Goal: Contribute content: Contribute content

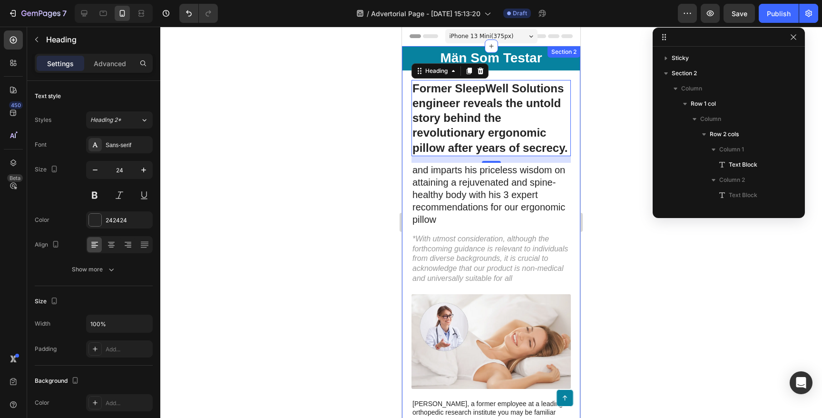
scroll to position [150, 0]
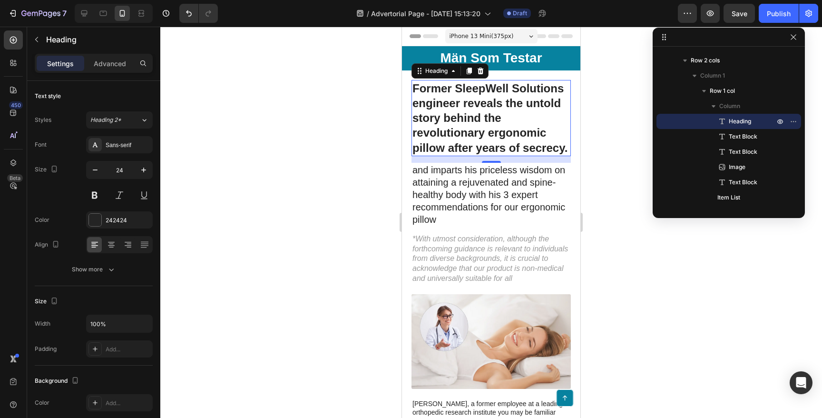
click at [323, 147] on div at bounding box center [491, 222] width 662 height 391
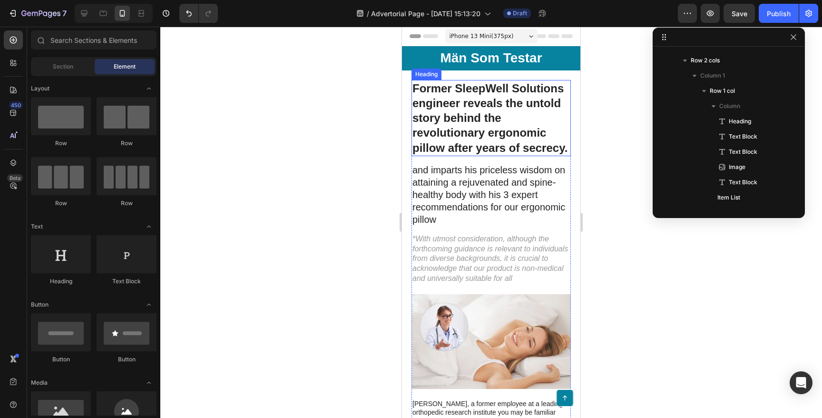
click at [474, 112] on h1 "Former SleepWell Solutions engineer reveals the untold story behind the revolut…" at bounding box center [490, 118] width 159 height 76
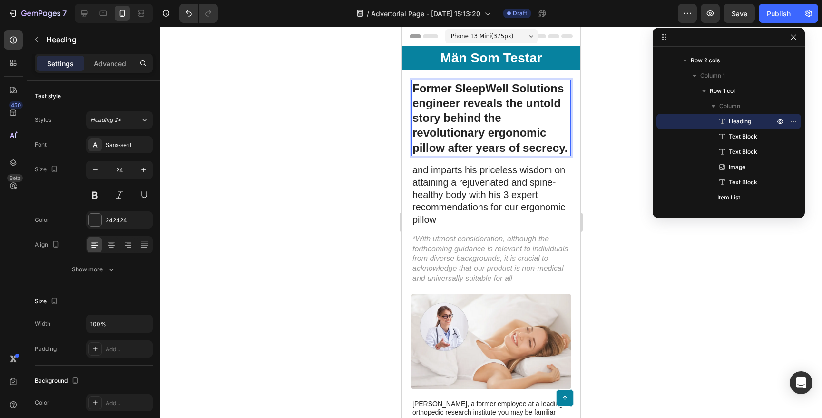
click at [474, 112] on h1 "Former SleepWell Solutions engineer reveals the untold story behind the revolut…" at bounding box center [490, 118] width 159 height 76
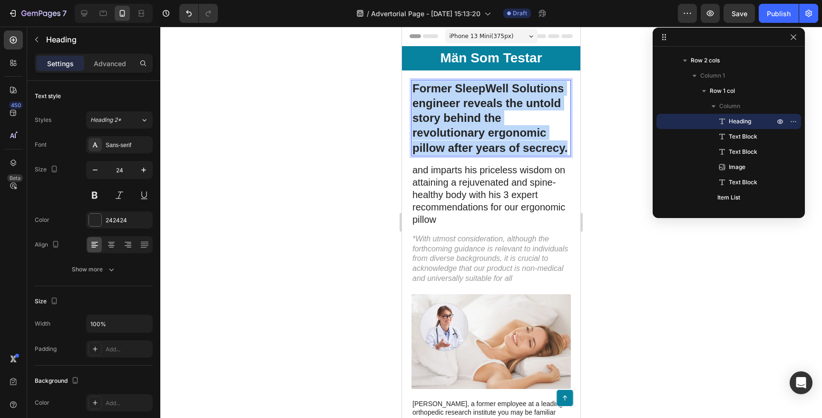
click at [474, 112] on p "Former SleepWell Solutions engineer reveals the untold story behind the revolut…" at bounding box center [490, 118] width 157 height 74
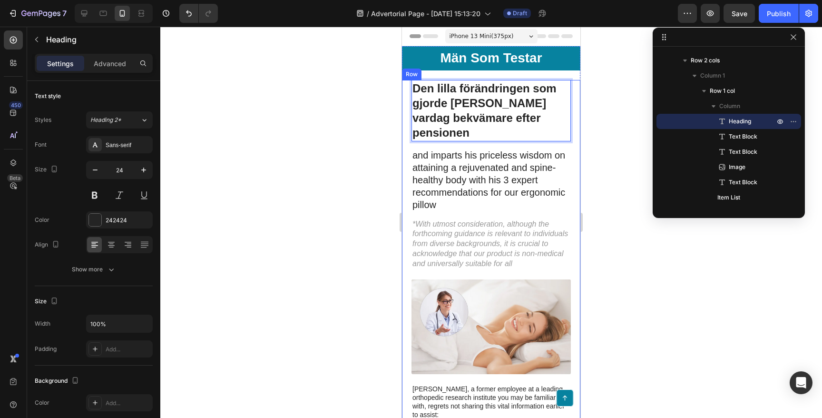
click at [348, 108] on div at bounding box center [491, 222] width 662 height 391
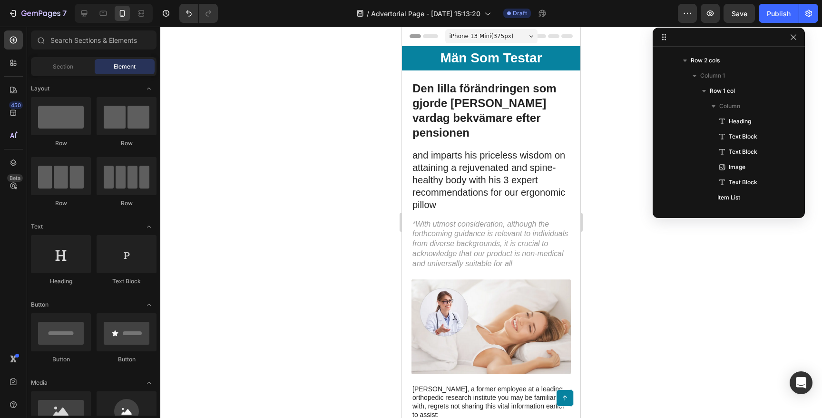
click at [343, 158] on div at bounding box center [491, 222] width 662 height 391
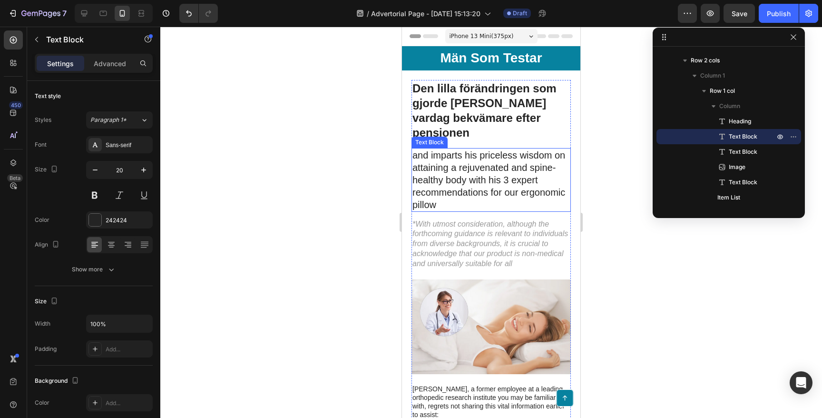
click at [478, 167] on p "and imparts his priceless wisdom on attaining a rejuvenated and spine-healthy b…" at bounding box center [490, 180] width 157 height 62
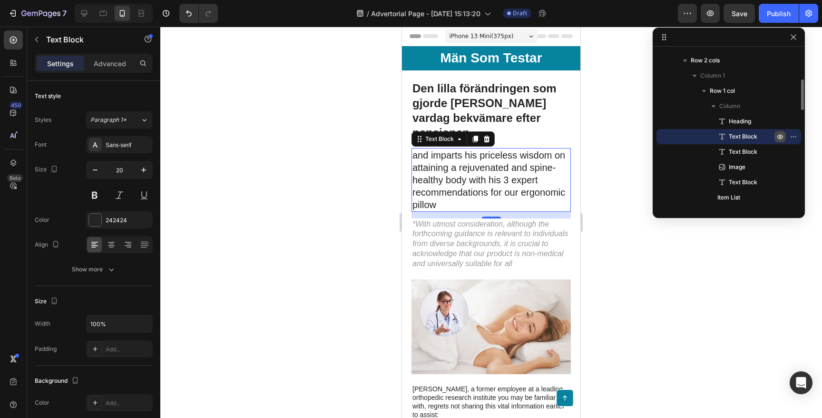
click at [784, 136] on button "button" at bounding box center [779, 136] width 11 height 11
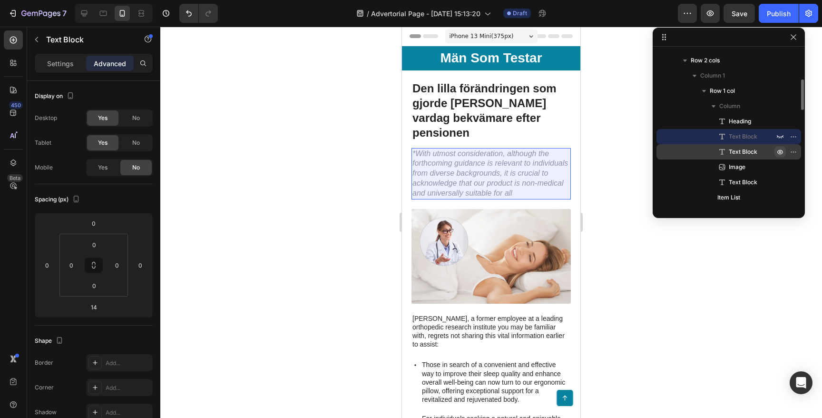
click at [781, 148] on icon "button" at bounding box center [780, 152] width 8 height 8
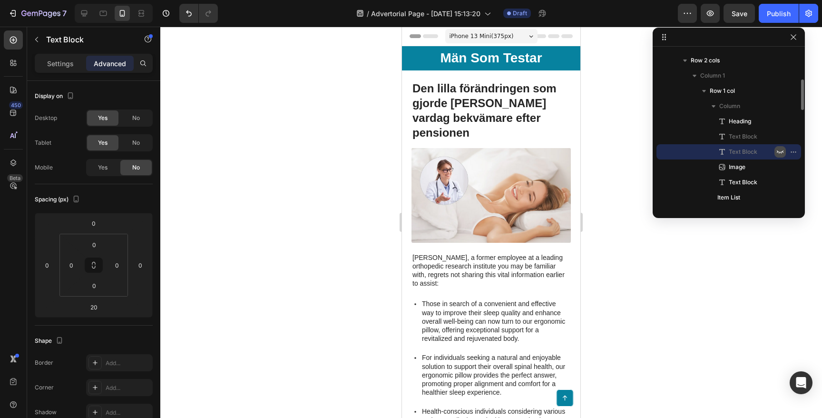
scroll to position [246, 0]
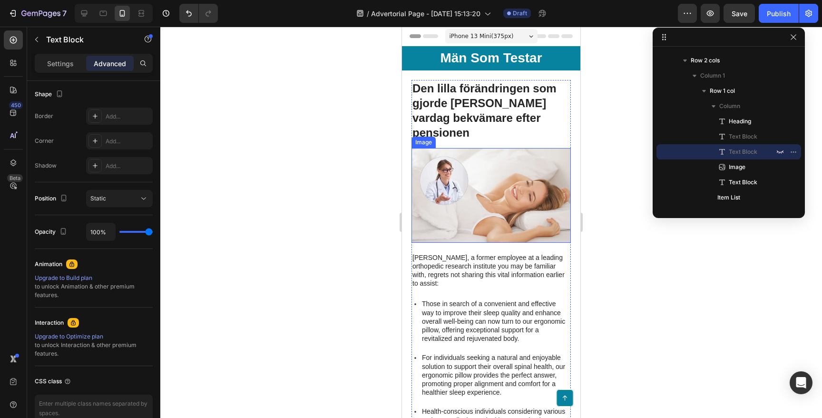
click at [493, 181] on img at bounding box center [490, 195] width 159 height 95
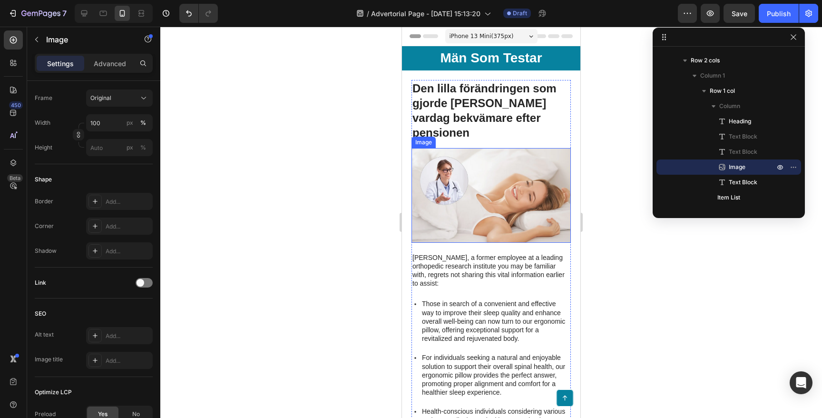
scroll to position [0, 0]
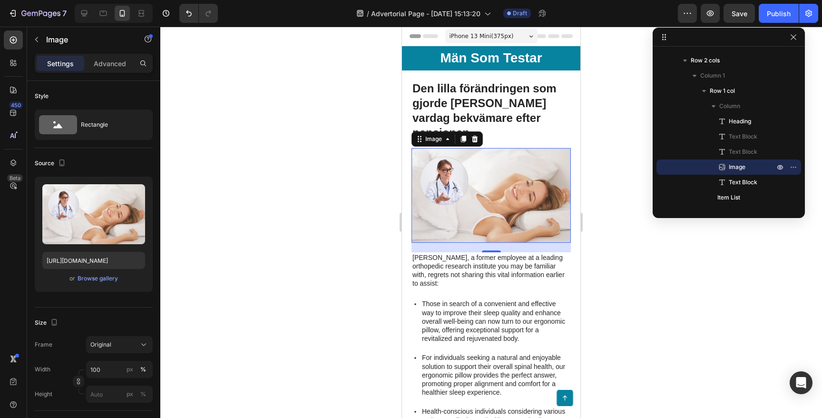
click at [262, 152] on div at bounding box center [491, 222] width 662 height 391
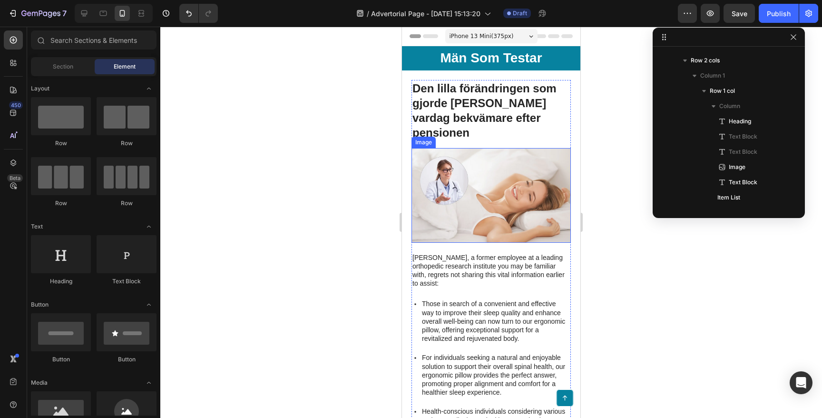
click at [454, 193] on img at bounding box center [490, 195] width 159 height 95
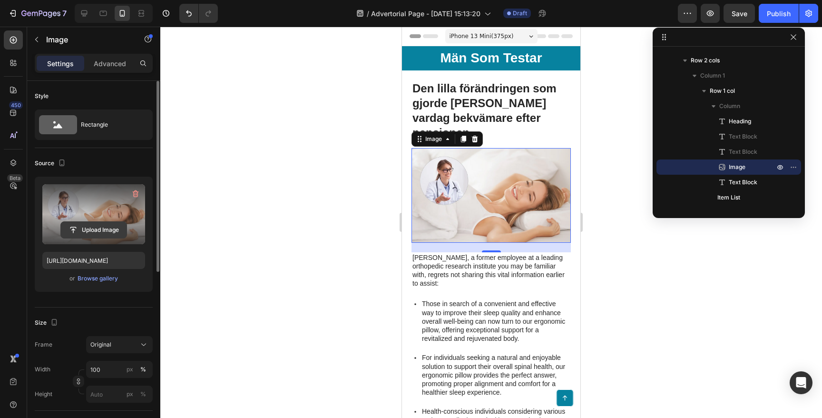
click at [74, 222] on input "file" at bounding box center [94, 230] width 66 height 16
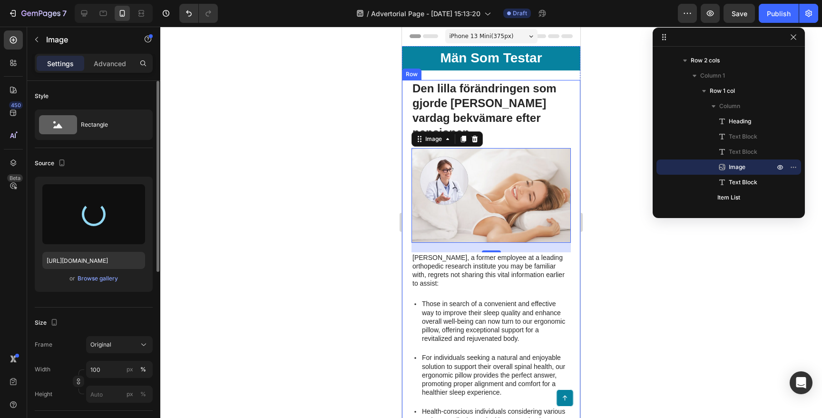
type input "[URL][DOMAIN_NAME]"
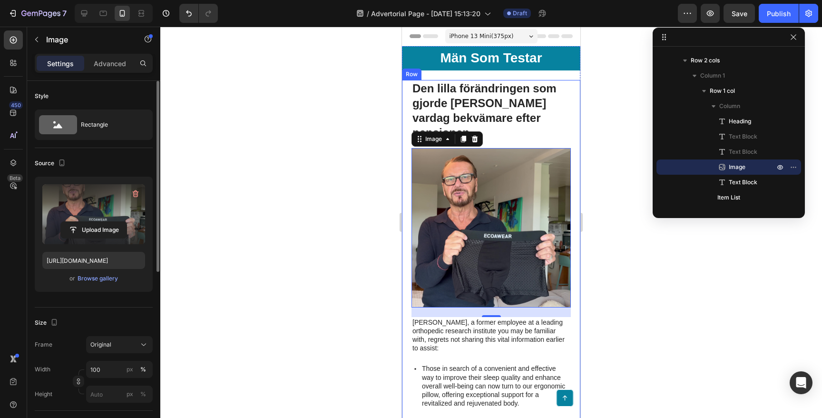
click at [319, 152] on div at bounding box center [491, 222] width 662 height 391
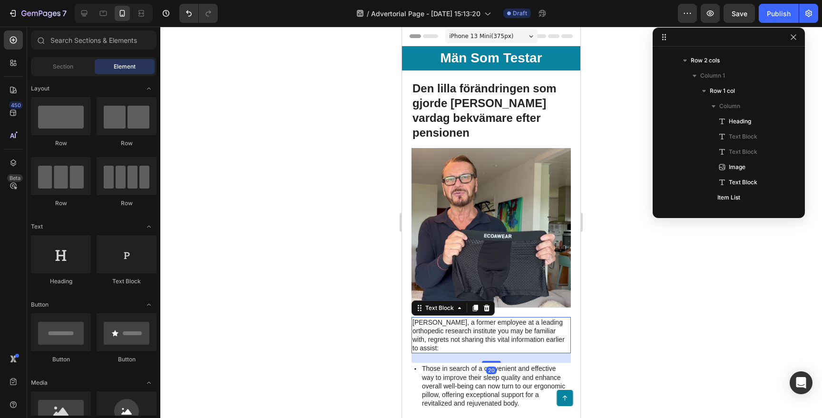
click at [462, 323] on p "[PERSON_NAME], a former employee at a leading orthopedic research institute you…" at bounding box center [490, 335] width 157 height 35
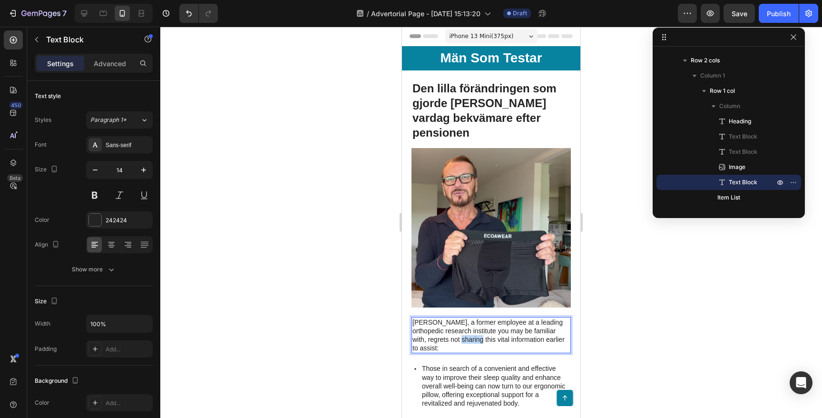
click at [462, 323] on p "[PERSON_NAME], a former employee at a leading orthopedic research institute you…" at bounding box center [490, 335] width 157 height 35
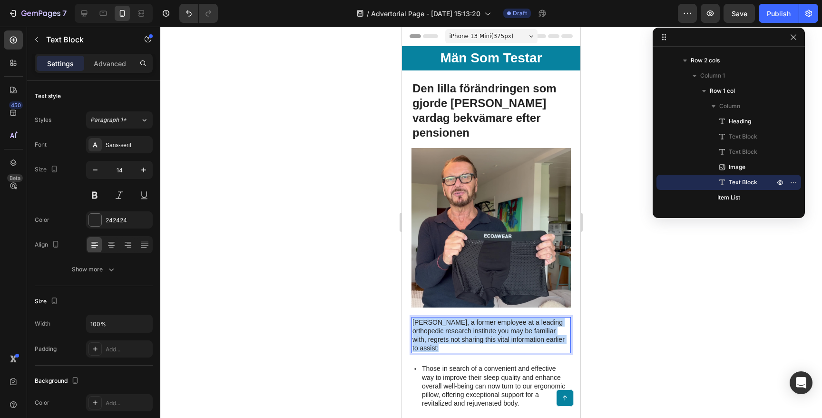
click at [462, 323] on p "[PERSON_NAME], a former employee at a leading orthopedic research institute you…" at bounding box center [490, 335] width 157 height 35
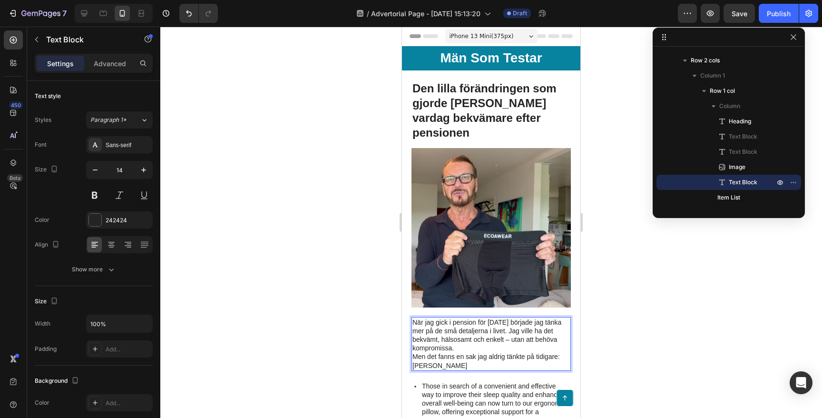
click at [527, 318] on p "När jag gick i pension för [DATE] började jag tänka mer på de små detaljerna i …" at bounding box center [490, 335] width 157 height 35
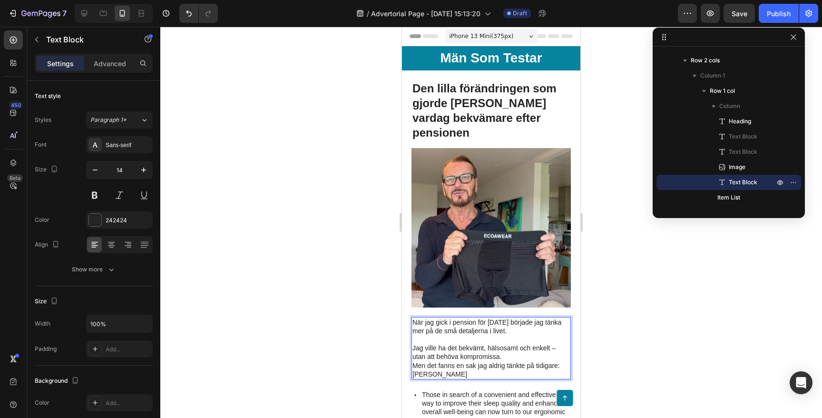
click at [504, 343] on p "Jag ville ha det bekvämt, hälsosamt och enkelt – utan att behöva kompromissa." at bounding box center [490, 351] width 157 height 17
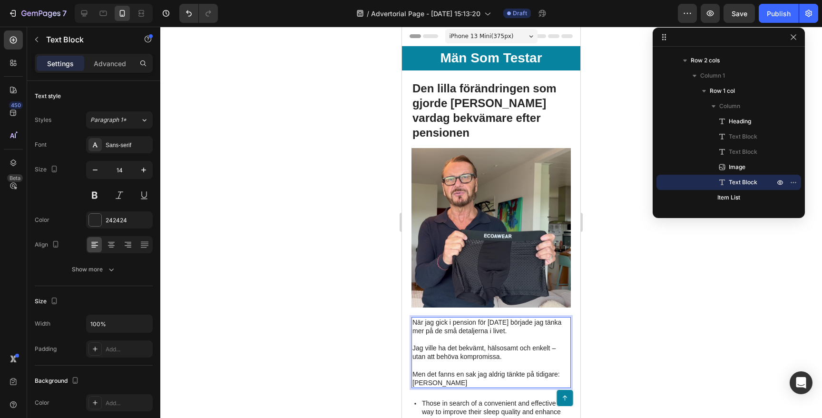
click at [312, 286] on div at bounding box center [491, 222] width 662 height 391
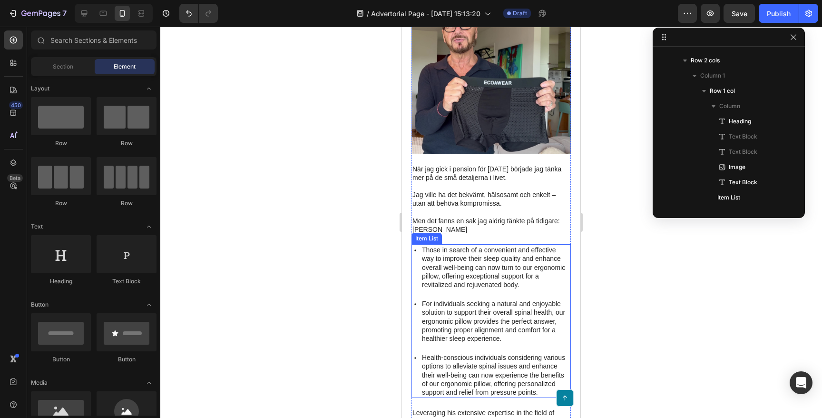
scroll to position [149, 0]
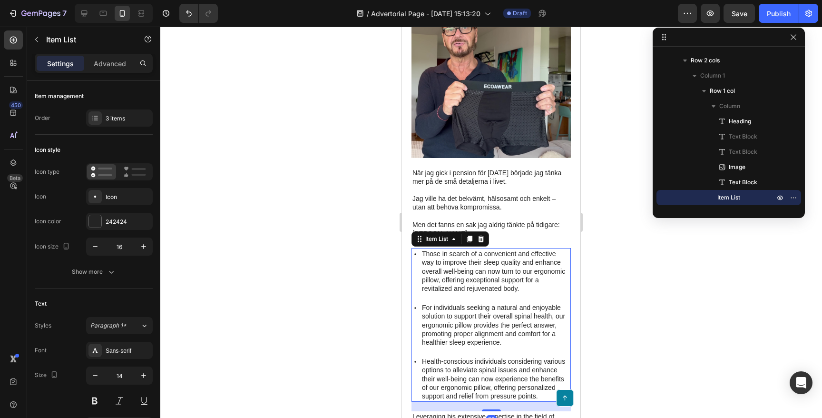
click at [459, 271] on p "Those in search of a convenient and effective way to improve their sleep qualit…" at bounding box center [495, 270] width 147 height 43
click at [779, 197] on icon "button" at bounding box center [780, 197] width 2 height 2
type input "100%"
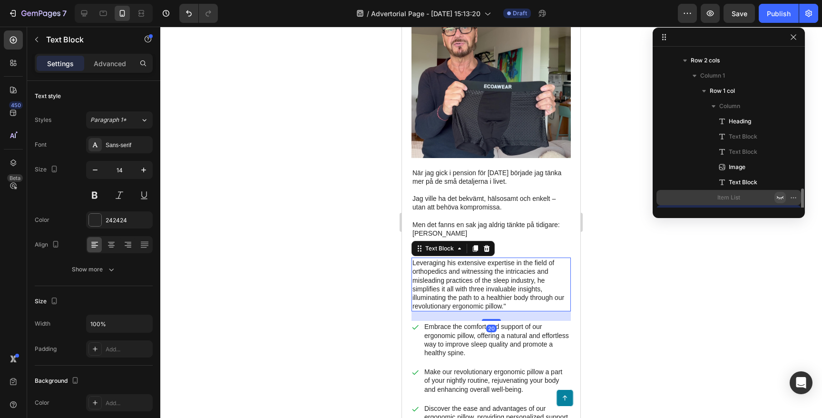
scroll to position [241, 0]
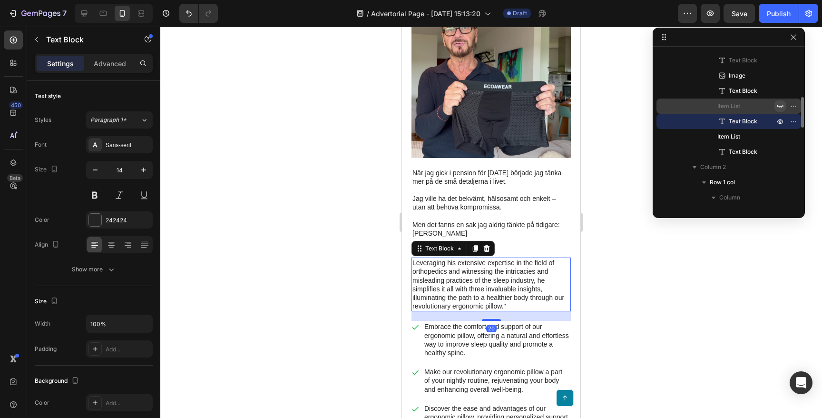
click at [518, 276] on p "Leveraging his extensive expertise in the field of orthopedics and witnessing t…" at bounding box center [490, 284] width 157 height 52
click at [289, 177] on div at bounding box center [491, 222] width 662 height 391
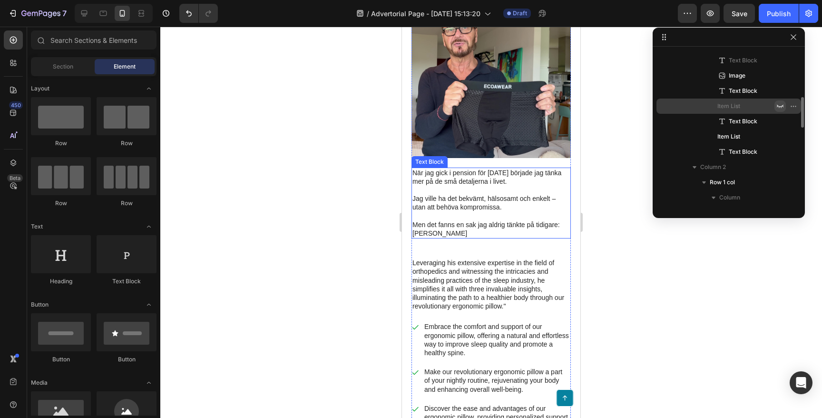
click at [457, 194] on p "Jag ville ha det bekvämt, hälsosamt och enkelt – utan att behöva kompromissa." at bounding box center [490, 202] width 157 height 17
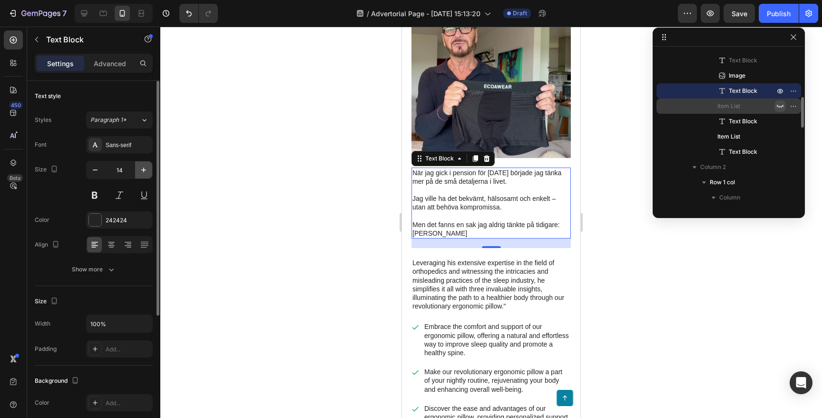
click at [141, 168] on icon "button" at bounding box center [144, 170] width 10 height 10
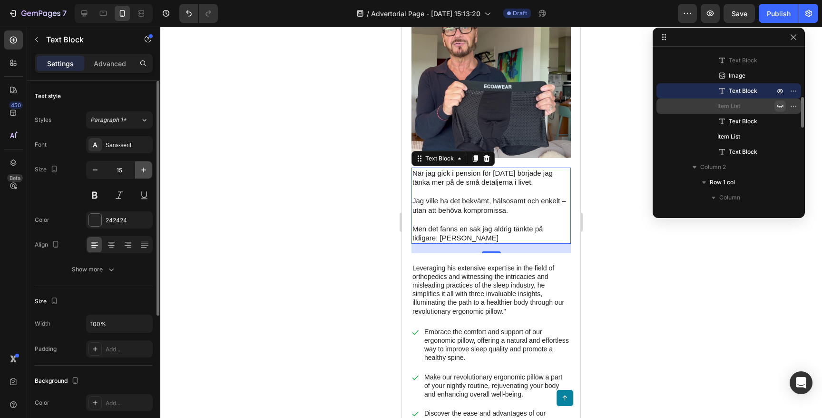
click at [141, 168] on icon "button" at bounding box center [144, 170] width 10 height 10
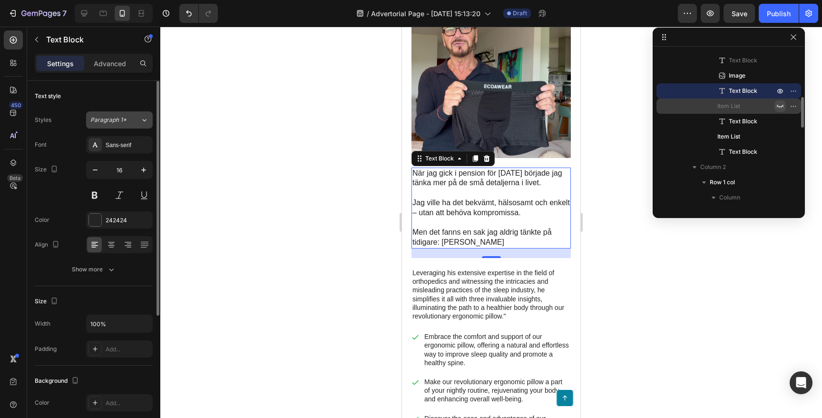
click at [128, 118] on div "Paragraph 1*" at bounding box center [109, 120] width 39 height 9
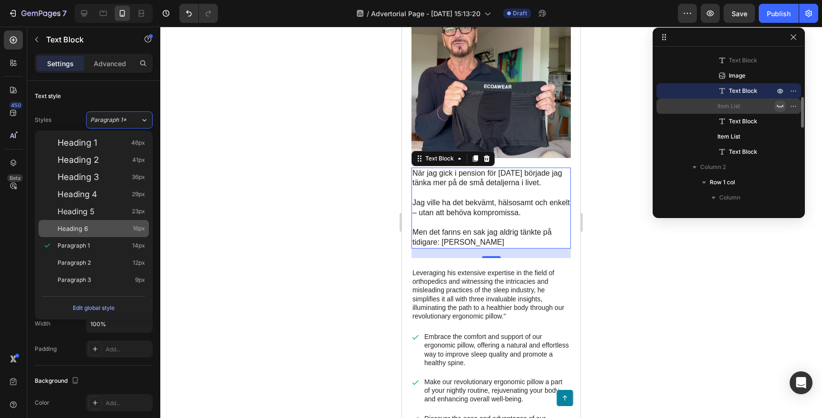
click at [105, 227] on div "Heading 6 16px" at bounding box center [102, 229] width 88 height 10
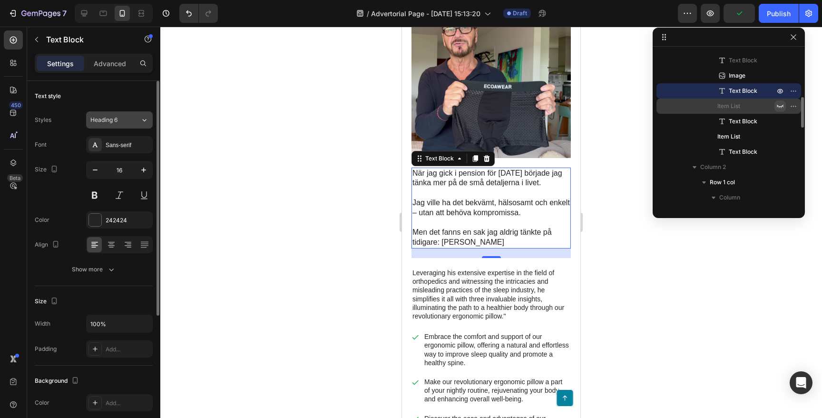
click at [131, 120] on div "Heading 6" at bounding box center [115, 120] width 50 height 9
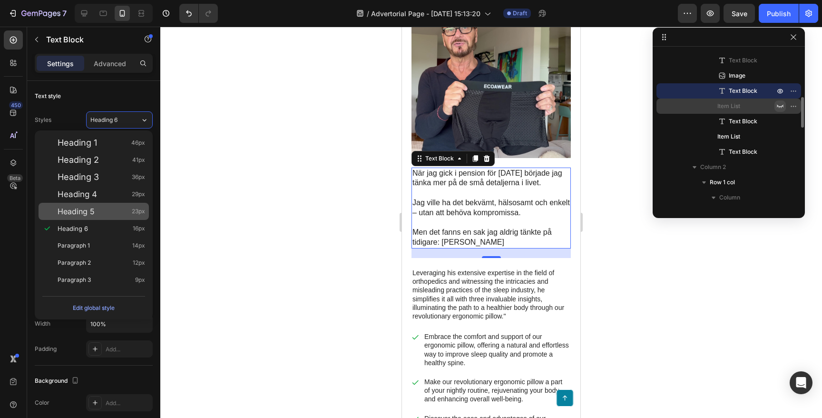
click at [93, 205] on div "Heading 5 23px" at bounding box center [94, 211] width 110 height 17
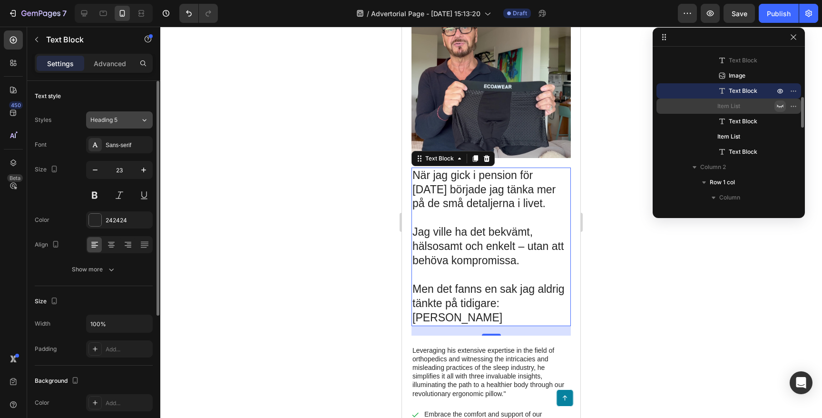
click at [135, 117] on div "Heading 5" at bounding box center [115, 120] width 50 height 9
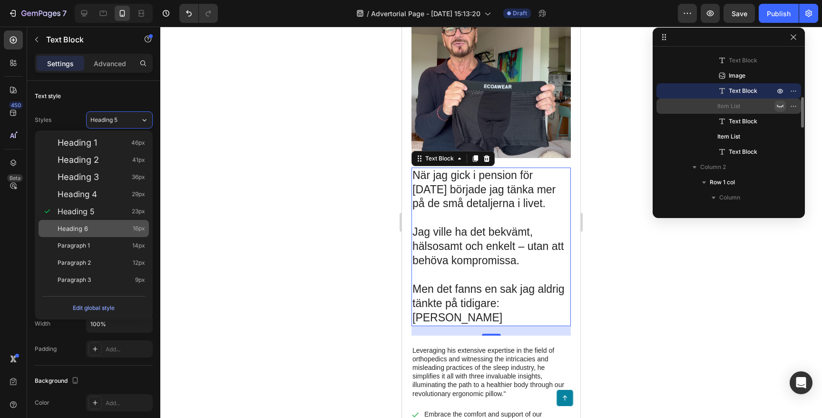
click at [121, 232] on div "Heading 6 16px" at bounding box center [102, 229] width 88 height 10
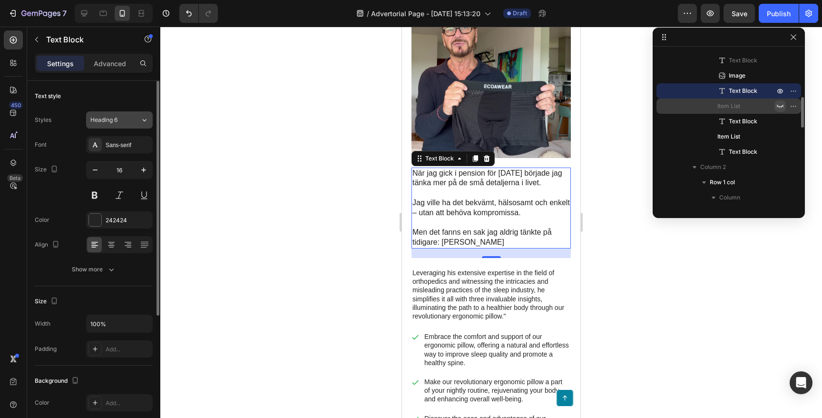
click at [123, 118] on div "Heading 6" at bounding box center [109, 120] width 39 height 9
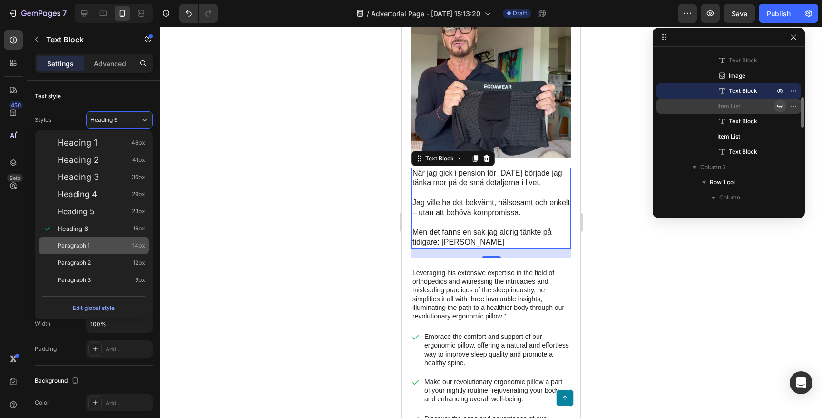
click at [121, 243] on div "Paragraph 1 14px" at bounding box center [102, 246] width 88 height 10
type input "14"
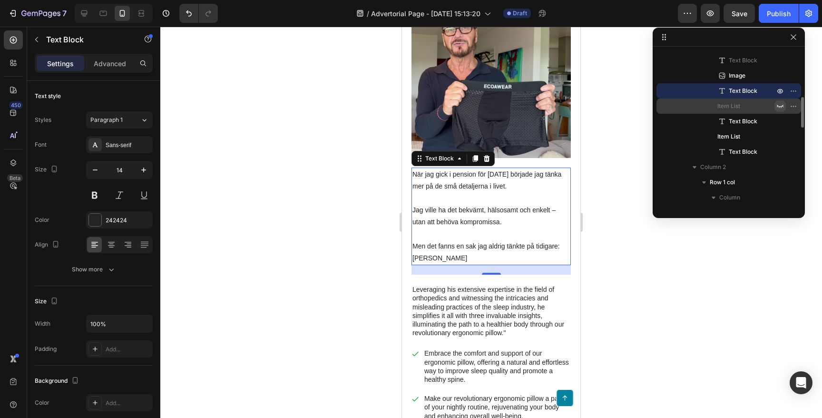
click at [316, 192] on div at bounding box center [491, 222] width 662 height 391
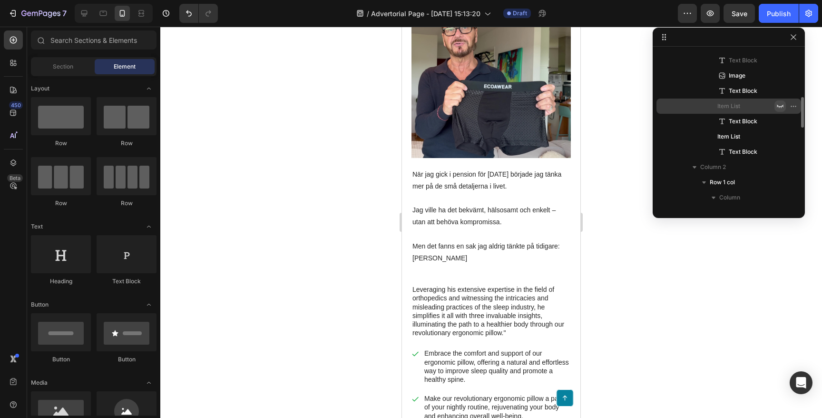
click at [316, 192] on div at bounding box center [491, 222] width 662 height 391
click at [485, 204] on p "Jag ville ha det bekvämt, hälsosamt och enkelt – utan att behöva kompromissa." at bounding box center [490, 216] width 157 height 24
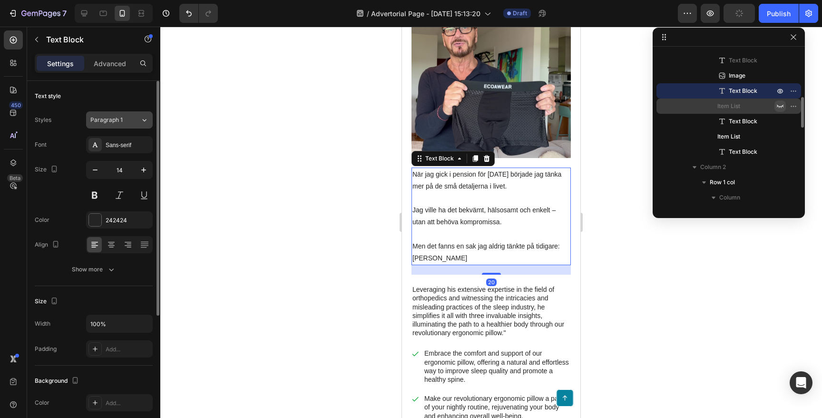
click at [137, 122] on div "Paragraph 1" at bounding box center [115, 120] width 50 height 9
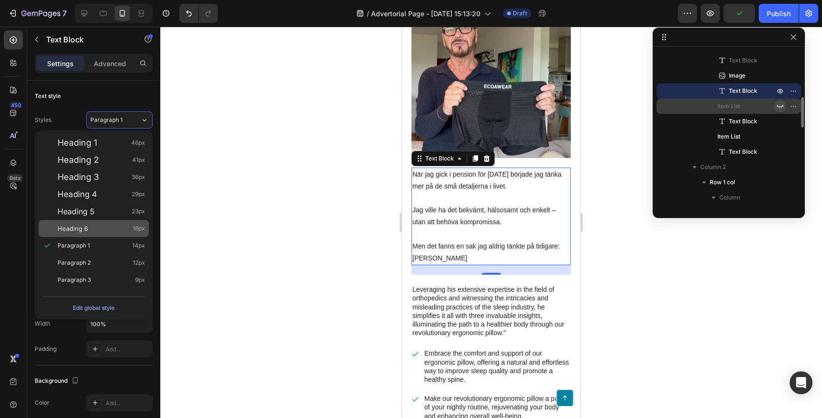
click at [114, 228] on div "Heading 6 16px" at bounding box center [102, 229] width 88 height 10
type input "16"
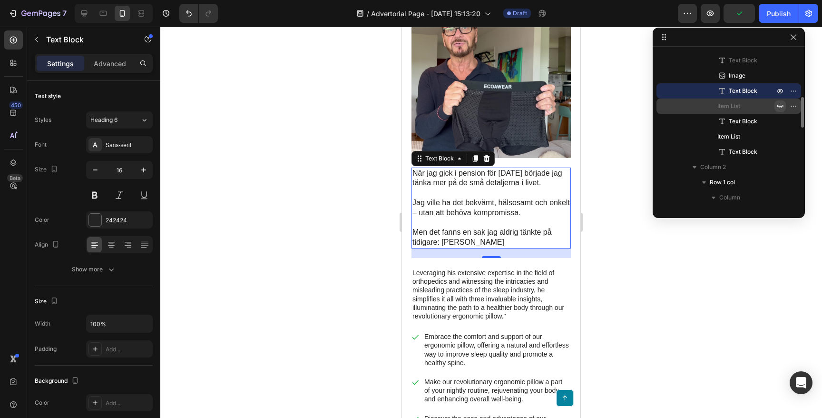
click at [274, 212] on div at bounding box center [491, 222] width 662 height 391
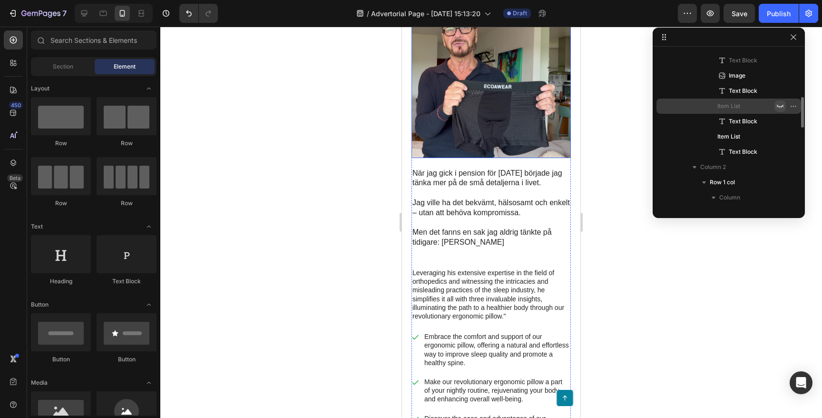
click at [482, 109] on img at bounding box center [490, 78] width 159 height 159
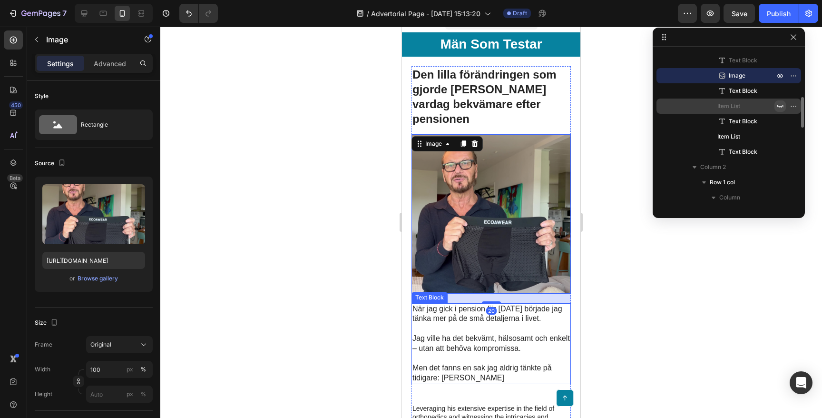
scroll to position [0, 0]
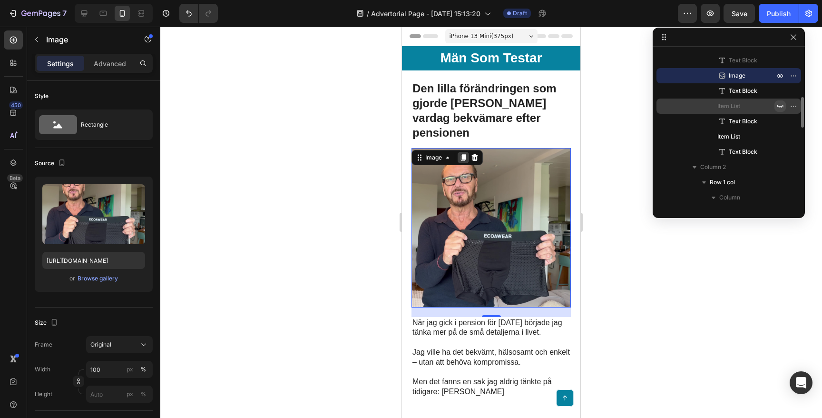
click at [465, 154] on icon at bounding box center [463, 157] width 5 height 7
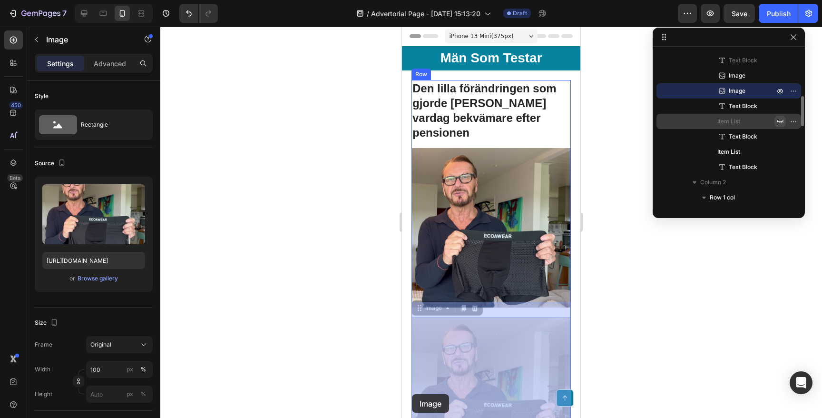
scroll to position [17, 0]
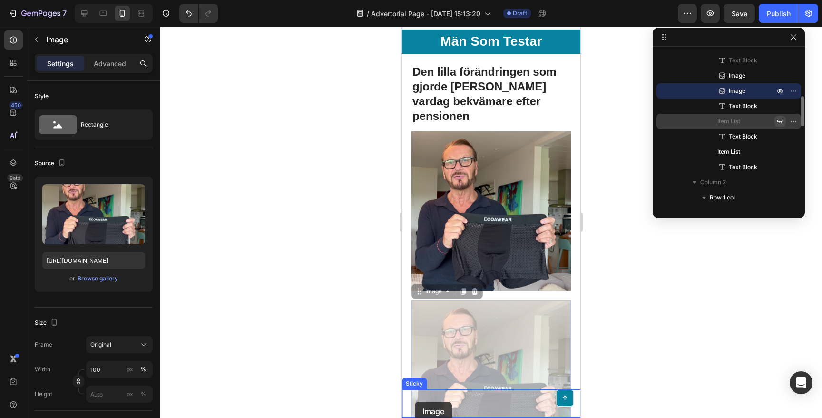
drag, startPoint x: 416, startPoint y: 295, endPoint x: 415, endPoint y: 400, distance: 104.7
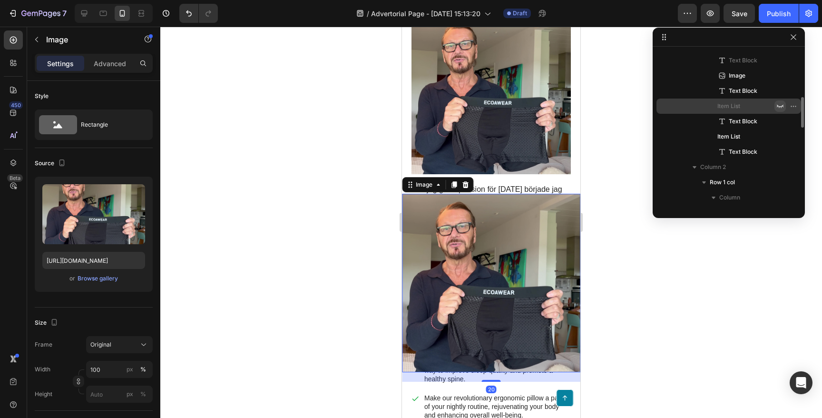
scroll to position [140, 0]
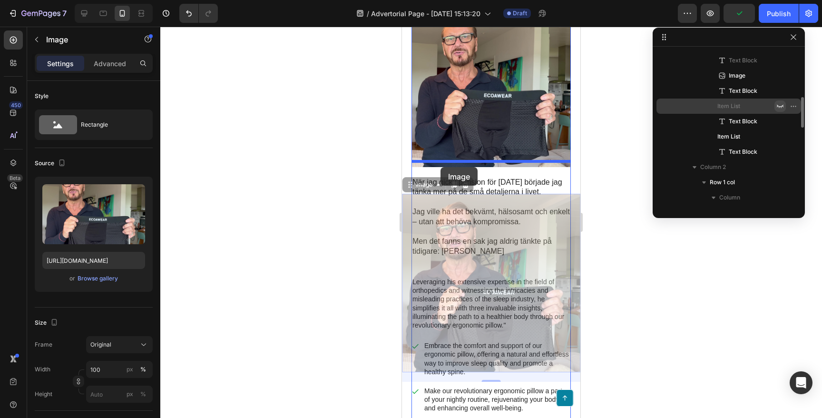
drag, startPoint x: 409, startPoint y: 186, endPoint x: 440, endPoint y: 164, distance: 37.2
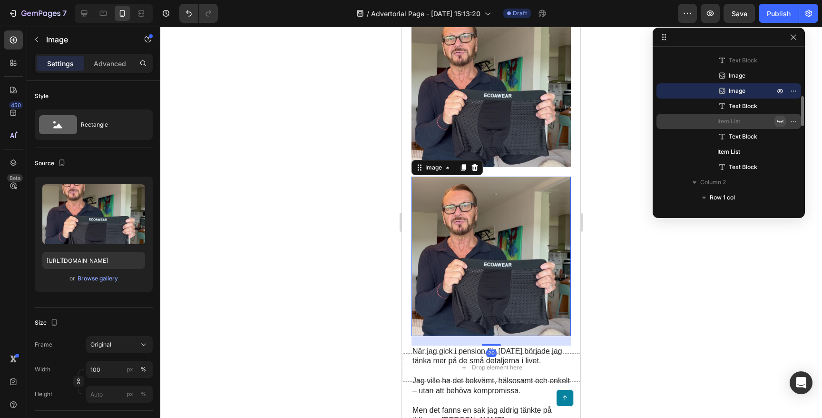
click at [328, 213] on div at bounding box center [491, 222] width 662 height 391
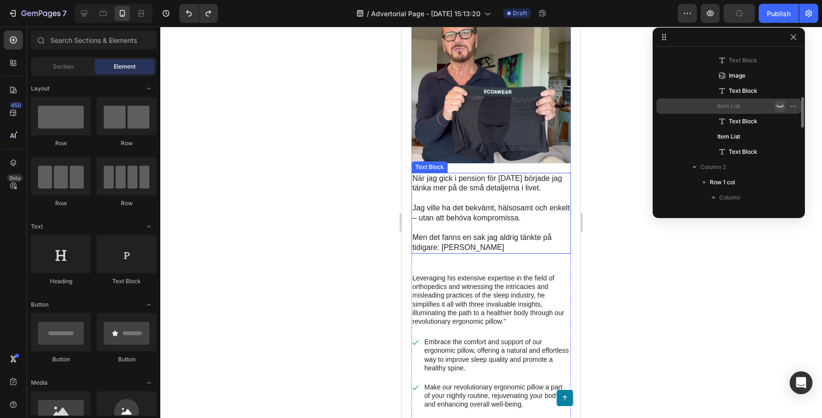
scroll to position [142, 0]
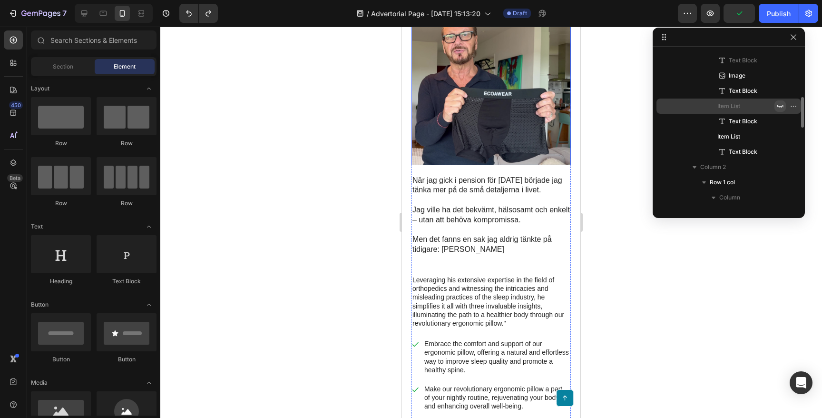
click at [341, 131] on div at bounding box center [491, 222] width 662 height 391
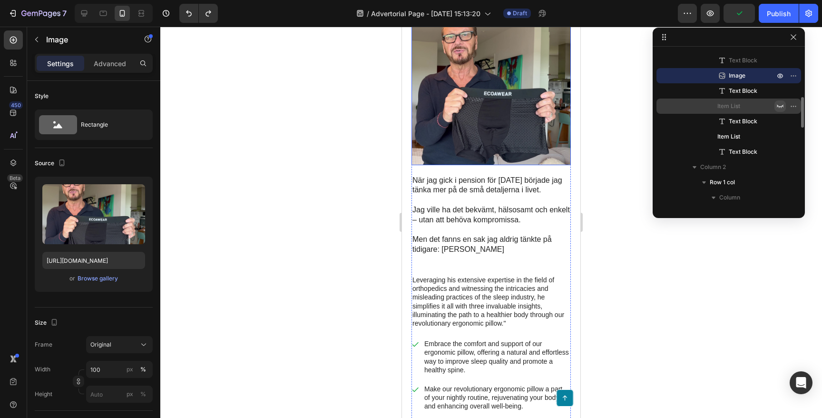
click at [455, 110] on img at bounding box center [490, 85] width 159 height 159
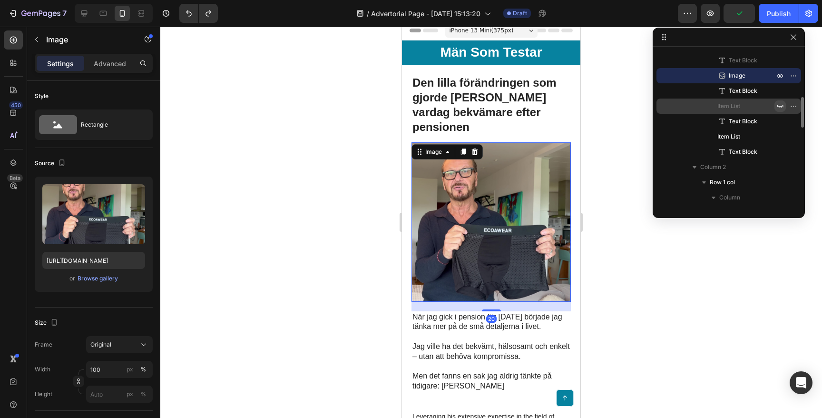
scroll to position [0, 0]
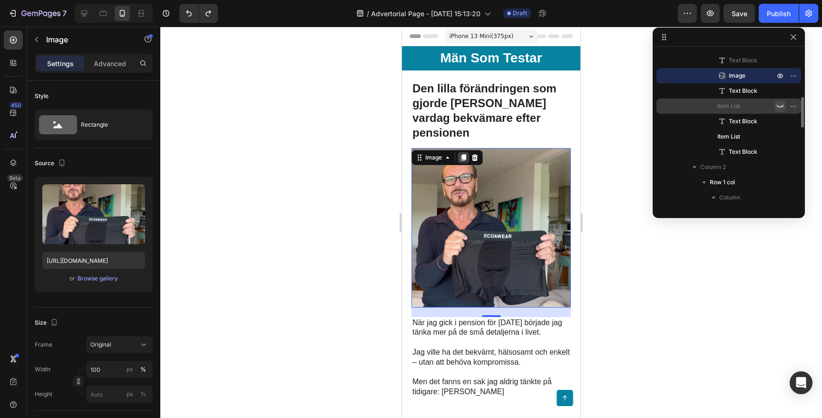
click at [465, 154] on icon at bounding box center [463, 157] width 5 height 7
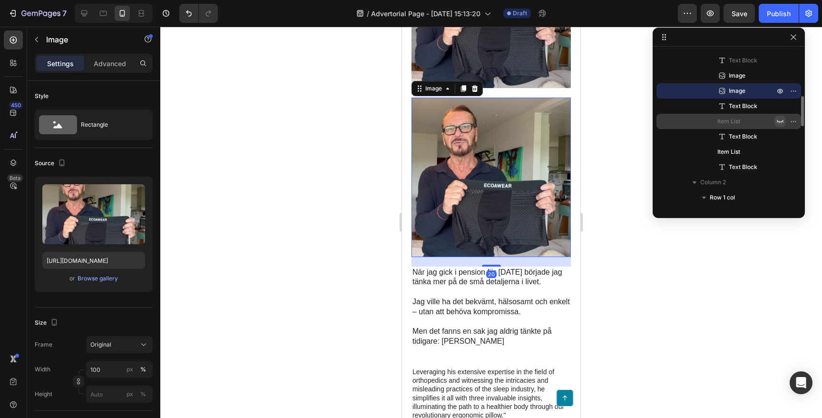
scroll to position [216, 0]
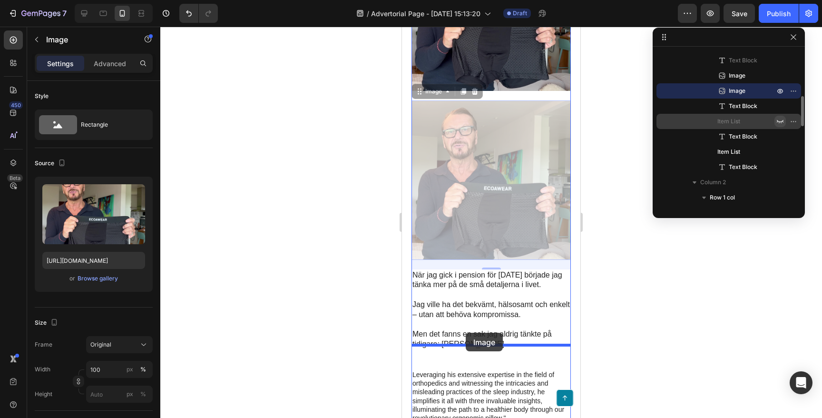
drag, startPoint x: 419, startPoint y: 80, endPoint x: 466, endPoint y: 333, distance: 256.9
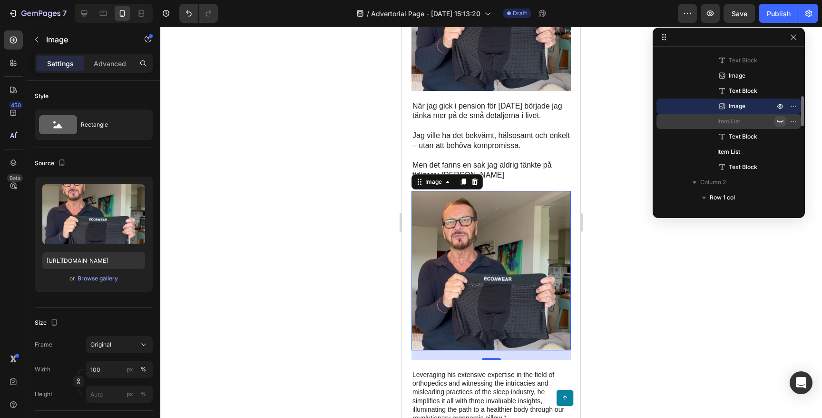
click at [315, 211] on div at bounding box center [491, 222] width 662 height 391
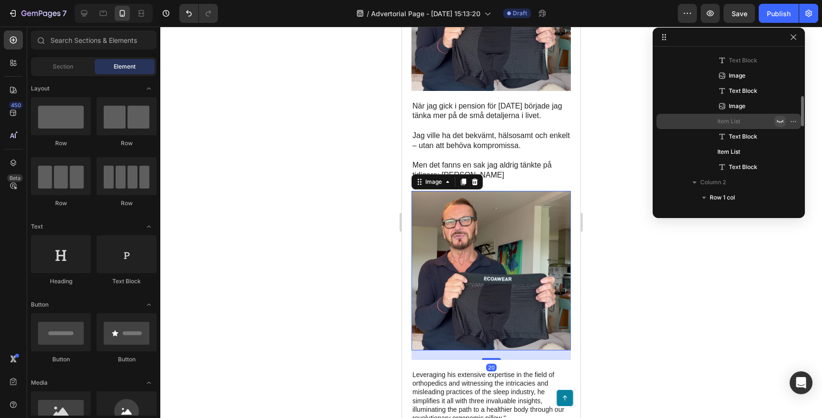
click at [465, 217] on img at bounding box center [490, 270] width 159 height 159
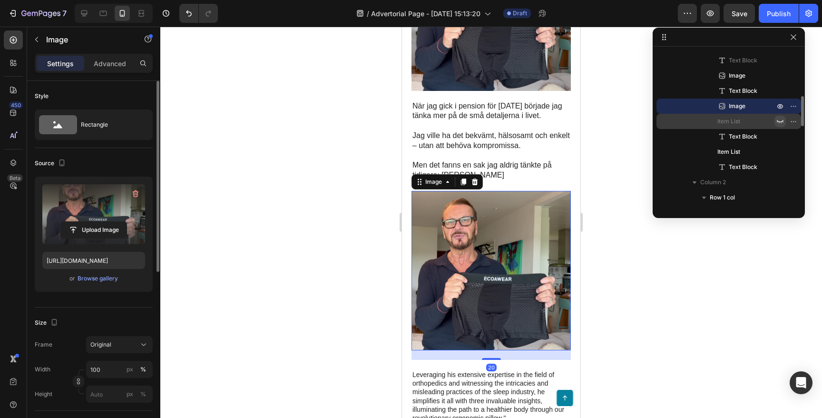
click at [78, 216] on label at bounding box center [93, 214] width 103 height 60
click at [78, 222] on input "file" at bounding box center [94, 230] width 66 height 16
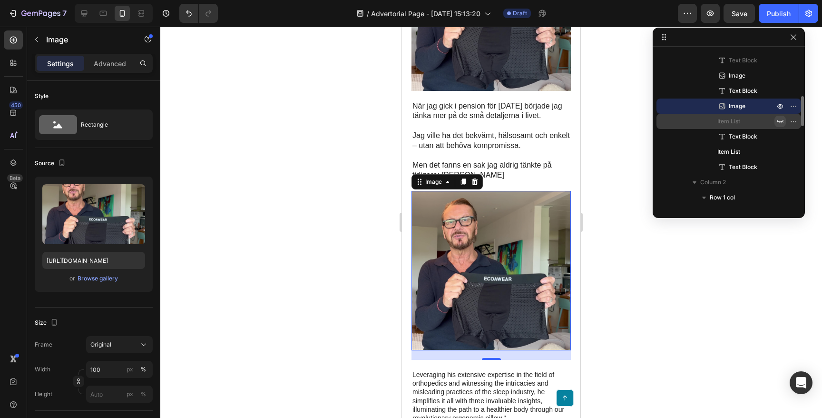
click at [454, 239] on img at bounding box center [490, 270] width 159 height 159
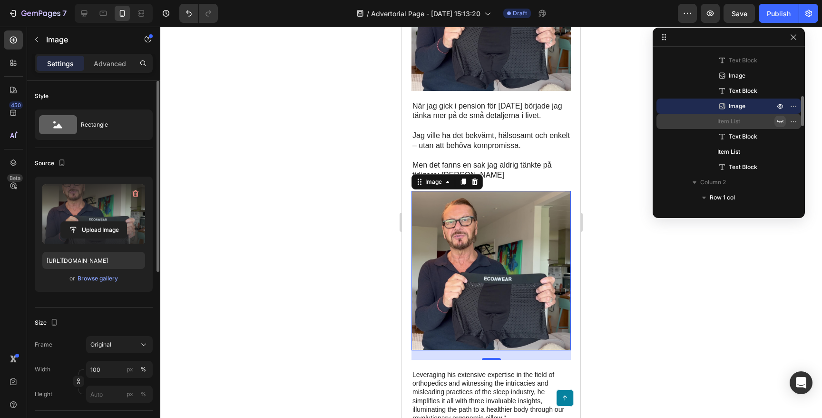
click at [105, 208] on label at bounding box center [93, 214] width 103 height 60
click at [105, 222] on input "file" at bounding box center [94, 230] width 66 height 16
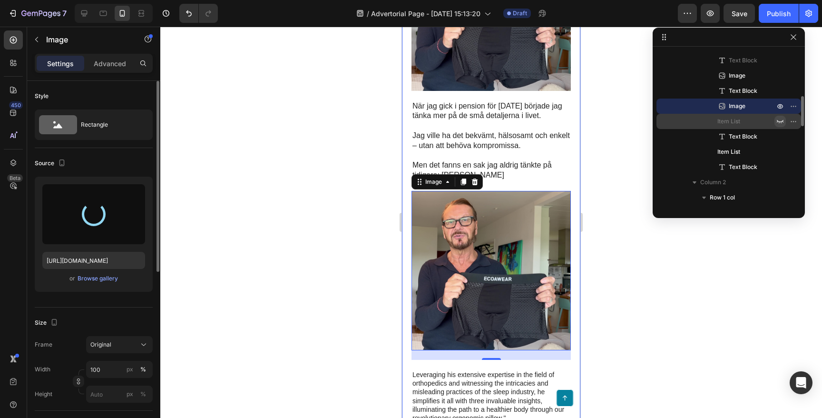
type input "[URL][DOMAIN_NAME]"
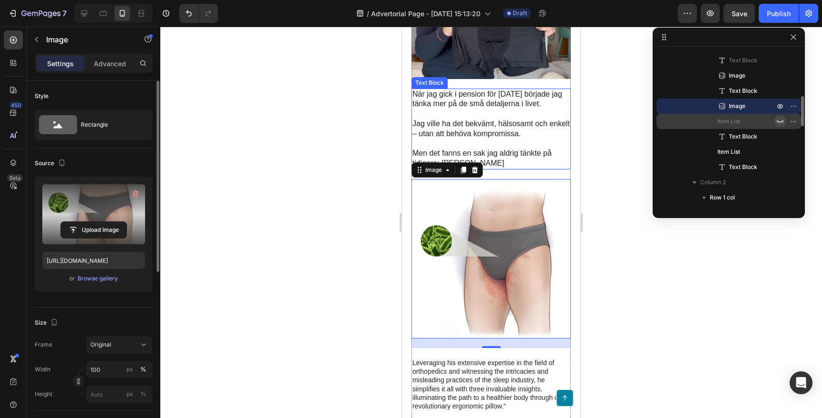
scroll to position [230, 0]
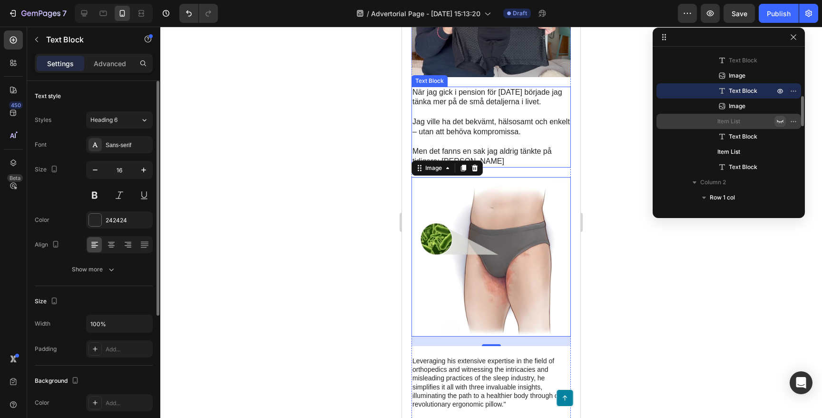
click at [506, 107] on p "Rich Text Editor. Editing area: main" at bounding box center [490, 112] width 157 height 10
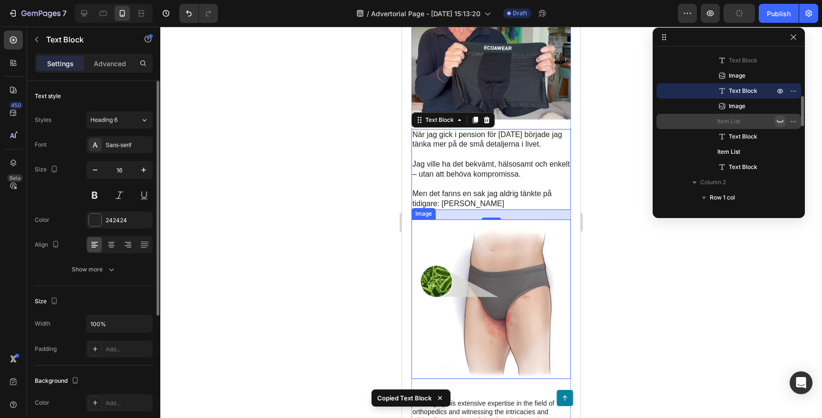
scroll to position [342, 0]
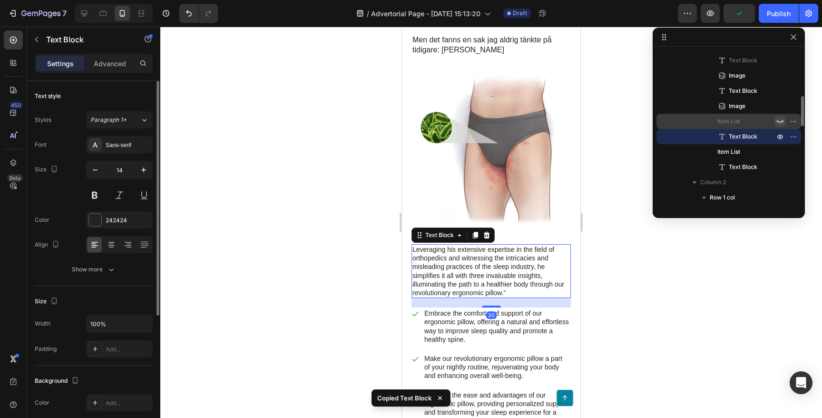
click at [459, 245] on p "Leveraging his extensive expertise in the field of orthopedics and witnessing t…" at bounding box center [490, 271] width 157 height 52
click at [794, 137] on icon "button" at bounding box center [794, 137] width 8 height 8
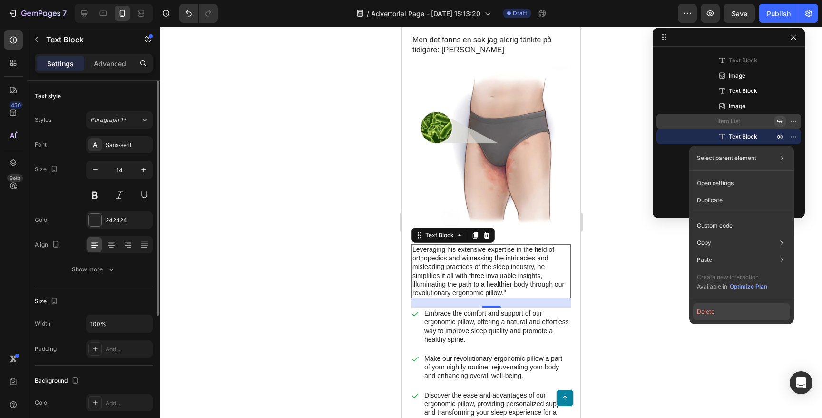
click at [707, 309] on button "Delete" at bounding box center [741, 311] width 97 height 17
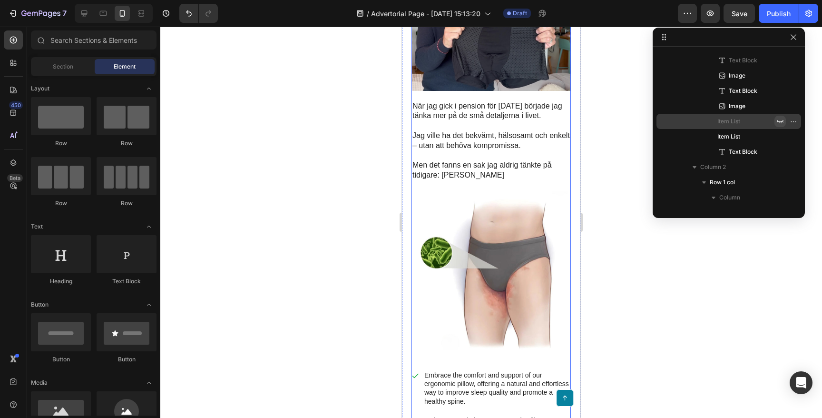
scroll to position [201, 0]
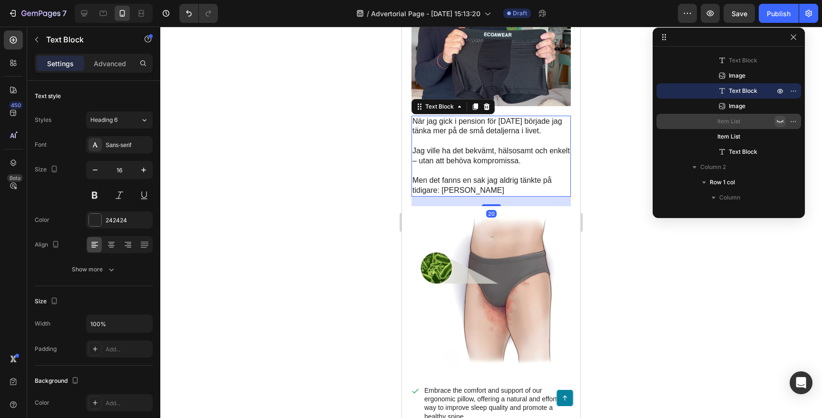
click at [479, 151] on p "Jag ville ha det bekvämt, hälsosamt och enkelt – utan att behöva kompromissa." at bounding box center [490, 156] width 157 height 20
click at [476, 103] on icon at bounding box center [475, 106] width 5 height 7
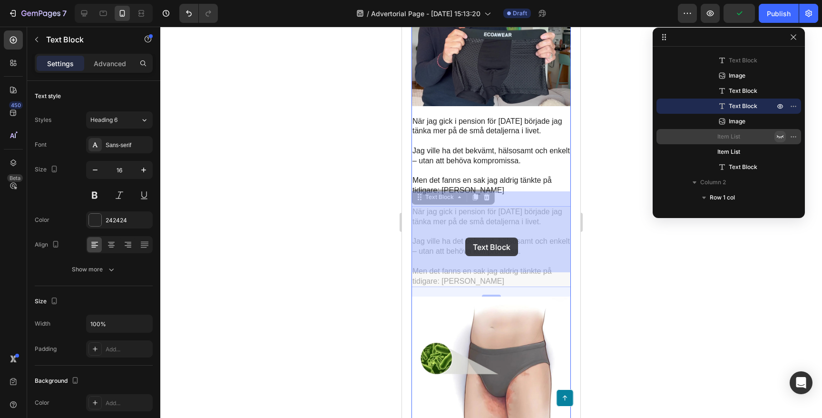
drag, startPoint x: 421, startPoint y: 184, endPoint x: 464, endPoint y: 236, distance: 67.6
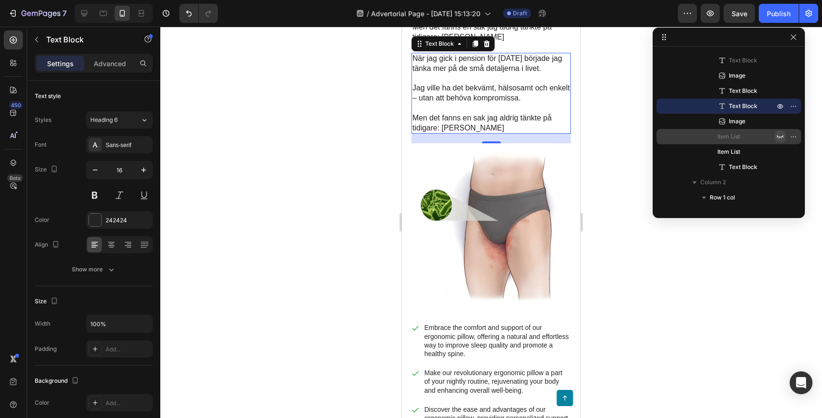
scroll to position [351, 0]
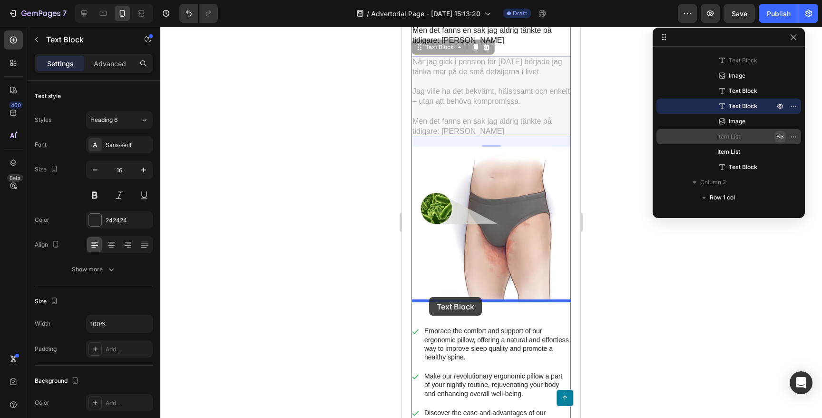
drag, startPoint x: 421, startPoint y: 33, endPoint x: 429, endPoint y: 297, distance: 264.1
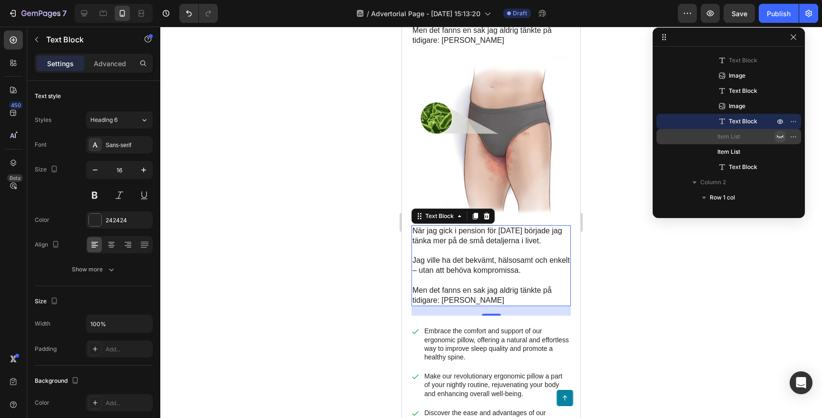
click at [262, 204] on div at bounding box center [491, 222] width 662 height 391
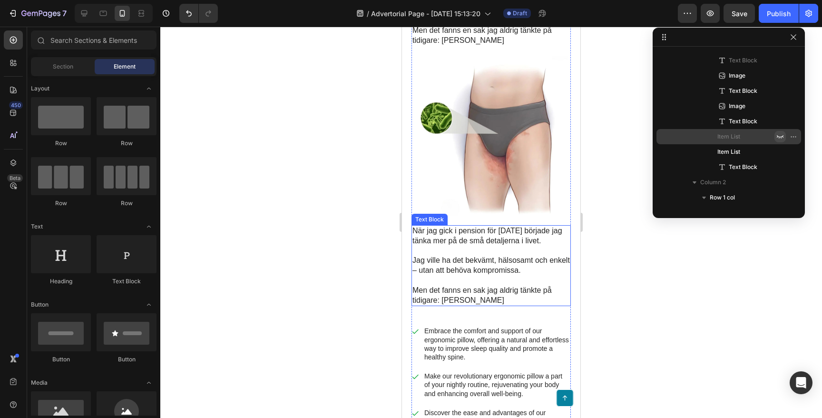
click at [476, 246] on p at bounding box center [490, 251] width 157 height 10
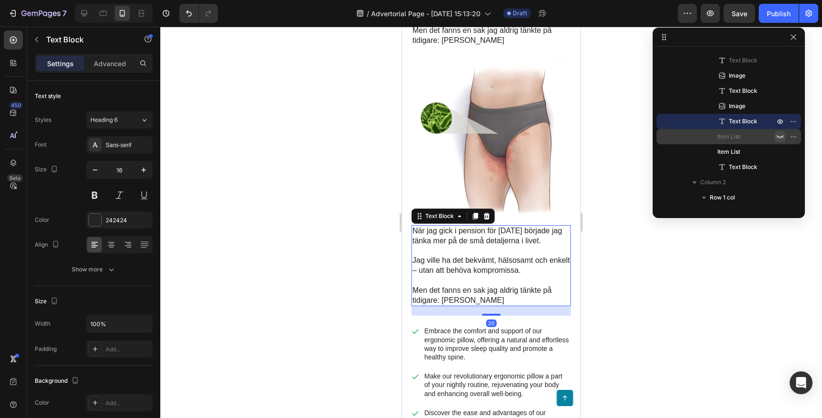
click at [476, 246] on p at bounding box center [490, 251] width 157 height 10
click at [476, 246] on p "Rich Text Editor. Editing area: main" at bounding box center [490, 251] width 157 height 10
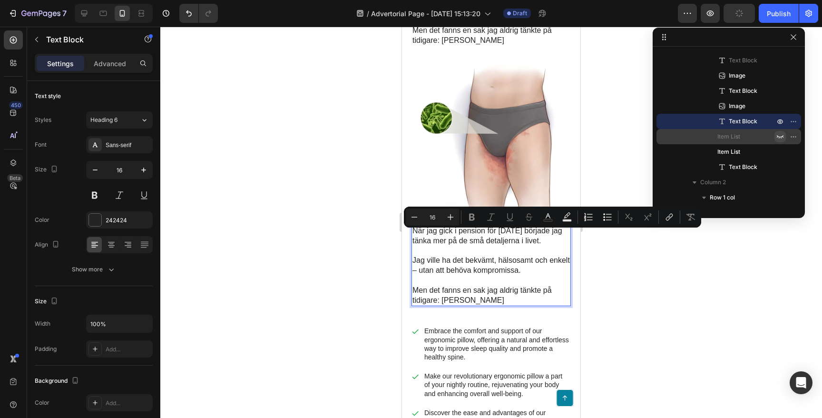
click at [485, 255] on p "Jag ville ha det bekvämt, hälsosamt och enkelt – utan att behöva kompromissa." at bounding box center [490, 265] width 157 height 20
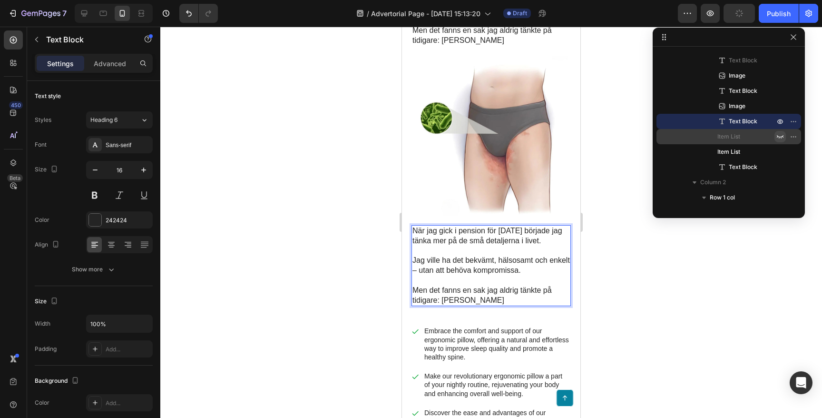
click at [497, 285] on p "Men det fanns en sak jag aldrig tänkte på tidigare: [PERSON_NAME]" at bounding box center [490, 295] width 157 height 20
drag, startPoint x: 497, startPoint y: 284, endPoint x: 411, endPoint y: 213, distance: 111.9
click at [411, 213] on div "Den lilla förändringen som gjorde [PERSON_NAME] vardag bekvämare efter pensione…" at bounding box center [491, 274] width 178 height 1090
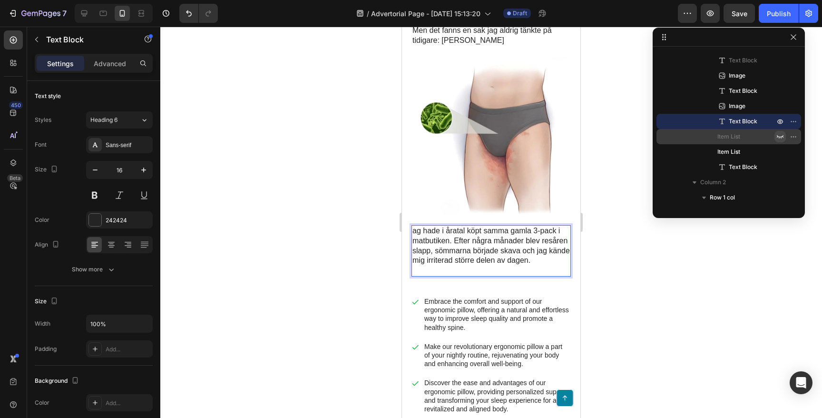
click at [321, 225] on div at bounding box center [491, 222] width 662 height 391
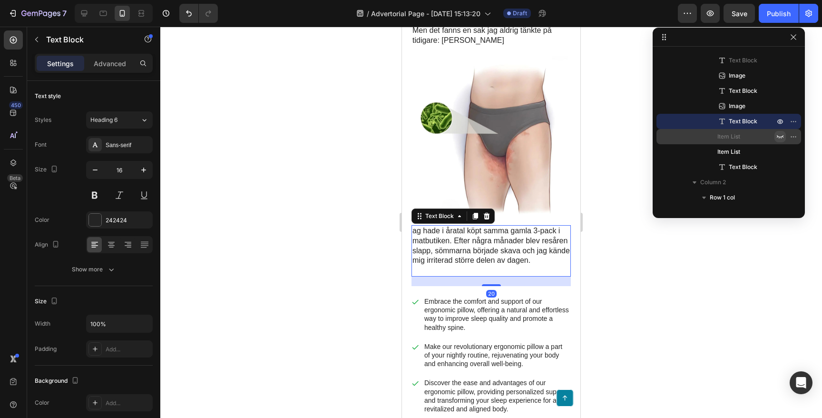
click at [426, 226] on p "ag hade i åratal köpt samma gamla 3-pack i matbutiken. Efter några månader blev…" at bounding box center [490, 245] width 157 height 39
click at [294, 237] on div at bounding box center [491, 222] width 662 height 391
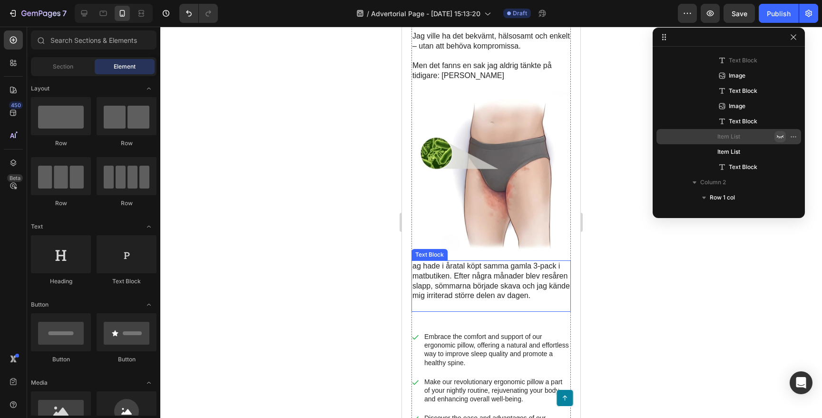
scroll to position [354, 0]
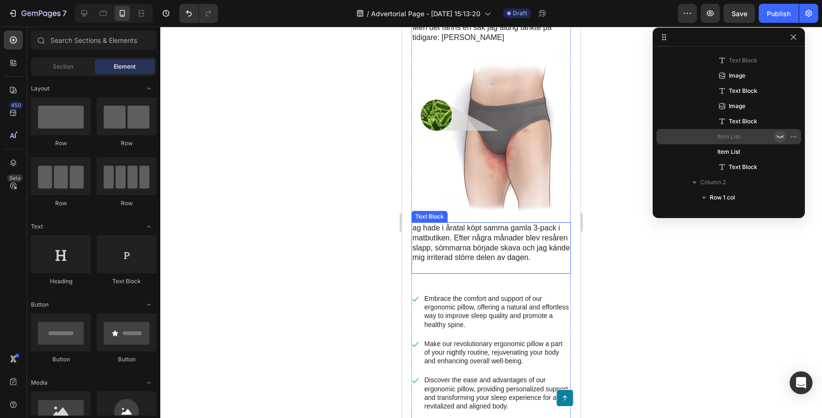
click at [416, 223] on p "ag hade i åratal köpt samma gamla 3-pack i matbutiken. Efter några månader blev…" at bounding box center [490, 242] width 157 height 39
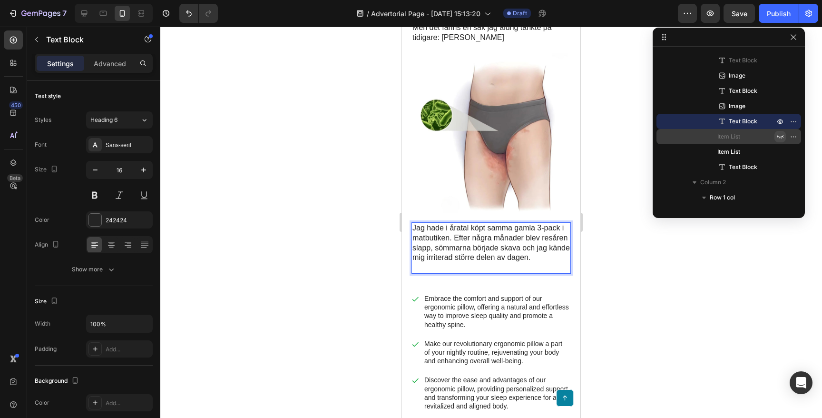
click at [268, 137] on div at bounding box center [491, 222] width 662 height 391
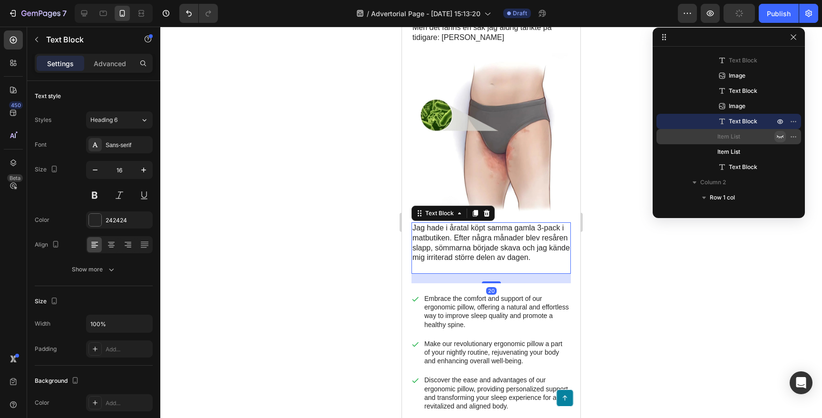
click at [457, 225] on p "Jag hade i åratal köpt samma gamla 3-pack i matbutiken. Efter några månader ble…" at bounding box center [490, 242] width 157 height 39
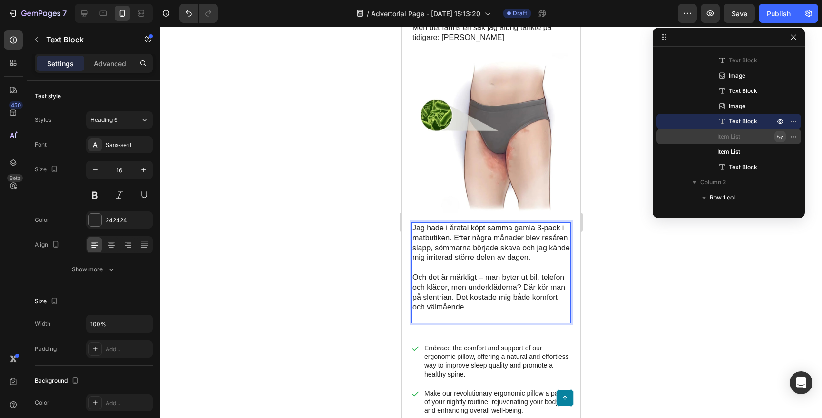
click at [451, 223] on p "Jag hade i åratal köpt samma gamla 3-pack i matbutiken. Efter några månader ble…" at bounding box center [490, 242] width 157 height 39
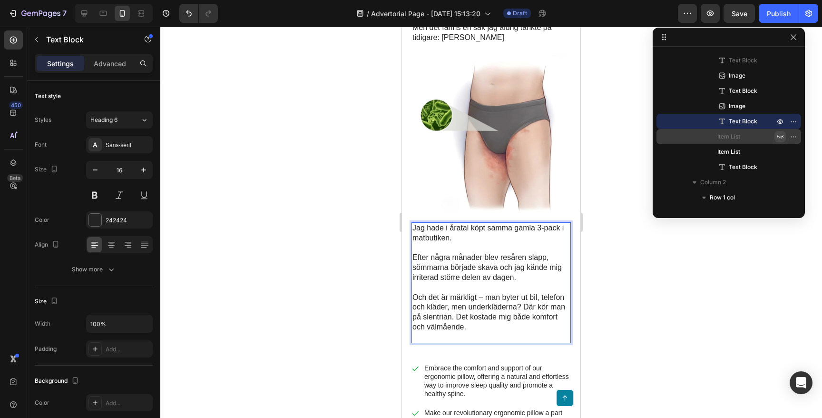
click at [318, 196] on div at bounding box center [491, 222] width 662 height 391
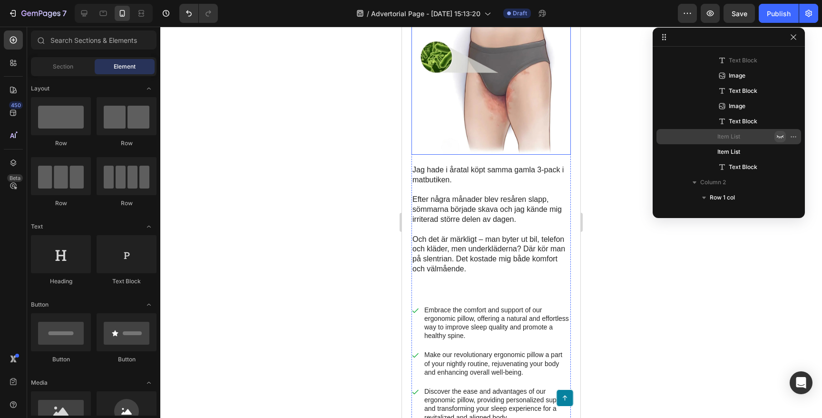
scroll to position [412, 0]
click at [504, 48] on img at bounding box center [490, 74] width 159 height 159
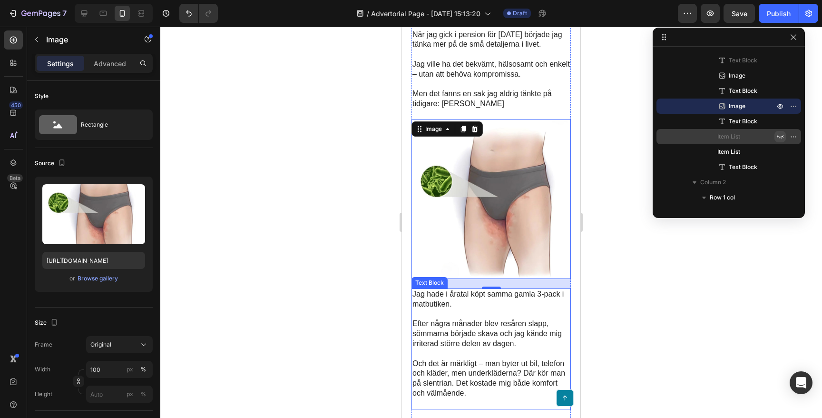
scroll to position [282, 0]
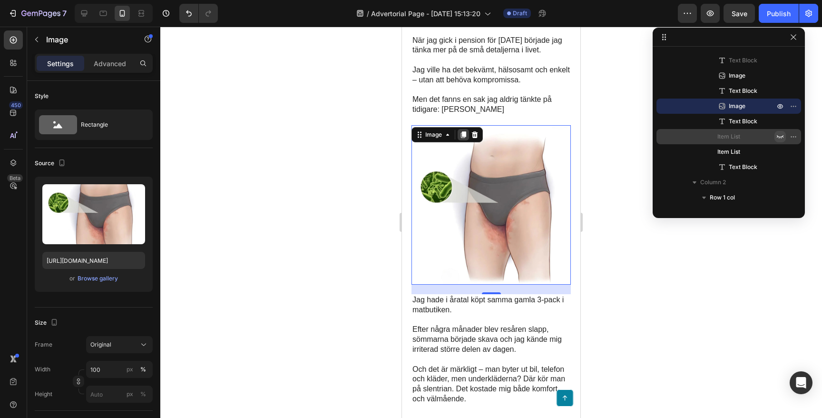
click at [462, 131] on icon at bounding box center [464, 135] width 8 height 8
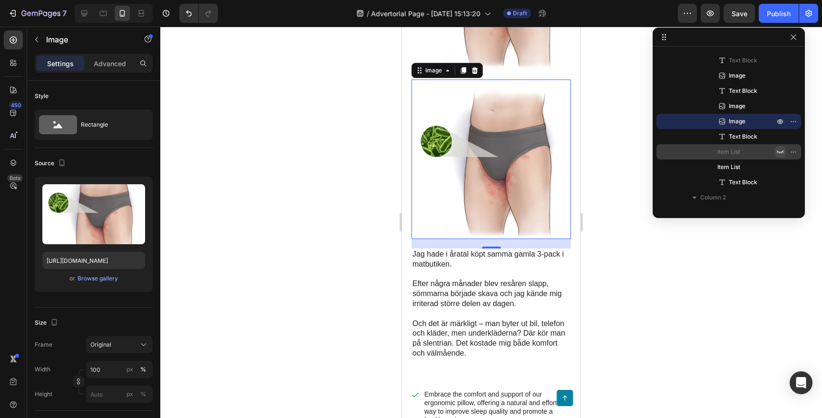
scroll to position [496, 0]
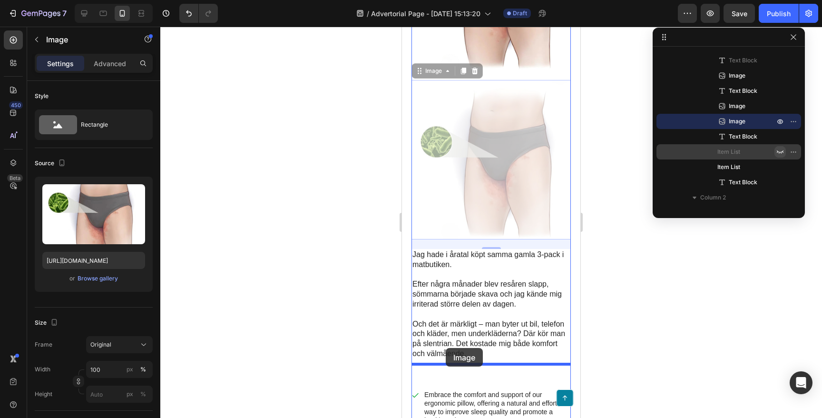
drag, startPoint x: 420, startPoint y: 57, endPoint x: 446, endPoint y: 348, distance: 292.3
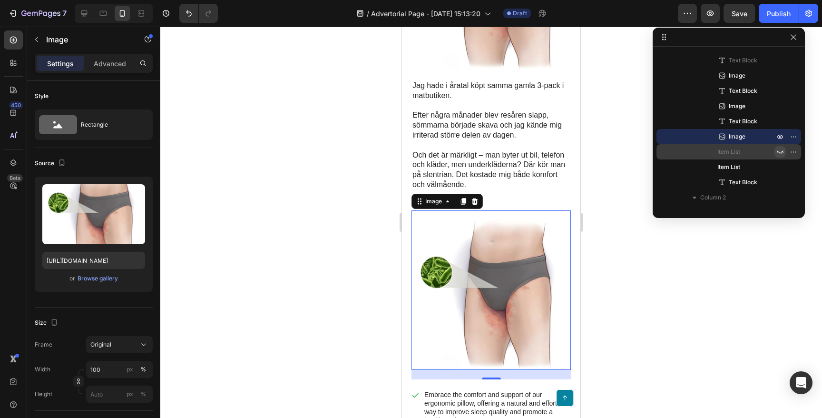
click at [359, 186] on div at bounding box center [491, 222] width 662 height 391
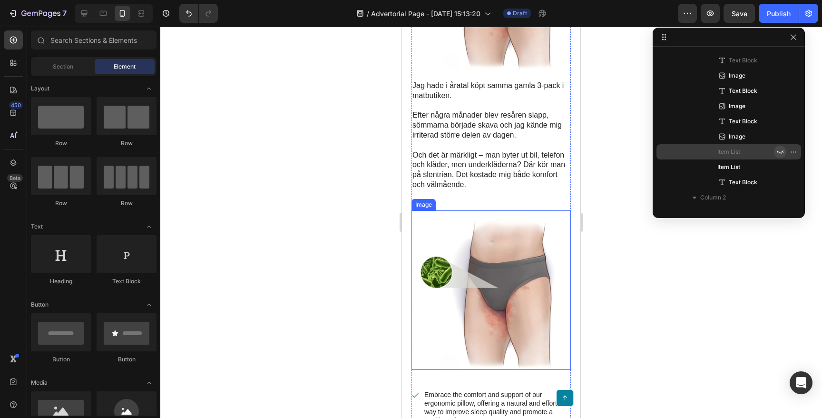
click at [483, 280] on img at bounding box center [490, 289] width 159 height 159
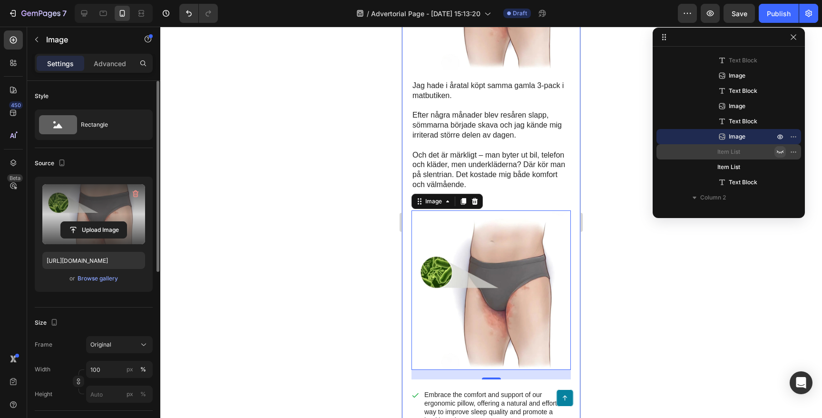
click at [89, 214] on label at bounding box center [93, 214] width 103 height 60
click at [89, 222] on input "file" at bounding box center [94, 230] width 66 height 16
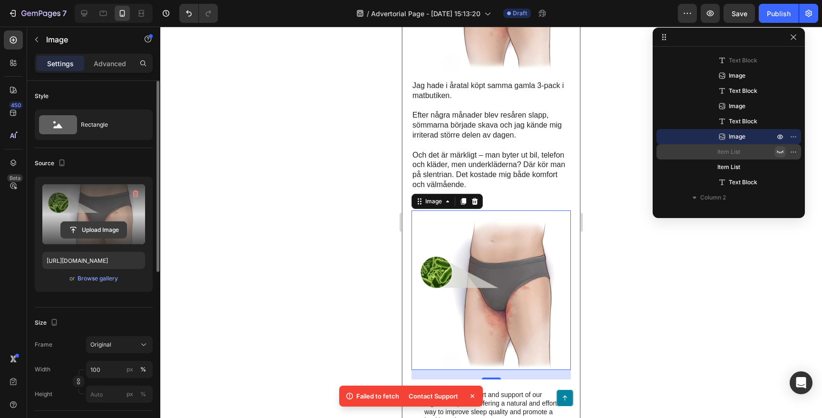
click at [100, 230] on input "file" at bounding box center [94, 230] width 66 height 16
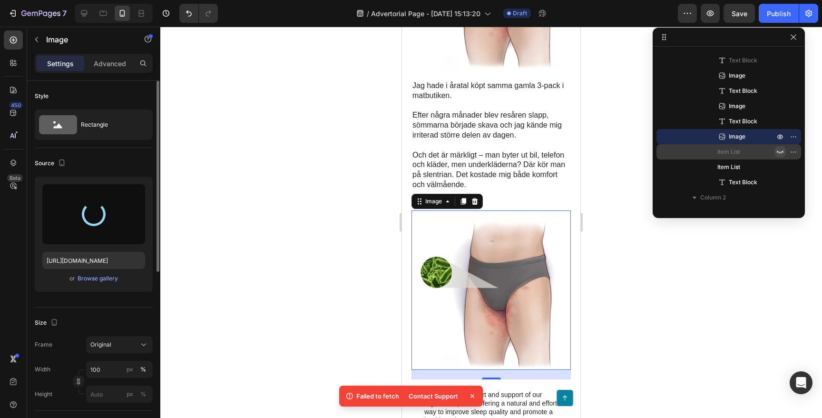
type input "[URL][DOMAIN_NAME]"
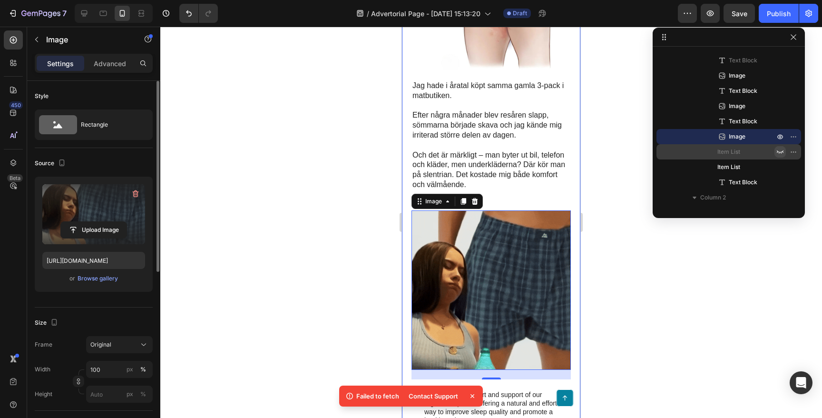
click at [316, 277] on div at bounding box center [491, 222] width 662 height 391
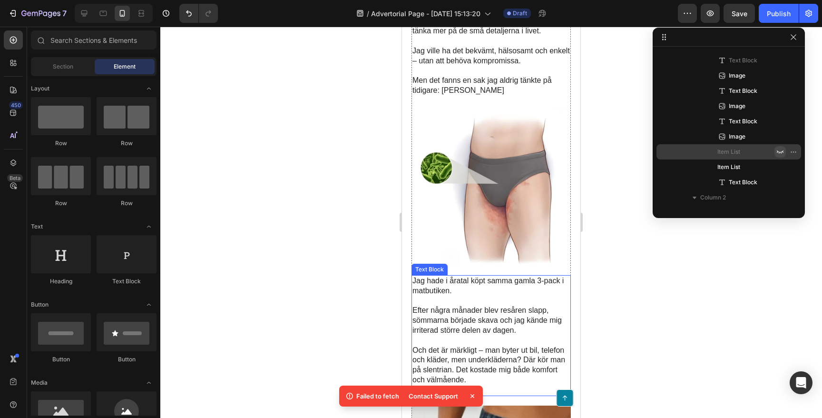
scroll to position [237, 0]
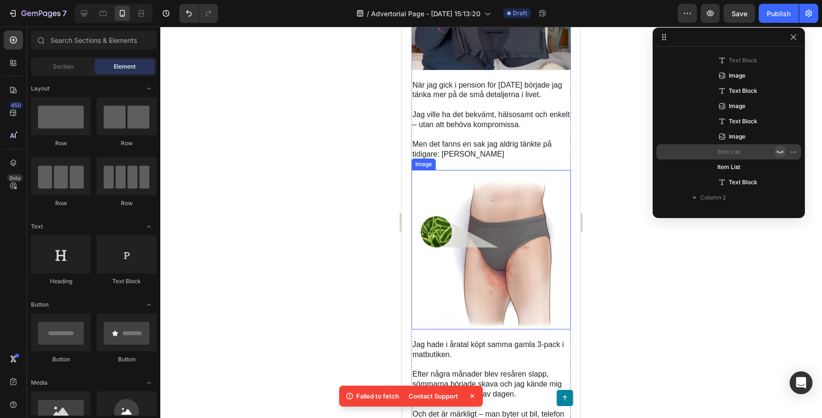
click at [467, 196] on img at bounding box center [490, 249] width 159 height 159
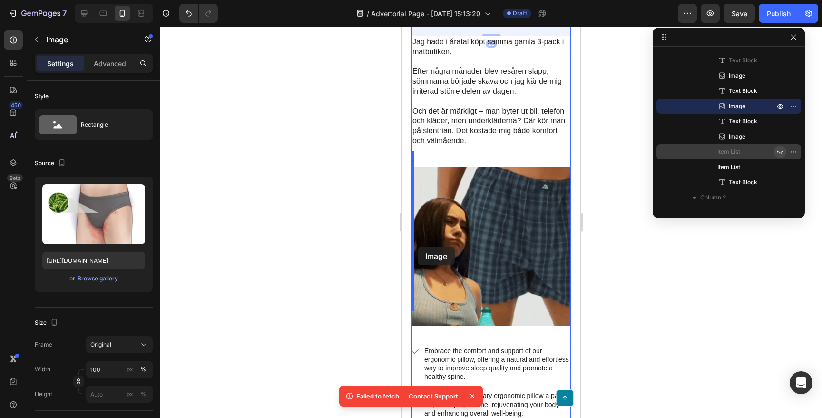
scroll to position [545, 0]
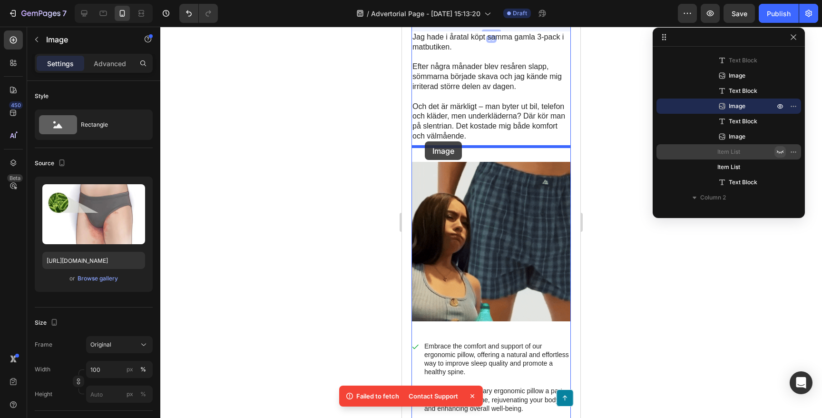
drag, startPoint x: 418, startPoint y: 145, endPoint x: 425, endPoint y: 141, distance: 7.4
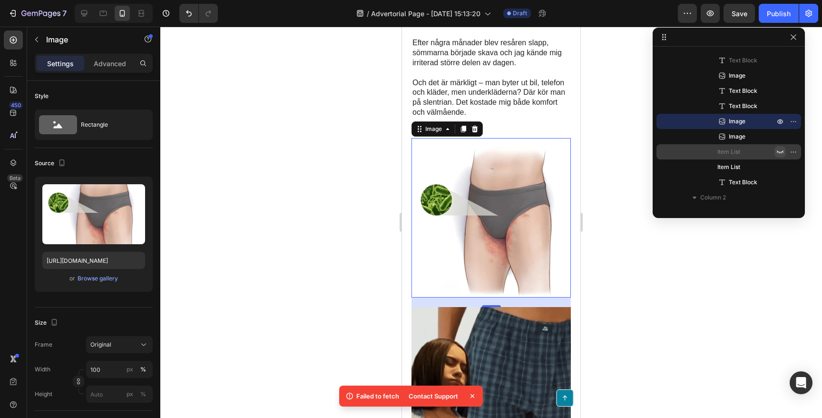
scroll to position [411, 0]
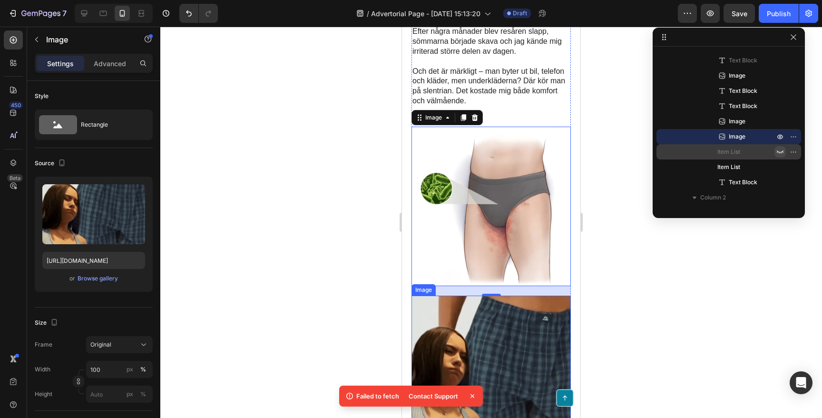
click at [444, 305] on img at bounding box center [490, 374] width 159 height 159
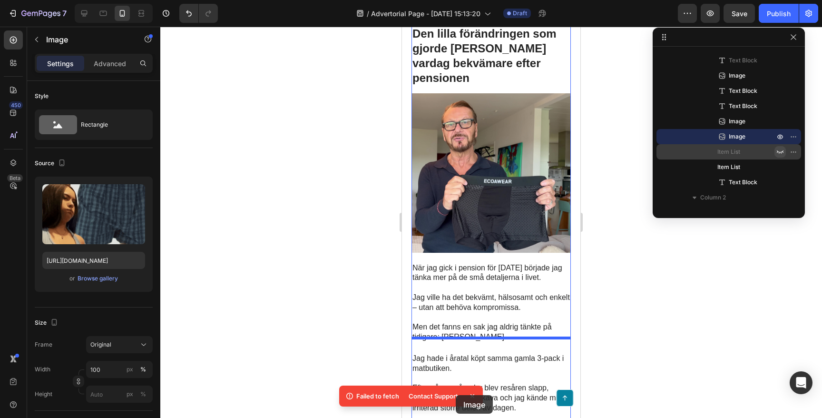
scroll to position [74, 0]
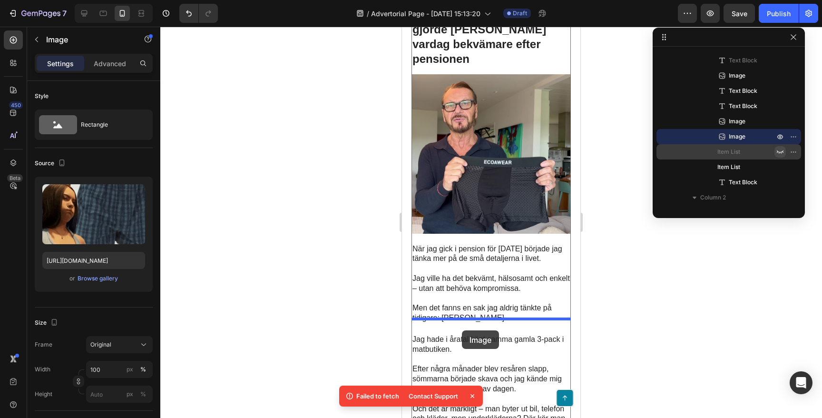
drag, startPoint x: 423, startPoint y: 377, endPoint x: 462, endPoint y: 330, distance: 60.9
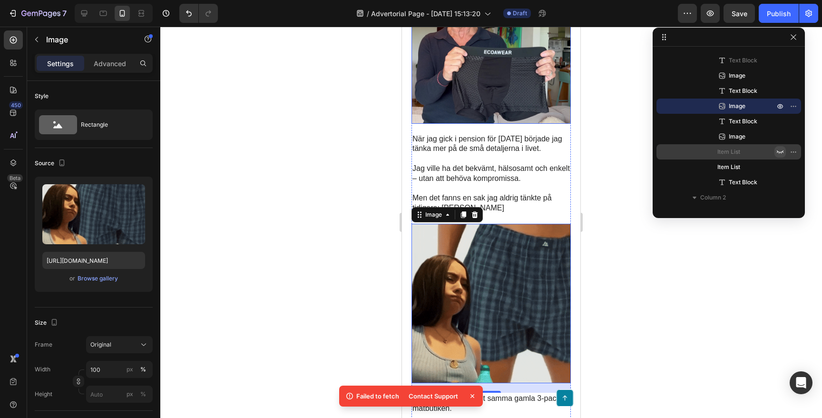
scroll to position [201, 0]
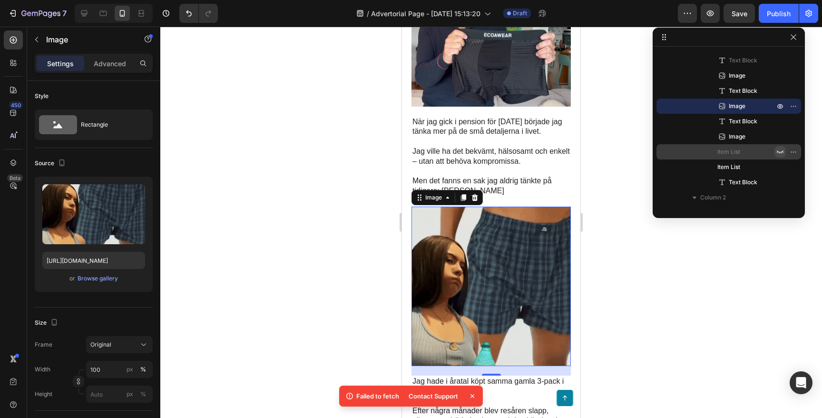
click at [329, 177] on div at bounding box center [491, 222] width 662 height 391
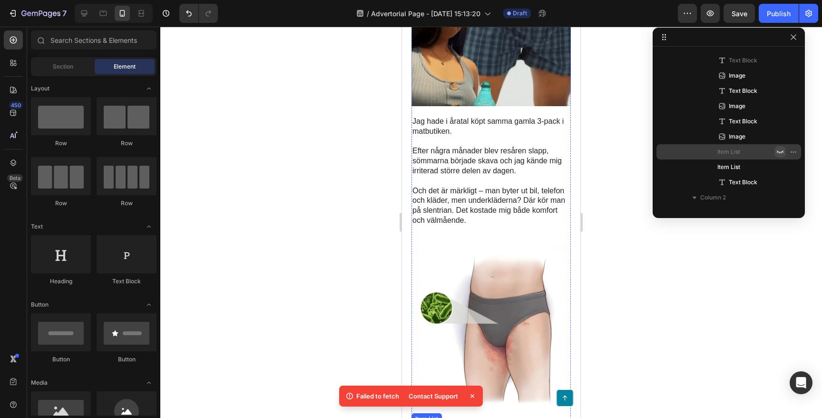
scroll to position [456, 0]
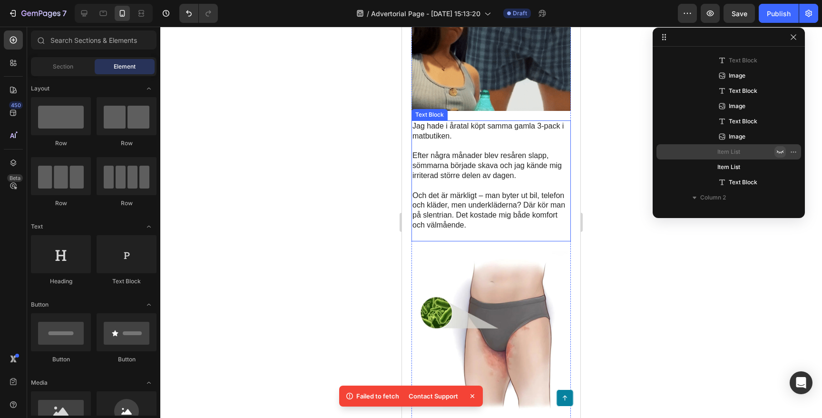
click at [480, 153] on p "Efter några månader blev resåren slapp, sömmarna började skava och jag kände mi…" at bounding box center [490, 165] width 157 height 29
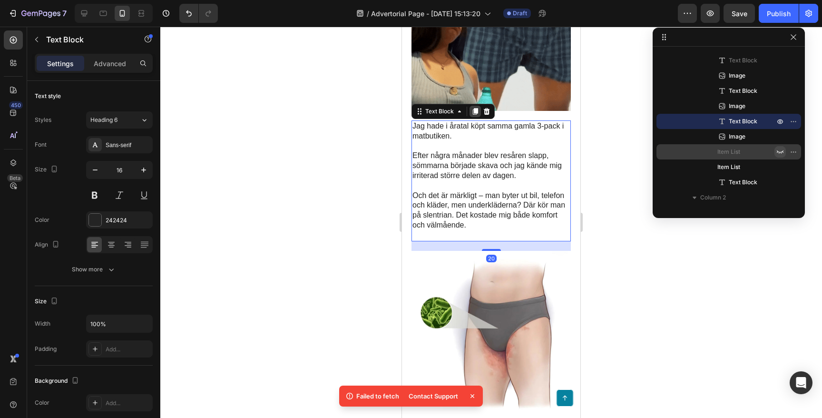
click at [475, 108] on icon at bounding box center [475, 111] width 5 height 7
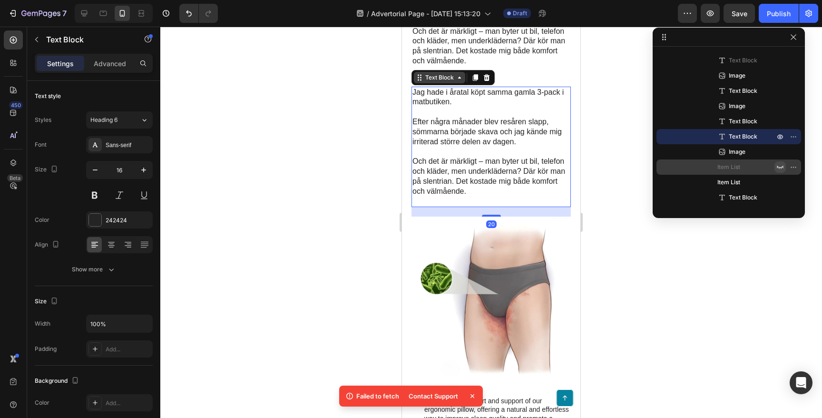
scroll to position [635, 0]
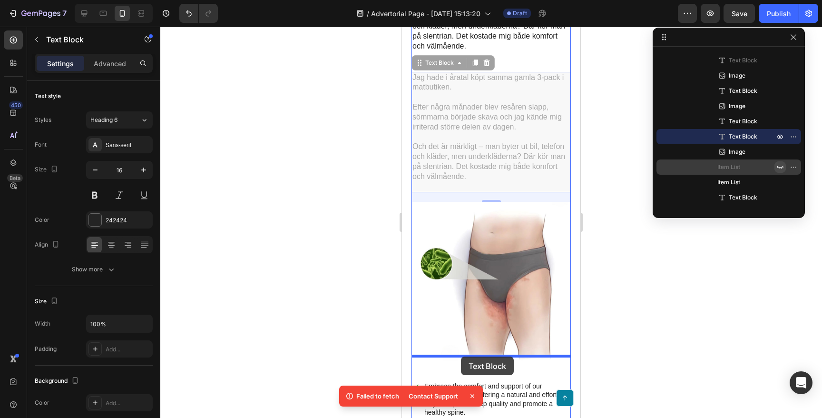
drag, startPoint x: 419, startPoint y: 47, endPoint x: 461, endPoint y: 356, distance: 312.0
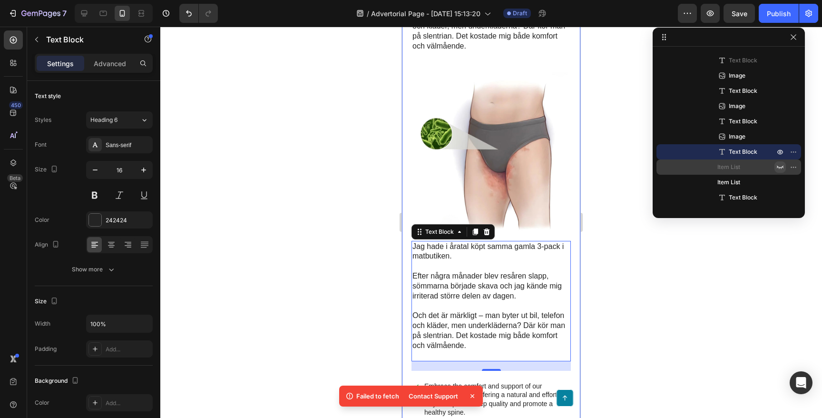
click at [320, 260] on div at bounding box center [491, 222] width 662 height 391
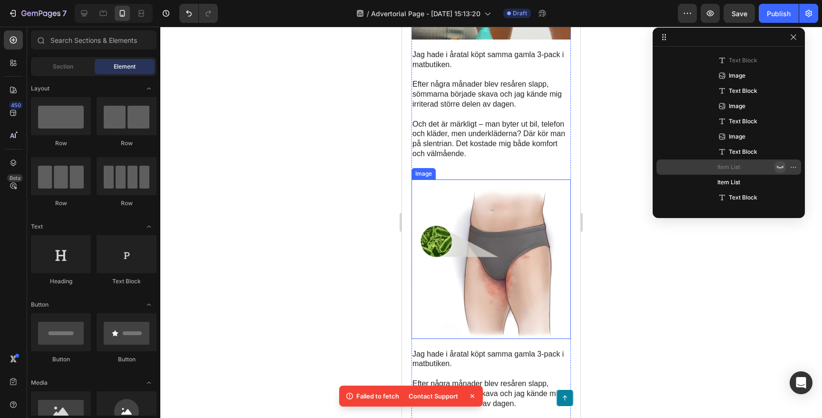
scroll to position [396, 0]
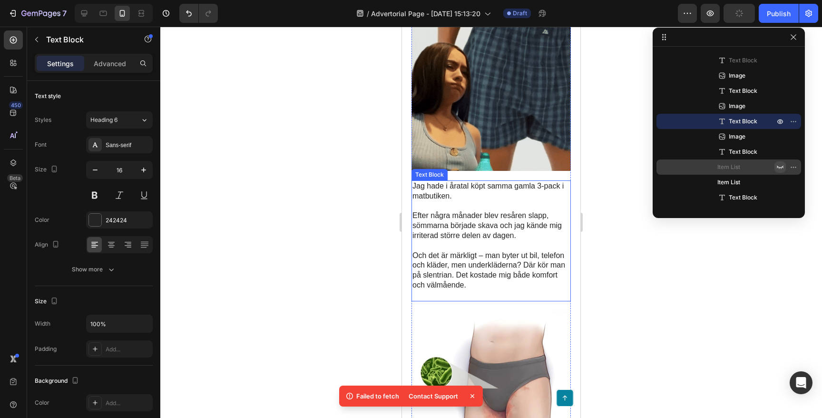
click at [453, 264] on p "Och det är märkligt – man byter ut bil, telefon och kläder, men underkläderna? …" at bounding box center [490, 270] width 157 height 39
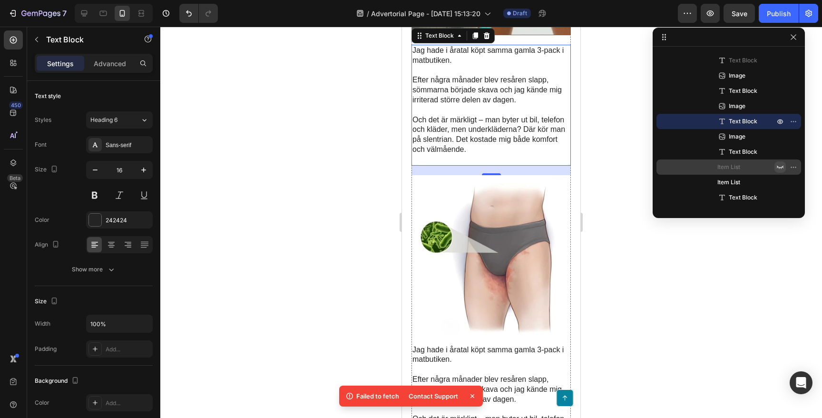
scroll to position [679, 0]
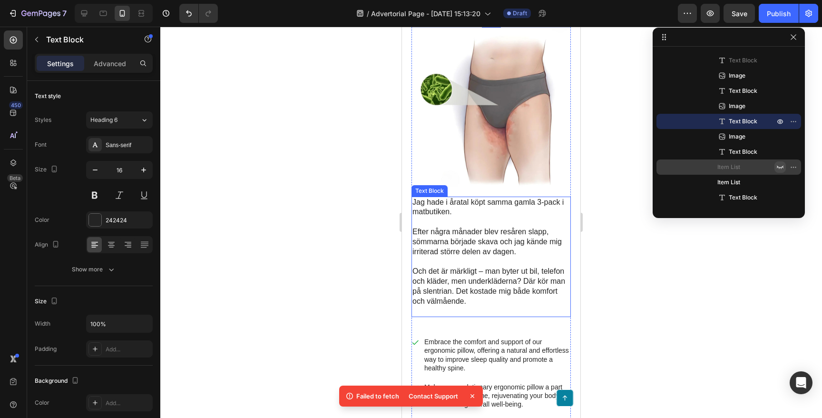
click at [461, 227] on p "Efter några månader blev resåren slapp, sömmarna började skava och jag kände mi…" at bounding box center [490, 241] width 157 height 29
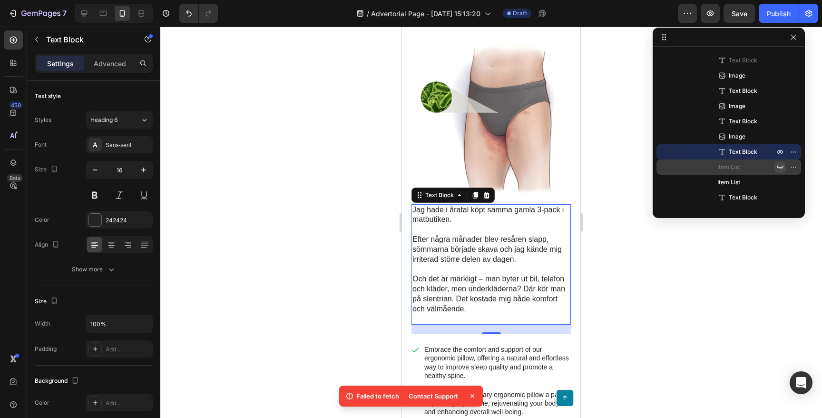
scroll to position [776, 0]
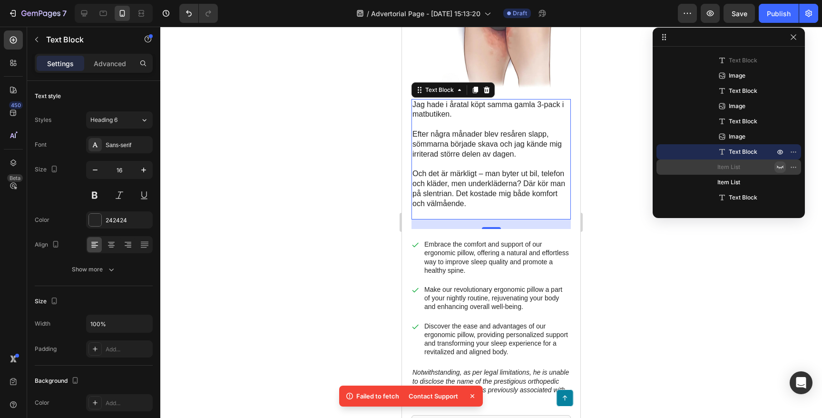
click at [461, 169] on p "Och det är märkligt – man byter ut bil, telefon och kläder, men underkläderna? …" at bounding box center [490, 188] width 157 height 39
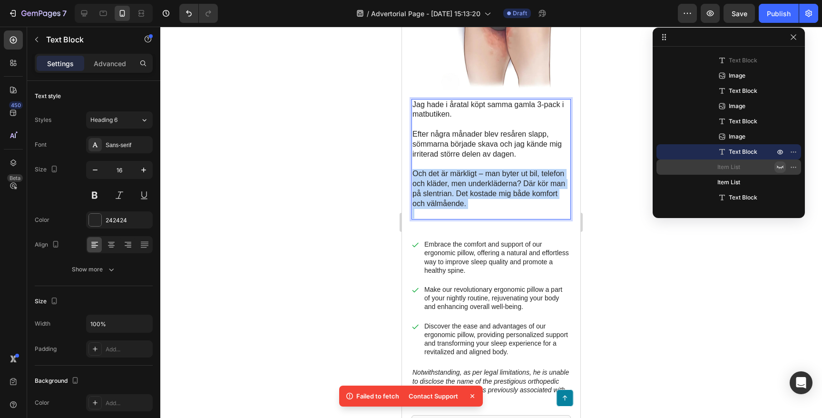
click at [461, 169] on p "Och det är märkligt – man byter ut bil, telefon och kläder, men underkläderna? …" at bounding box center [490, 188] width 157 height 39
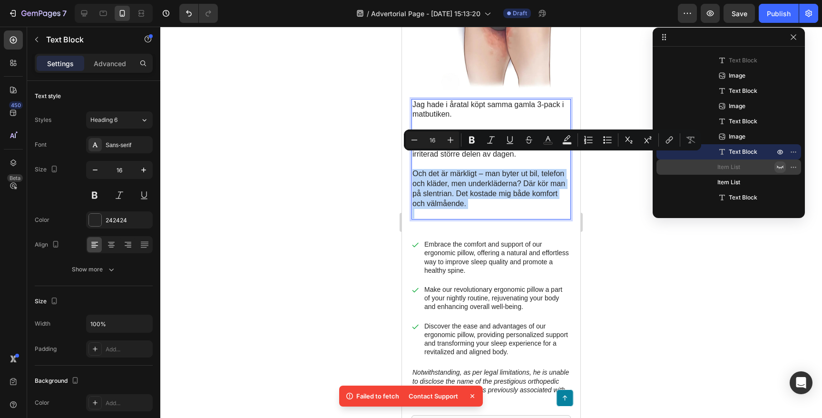
click at [476, 178] on p "Och det är märkligt – man byter ut bil, telefon och kläder, men underkläderna? …" at bounding box center [490, 188] width 157 height 39
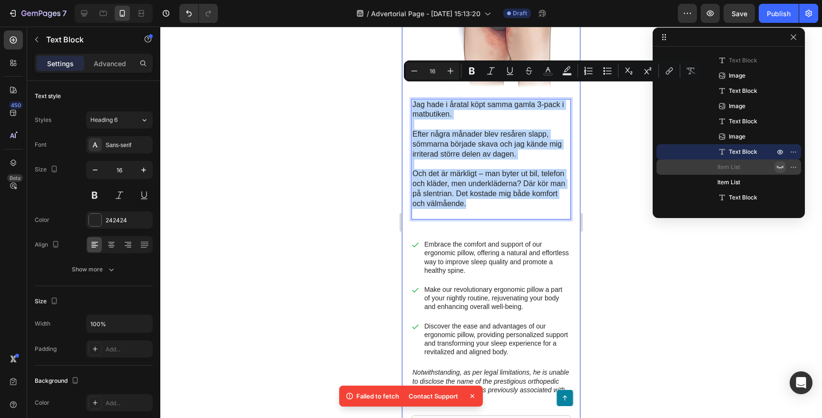
drag, startPoint x: 471, startPoint y: 187, endPoint x: 406, endPoint y: 89, distance: 117.0
click at [406, 89] on div "Den lilla förändringen som gjorde [PERSON_NAME] vardag bekvämare efter pensione…" at bounding box center [491, 18] width 178 height 1429
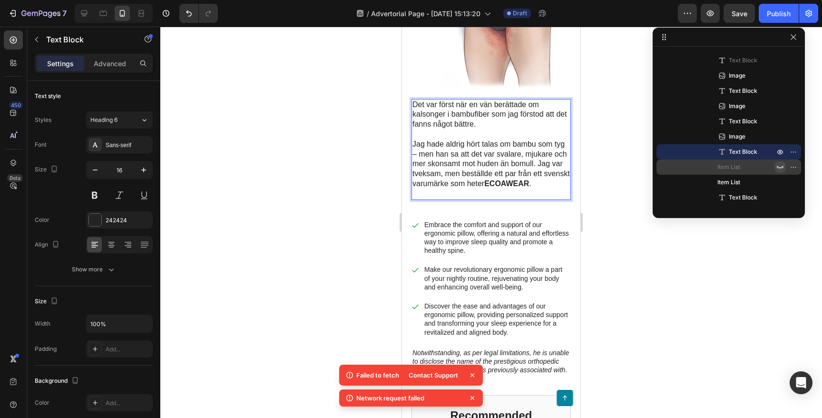
click at [536, 148] on p "Jag hade aldrig hört talas om bambu som tyg – men han sa att det var svalare, m…" at bounding box center [490, 163] width 157 height 49
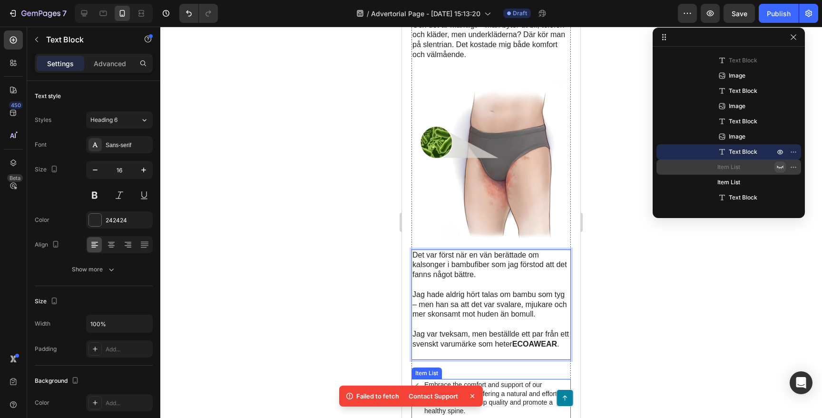
scroll to position [707, 0]
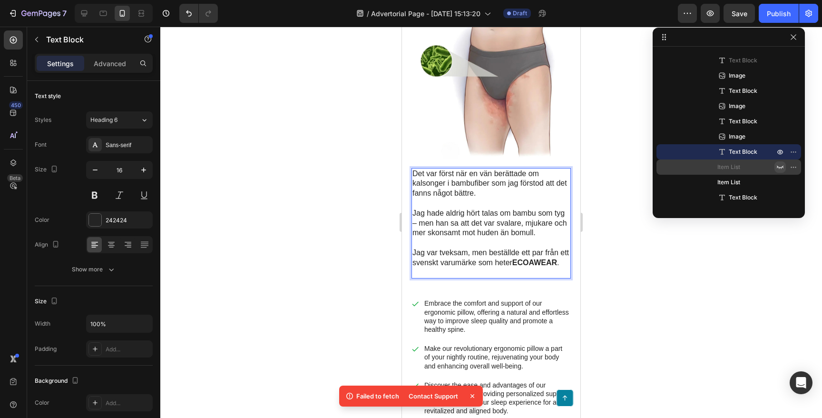
click at [432, 268] on p "Rich Text Editor. Editing area: main" at bounding box center [490, 273] width 157 height 10
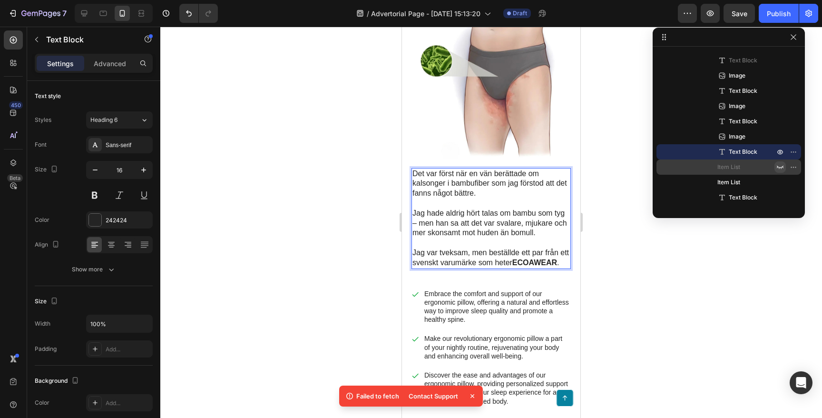
click at [294, 196] on div at bounding box center [491, 222] width 662 height 391
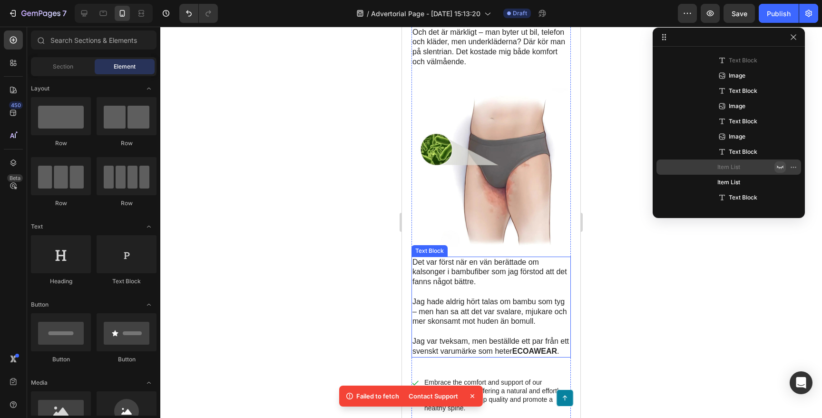
scroll to position [550, 0]
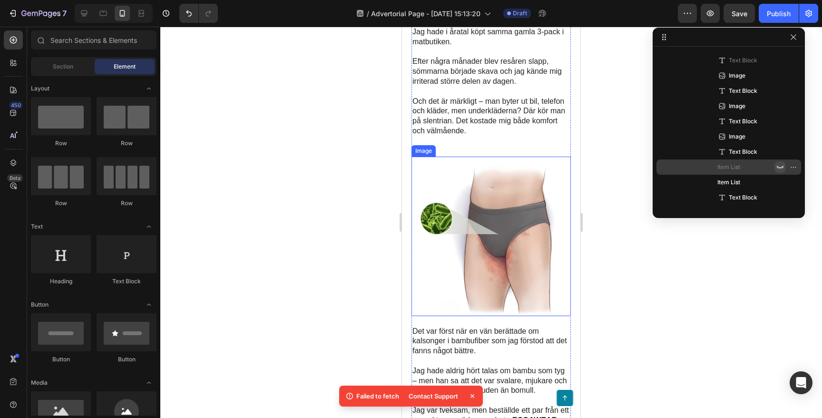
click at [518, 166] on img at bounding box center [490, 236] width 159 height 159
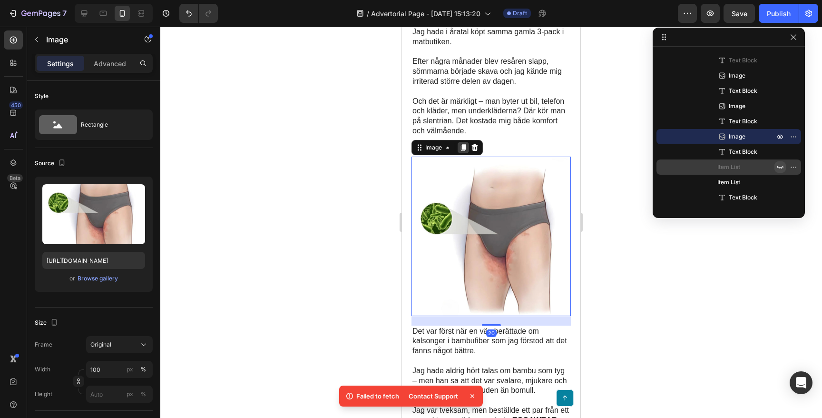
click at [463, 144] on icon at bounding box center [463, 147] width 5 height 7
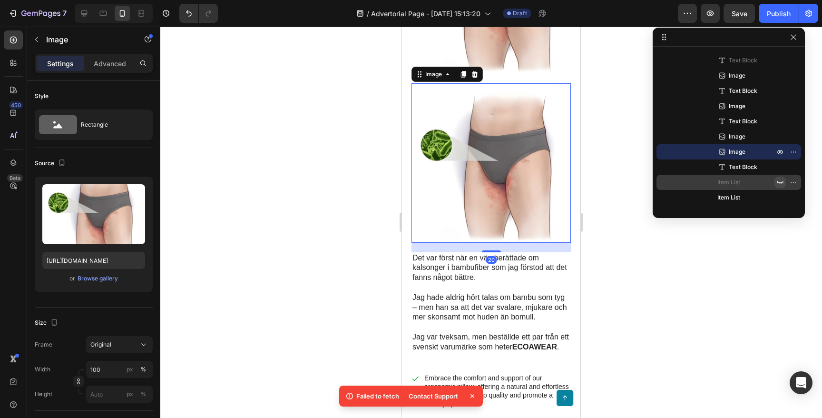
scroll to position [800, 0]
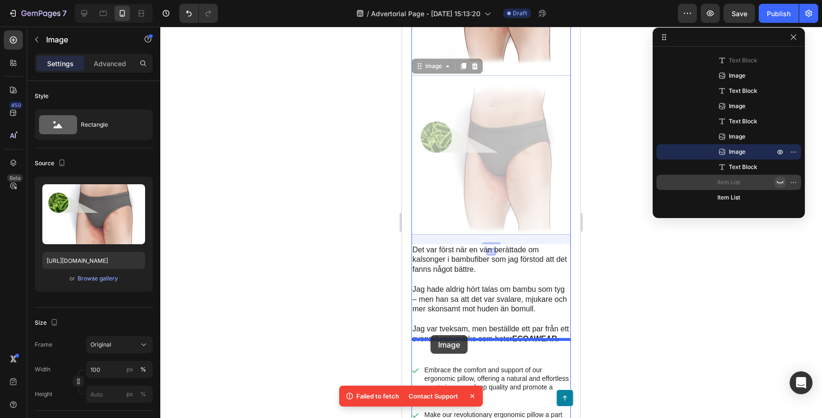
drag, startPoint x: 420, startPoint y: 51, endPoint x: 431, endPoint y: 335, distance: 284.2
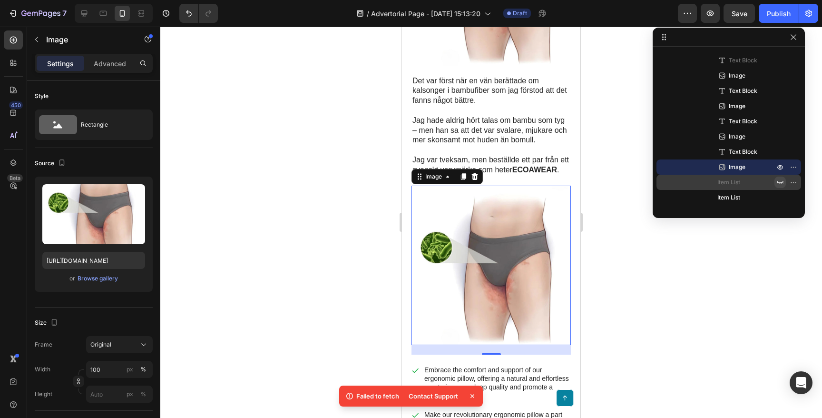
click at [328, 49] on div at bounding box center [491, 222] width 662 height 391
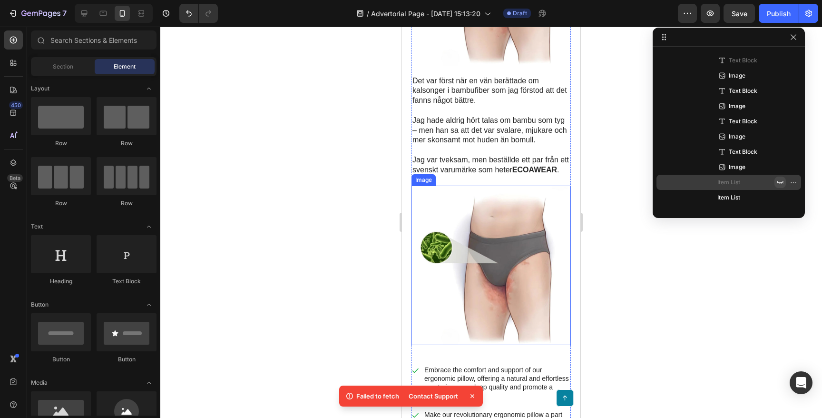
click at [458, 244] on img at bounding box center [490, 265] width 159 height 159
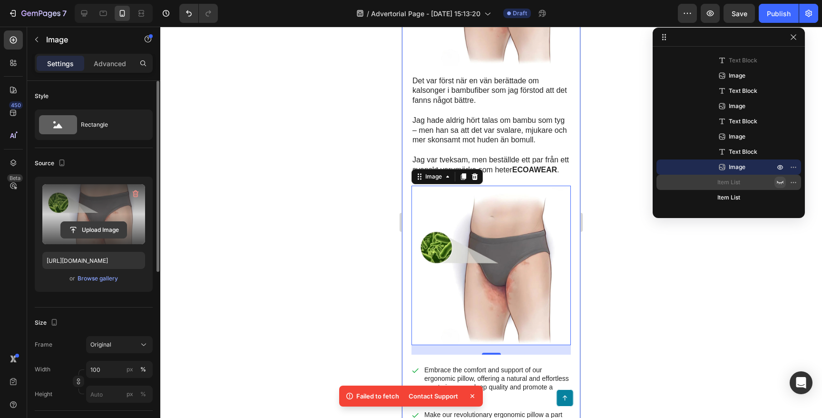
click at [88, 226] on input "file" at bounding box center [94, 230] width 66 height 16
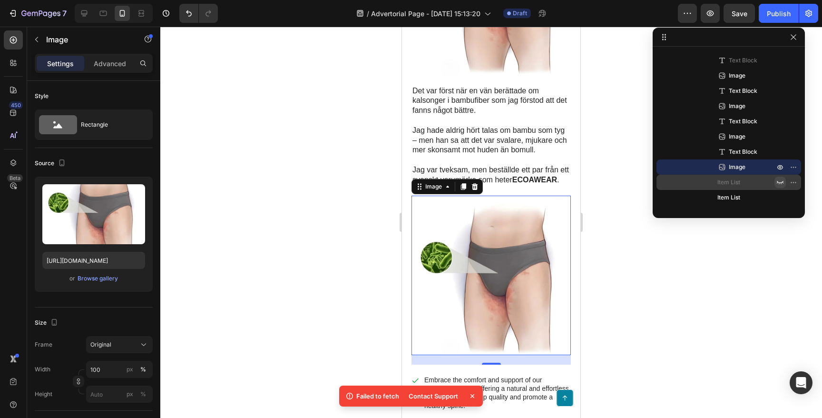
scroll to position [834, 0]
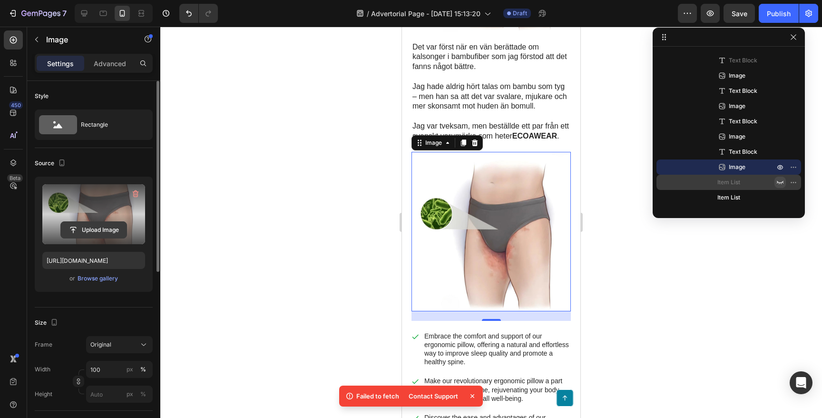
click at [108, 223] on input "file" at bounding box center [94, 230] width 66 height 16
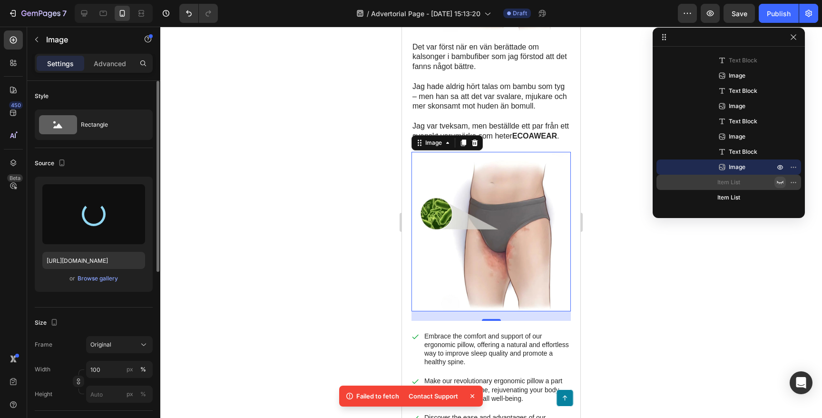
type input "[URL][DOMAIN_NAME]"
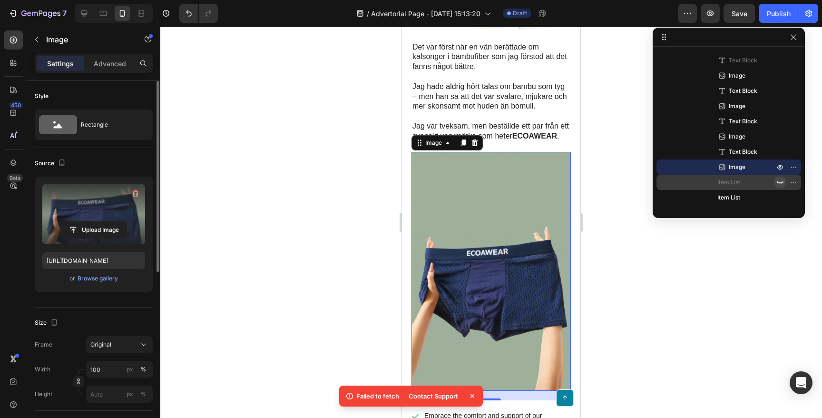
click at [349, 143] on div at bounding box center [491, 222] width 662 height 391
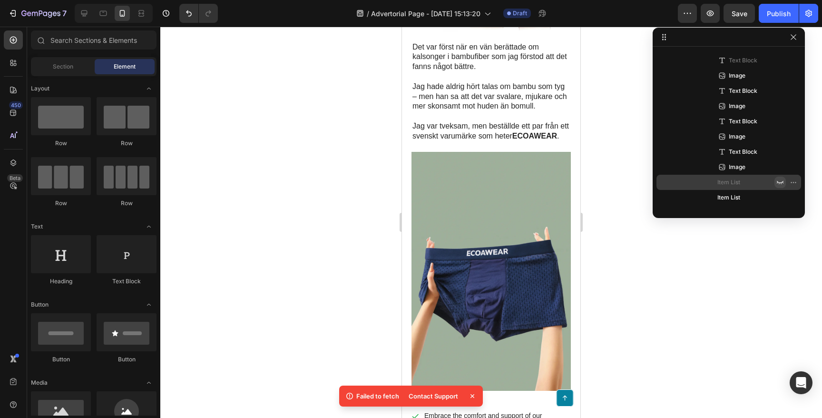
click at [339, 137] on div at bounding box center [491, 222] width 662 height 391
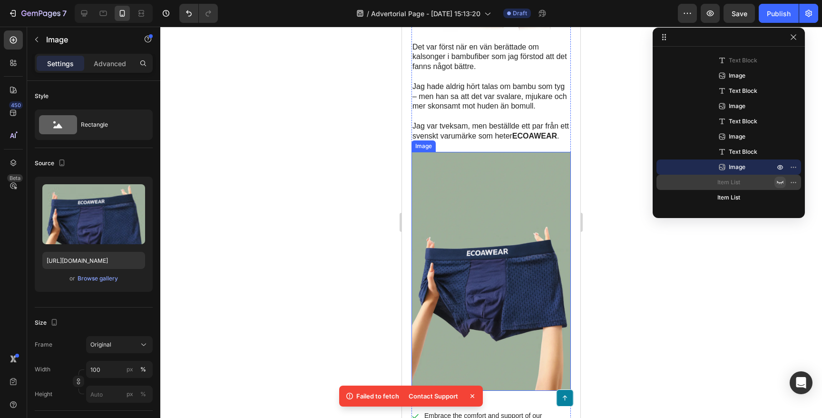
click at [498, 161] on img at bounding box center [490, 271] width 159 height 239
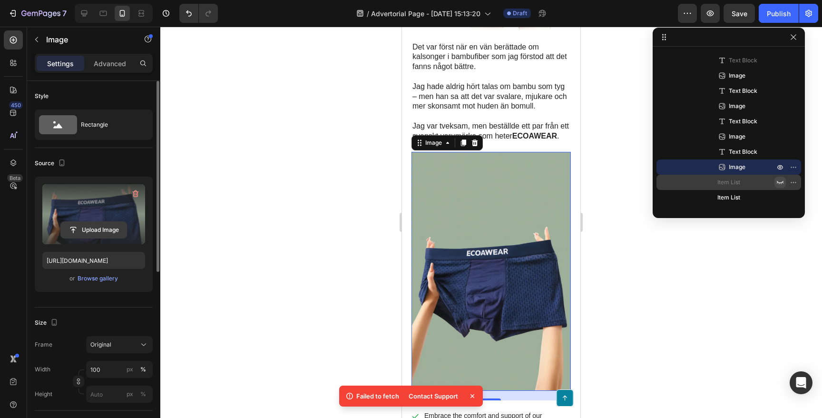
click at [105, 224] on input "file" at bounding box center [94, 230] width 66 height 16
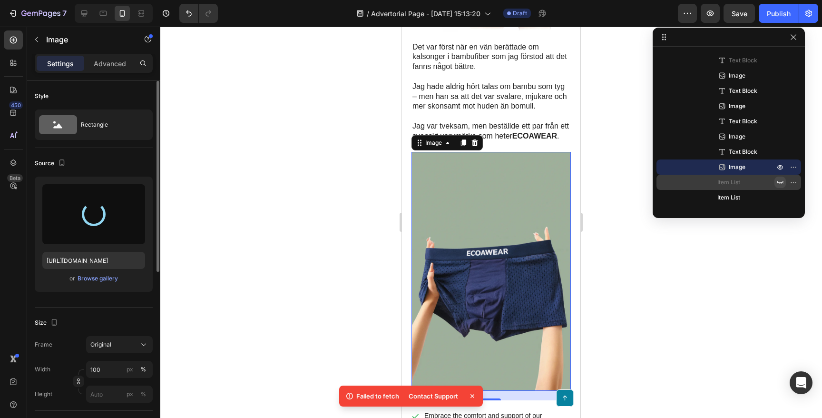
type input "[URL][DOMAIN_NAME]"
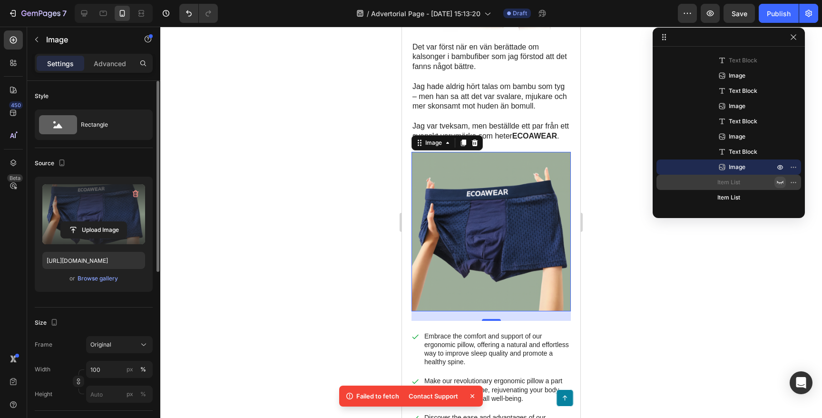
click at [676, 289] on div at bounding box center [491, 222] width 662 height 391
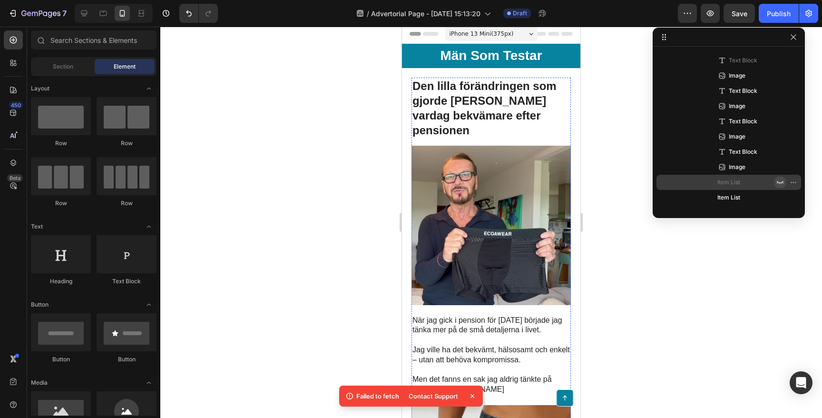
scroll to position [0, 0]
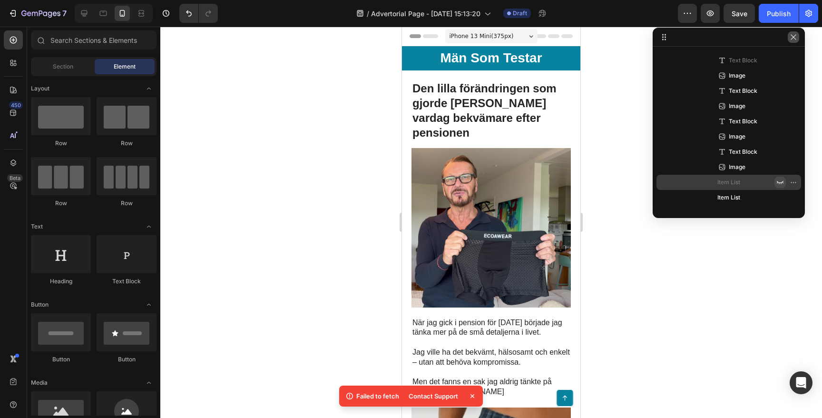
click at [790, 34] on icon "button" at bounding box center [794, 37] width 8 height 8
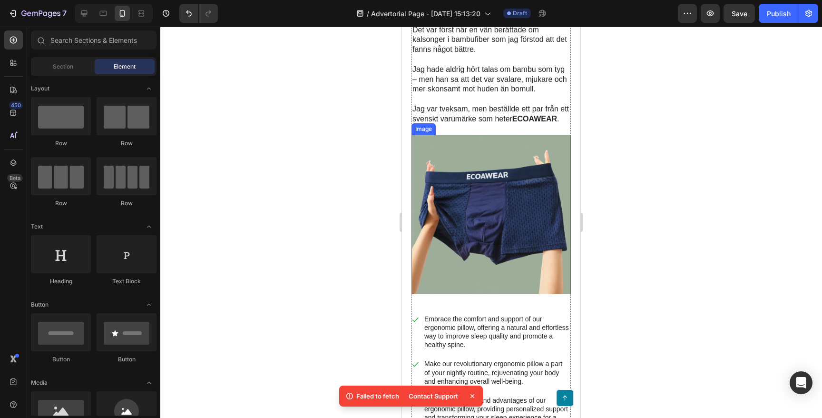
scroll to position [874, 0]
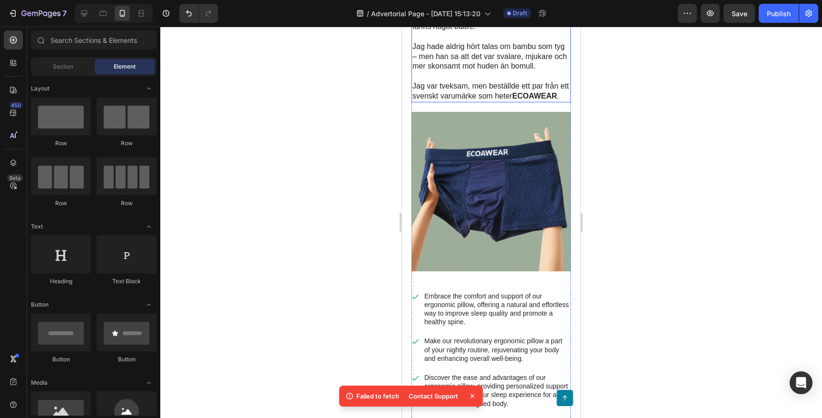
click at [494, 81] on p "Jag var tveksam, men beställde ett par från ett svenskt varumärke som heter ECO…" at bounding box center [490, 91] width 157 height 20
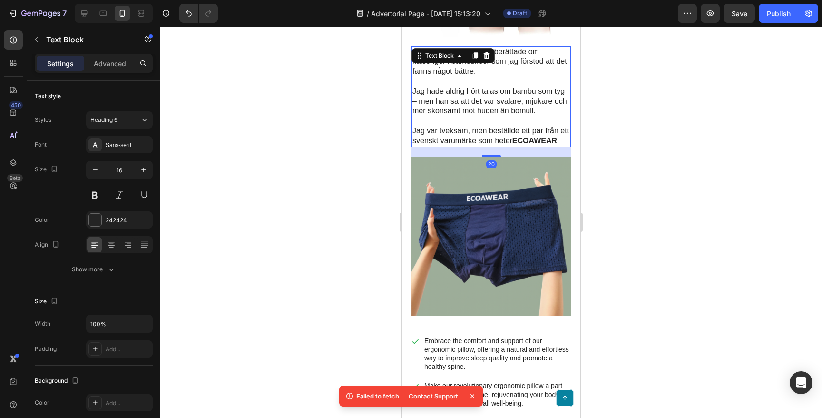
scroll to position [827, 0]
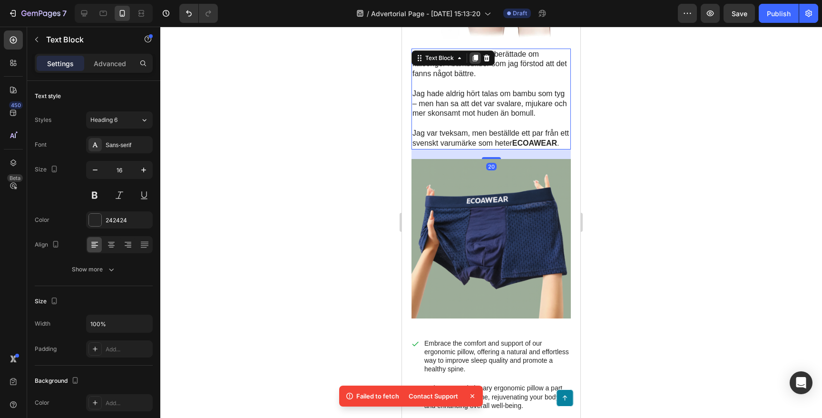
click at [473, 55] on icon at bounding box center [475, 58] width 5 height 7
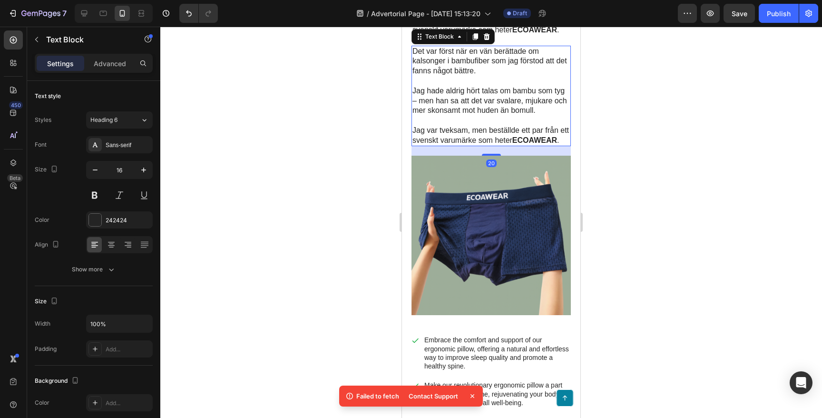
scroll to position [937, 0]
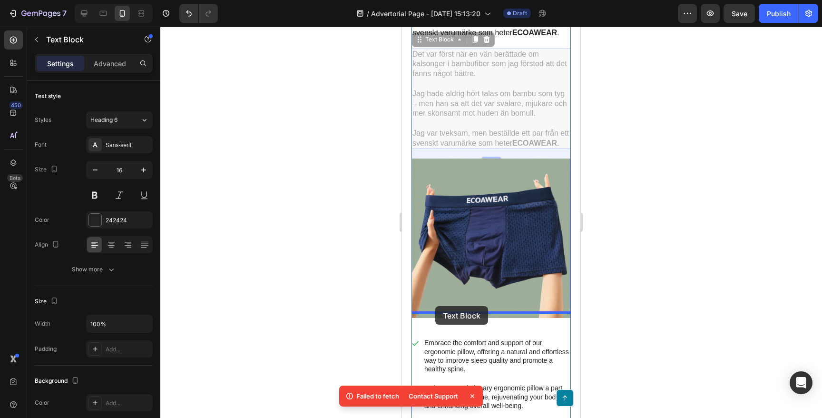
drag, startPoint x: 417, startPoint y: 29, endPoint x: 435, endPoint y: 306, distance: 277.5
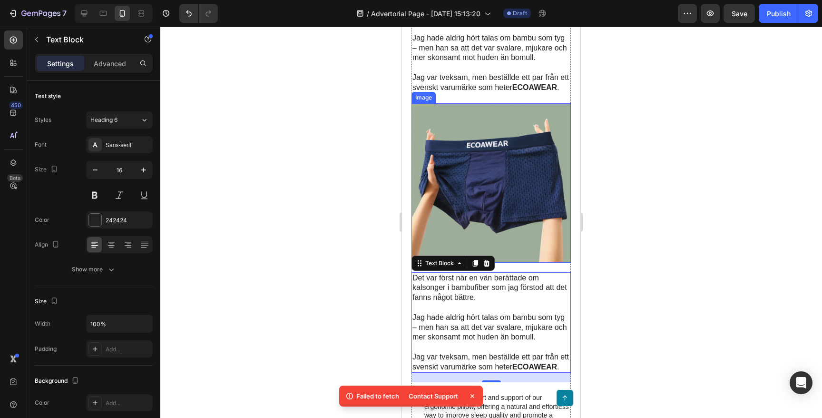
scroll to position [911, 0]
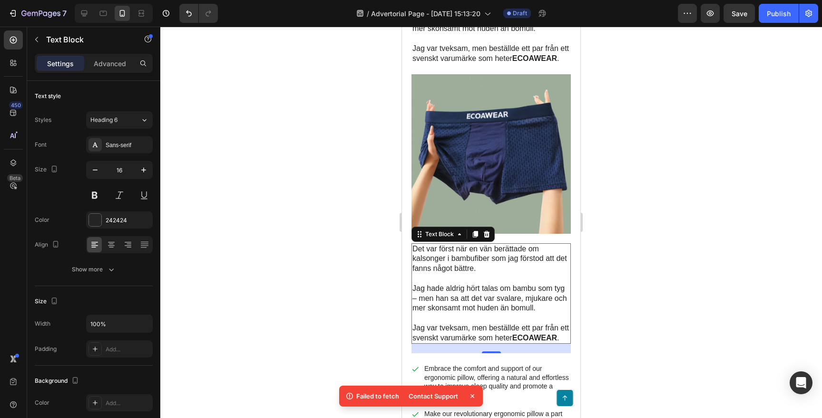
click at [479, 252] on p "Det var först när en vän berättade om kalsonger i bambufiber som jag förstod at…" at bounding box center [490, 258] width 157 height 29
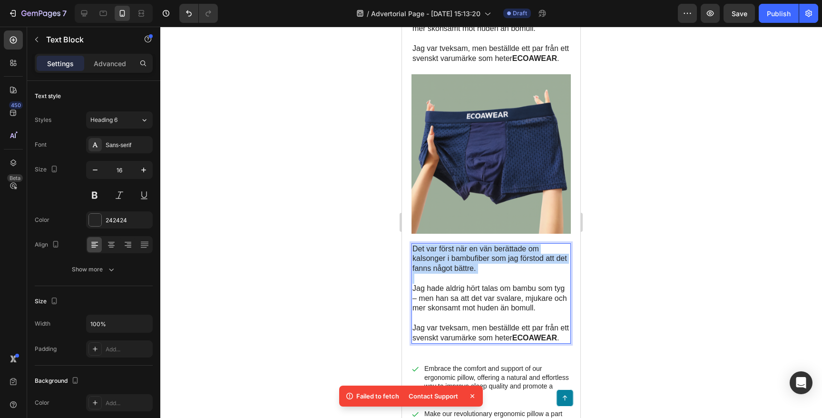
click at [479, 252] on p "Det var först när en vän berättade om kalsonger i bambufiber som jag förstod at…" at bounding box center [490, 258] width 157 height 29
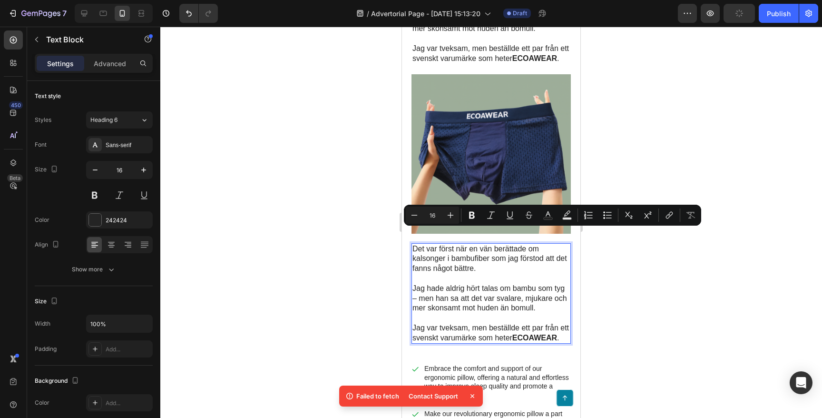
click at [565, 323] on p "Jag var tveksam, men beställde ett par från ett svenskt varumärke som heter ECO…" at bounding box center [490, 333] width 157 height 20
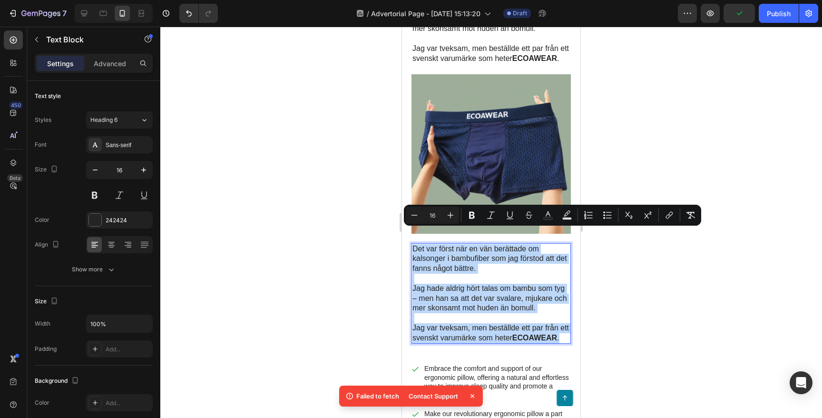
drag, startPoint x: 565, startPoint y: 322, endPoint x: 414, endPoint y: 234, distance: 174.2
click at [414, 243] on div "Det var först när en vän berättade om kalsonger i bambufiber som jag förstod at…" at bounding box center [490, 293] width 159 height 101
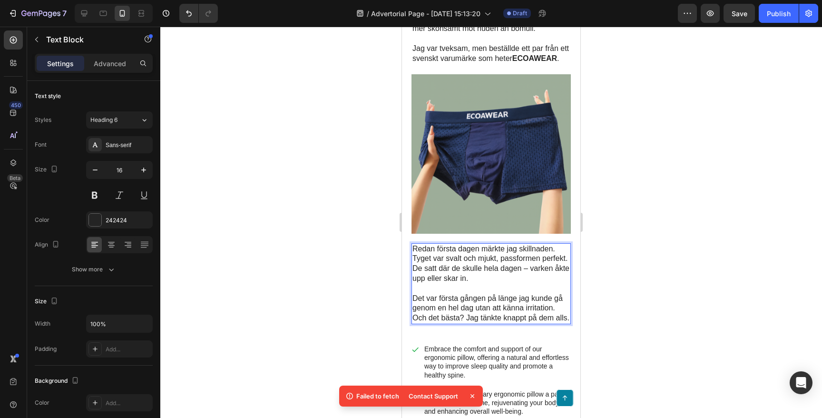
click at [295, 244] on div at bounding box center [491, 222] width 662 height 391
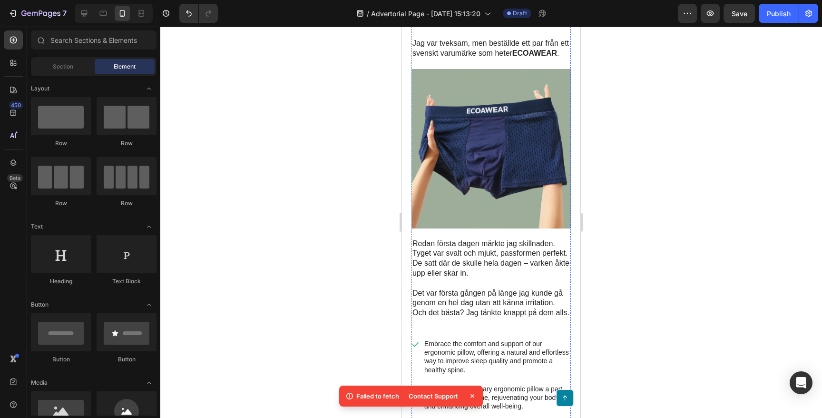
scroll to position [859, 0]
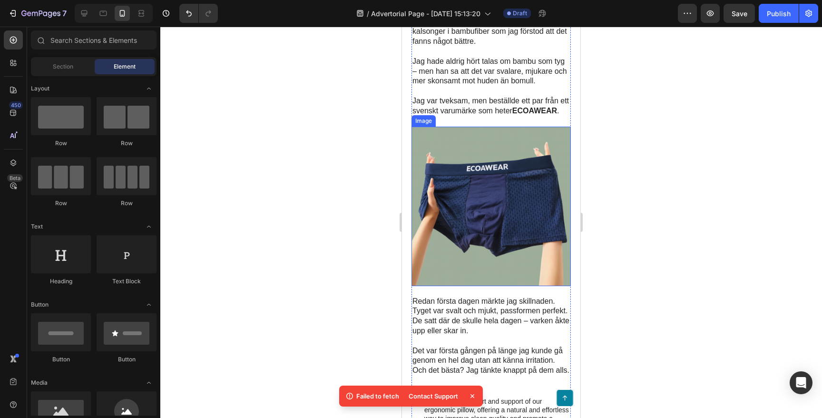
click at [515, 209] on img at bounding box center [490, 206] width 159 height 159
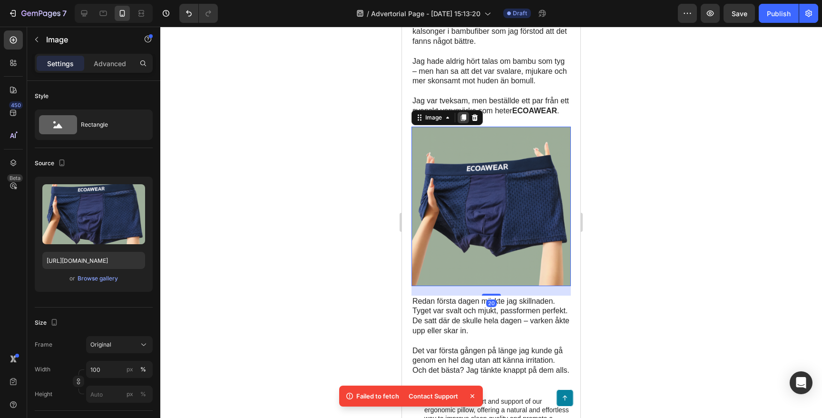
click at [463, 114] on icon at bounding box center [464, 118] width 8 height 8
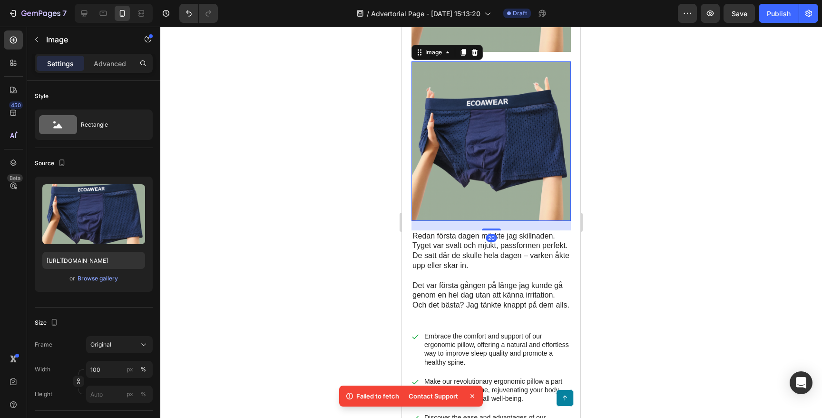
scroll to position [1082, 0]
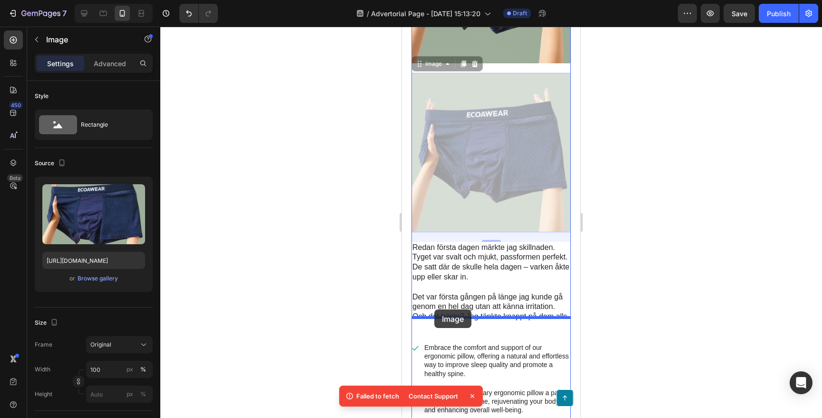
drag, startPoint x: 417, startPoint y: 49, endPoint x: 434, endPoint y: 309, distance: 260.8
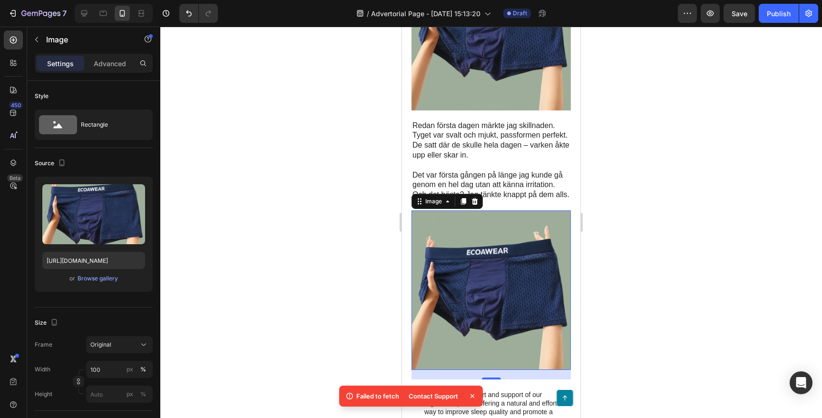
scroll to position [945, 0]
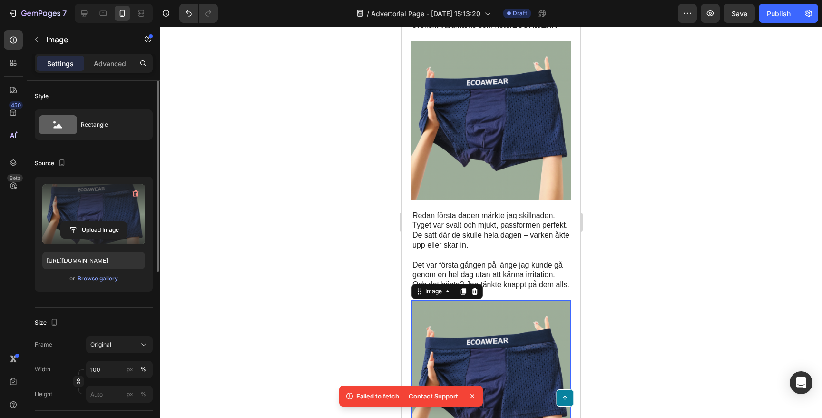
click at [104, 220] on label at bounding box center [93, 214] width 103 height 60
click at [104, 222] on input "file" at bounding box center [94, 230] width 66 height 16
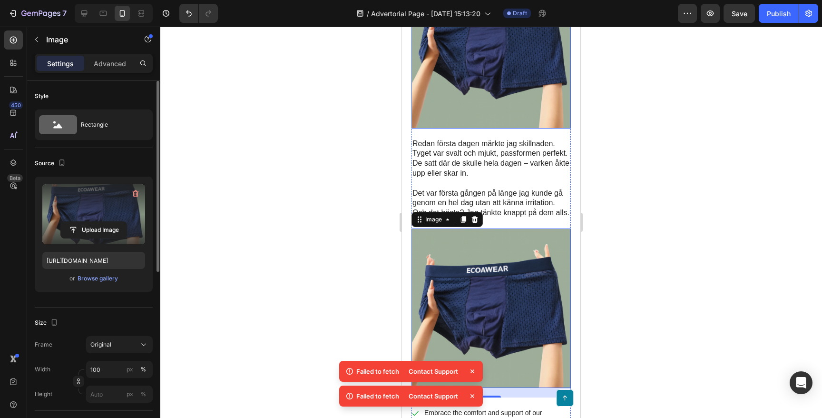
scroll to position [1018, 0]
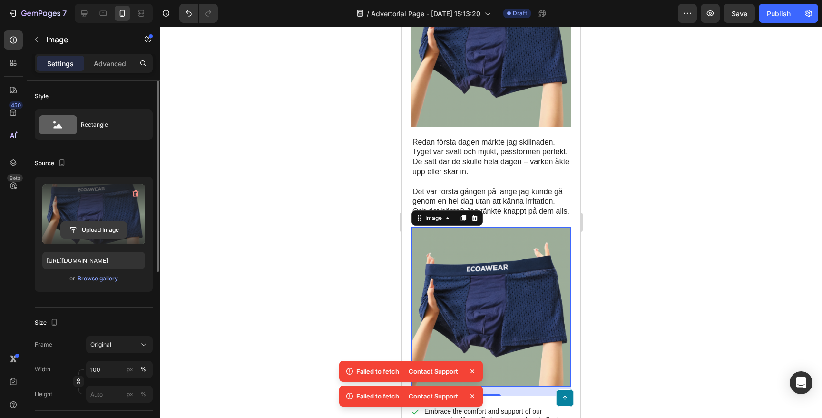
click at [78, 229] on input "file" at bounding box center [94, 230] width 66 height 16
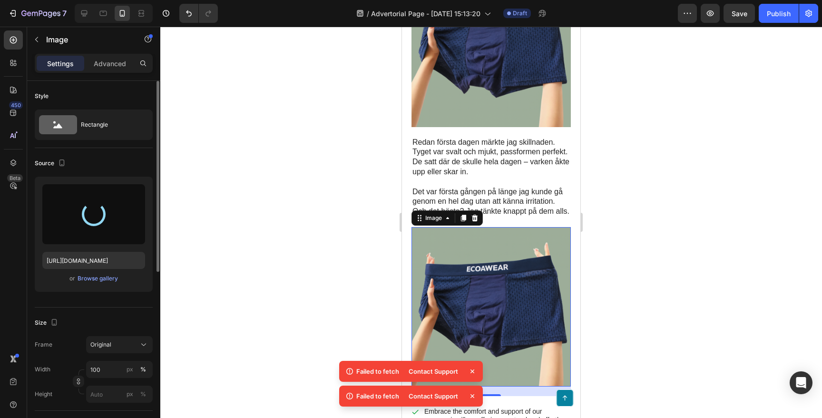
type input "[URL][DOMAIN_NAME]"
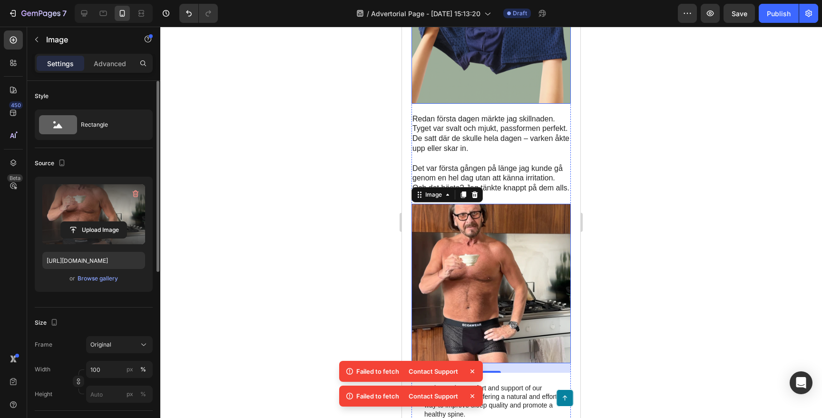
scroll to position [1060, 0]
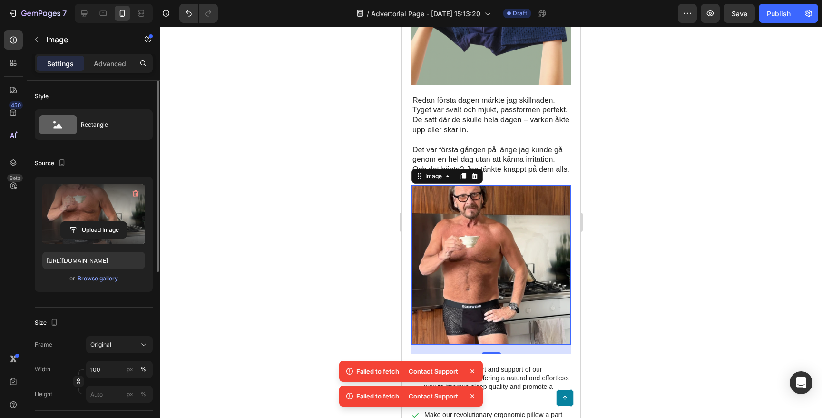
click at [296, 203] on div at bounding box center [491, 222] width 662 height 391
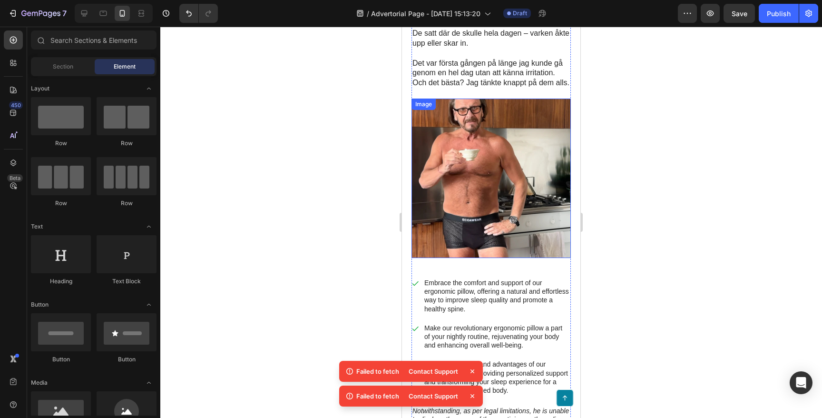
scroll to position [1145, 0]
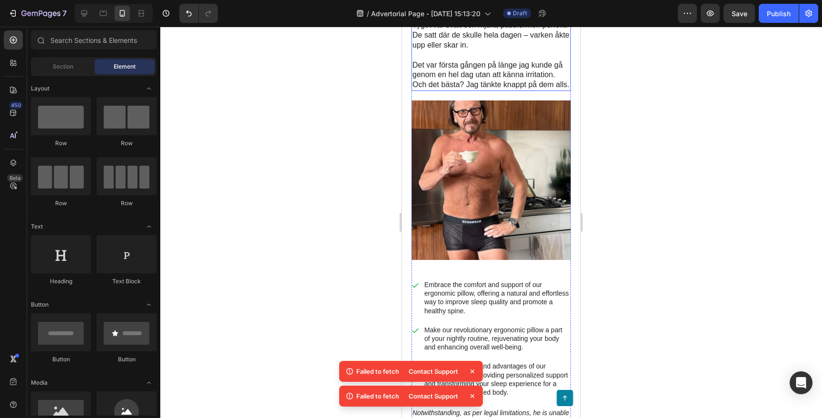
click at [477, 60] on p "Det var första gången på länge jag kunde gå genom en hel dag utan att känna irr…" at bounding box center [490, 74] width 157 height 29
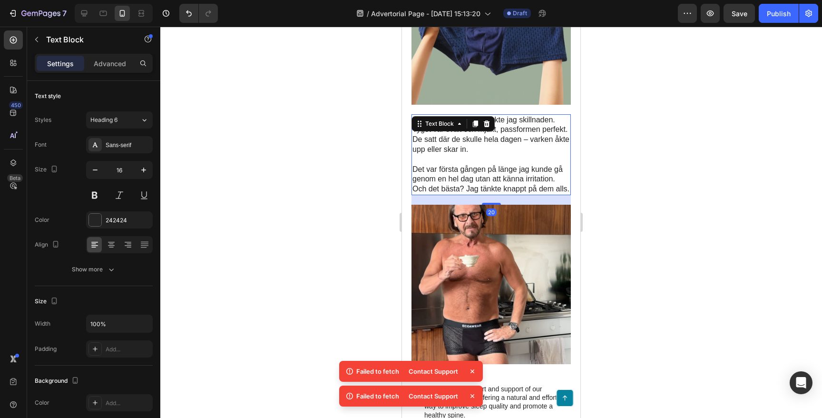
scroll to position [996, 0]
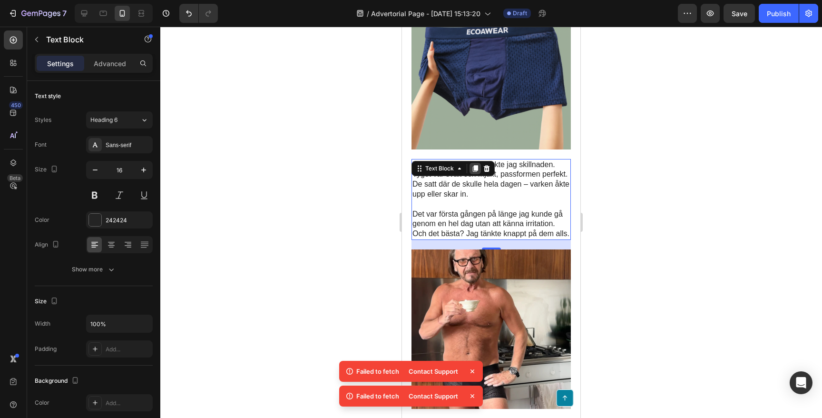
click at [476, 165] on icon at bounding box center [475, 169] width 8 height 8
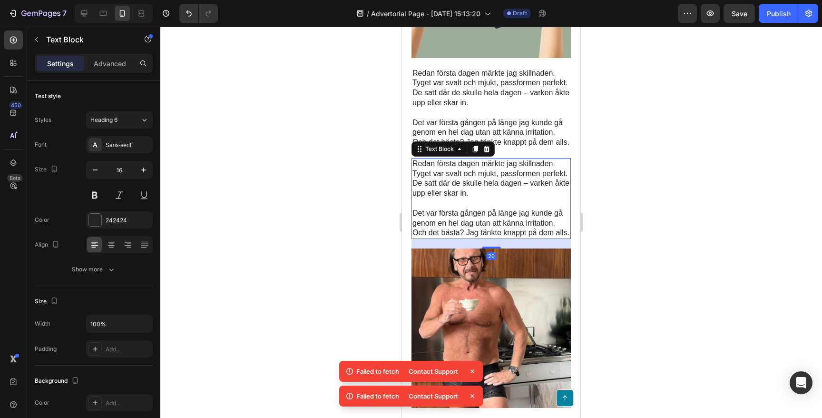
scroll to position [1091, 0]
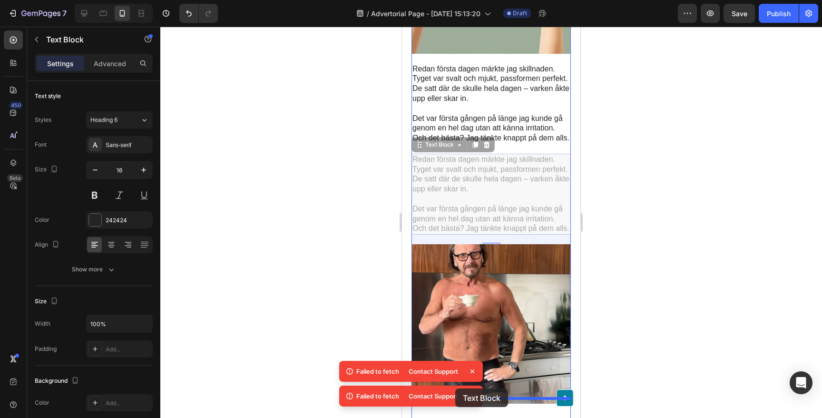
drag, startPoint x: 418, startPoint y: 129, endPoint x: 455, endPoint y: 388, distance: 261.4
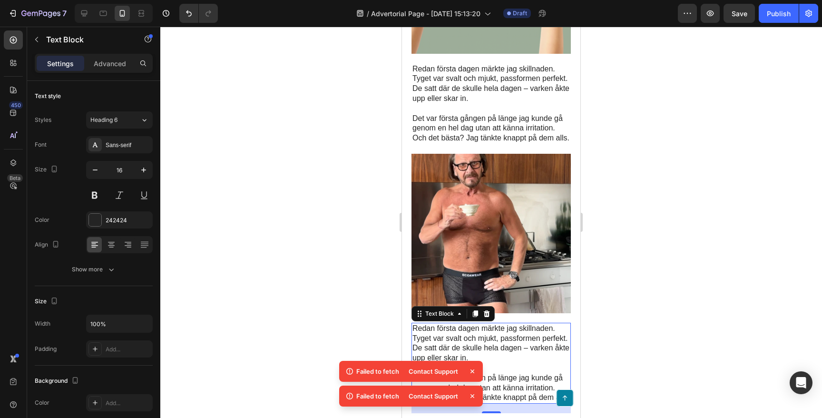
click at [278, 236] on div at bounding box center [491, 222] width 662 height 391
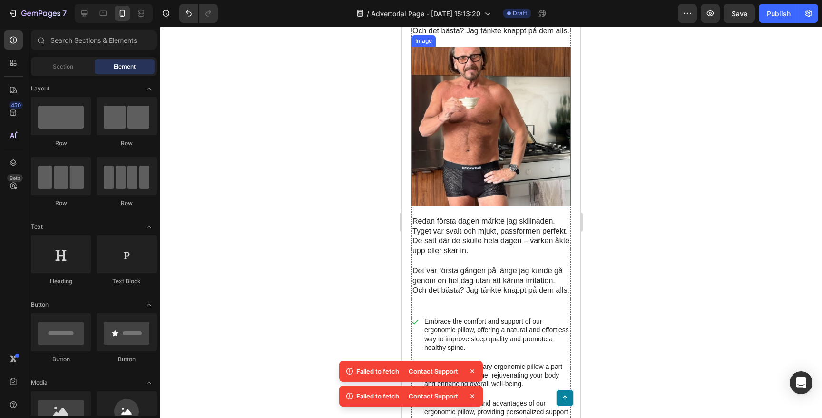
scroll to position [1254, 0]
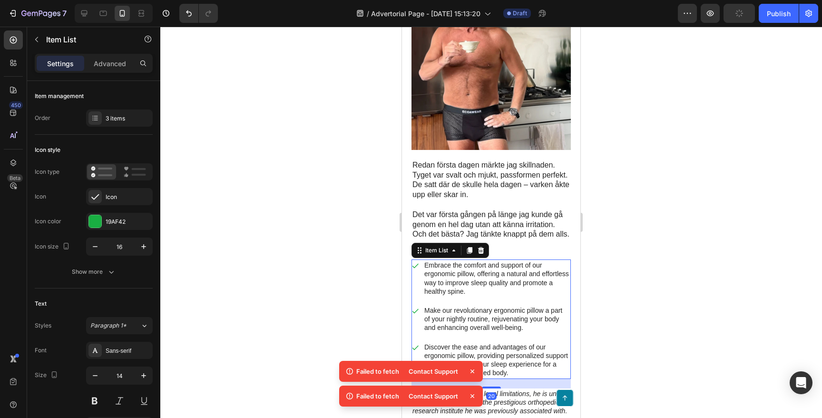
click at [414, 277] on div "Embrace the comfort and support of our ergonomic pillow, offering a natural and…" at bounding box center [490, 278] width 159 height 38
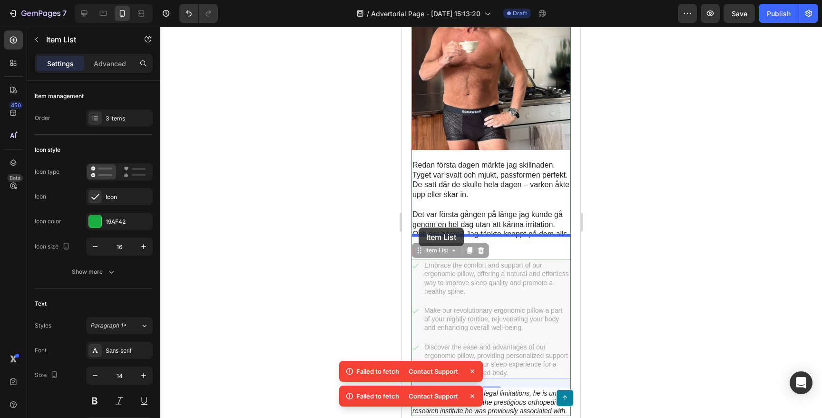
drag, startPoint x: 418, startPoint y: 237, endPoint x: 419, endPoint y: 227, distance: 9.5
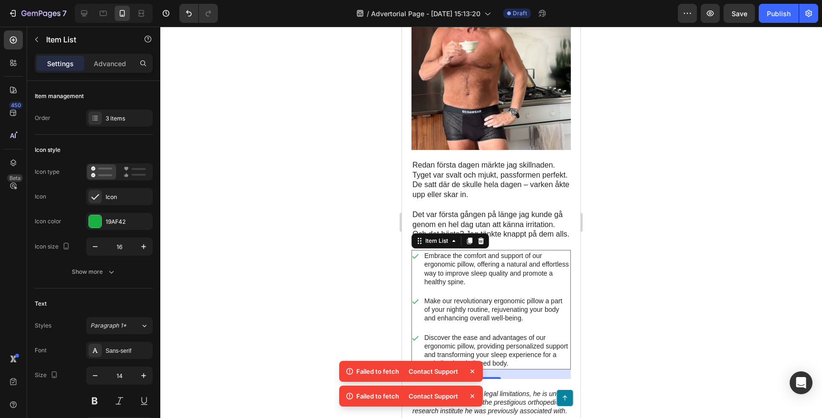
click at [290, 194] on div at bounding box center [491, 222] width 662 height 391
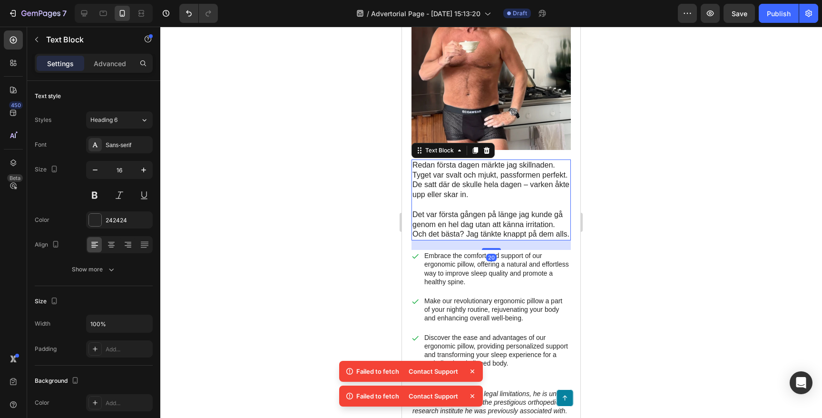
click at [464, 177] on p "Redan första dagen märkte jag skillnaden. Tyget var svalt och mjukt, passformen…" at bounding box center [490, 179] width 157 height 39
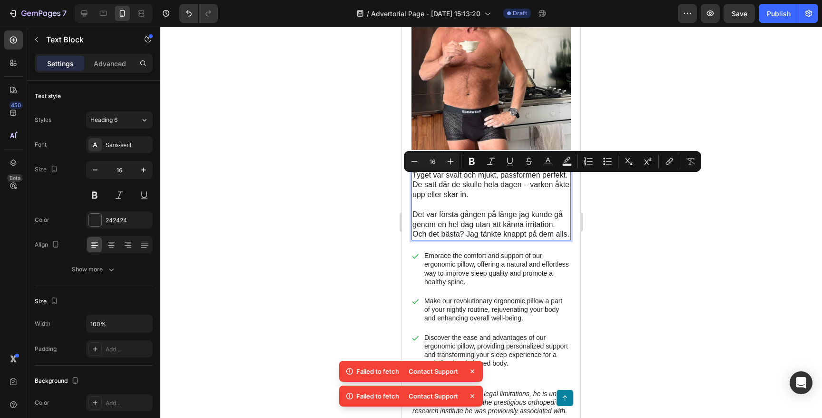
click at [528, 218] on p "Det var första gången på länge jag kunde gå genom en hel dag utan att känna irr…" at bounding box center [490, 224] width 157 height 29
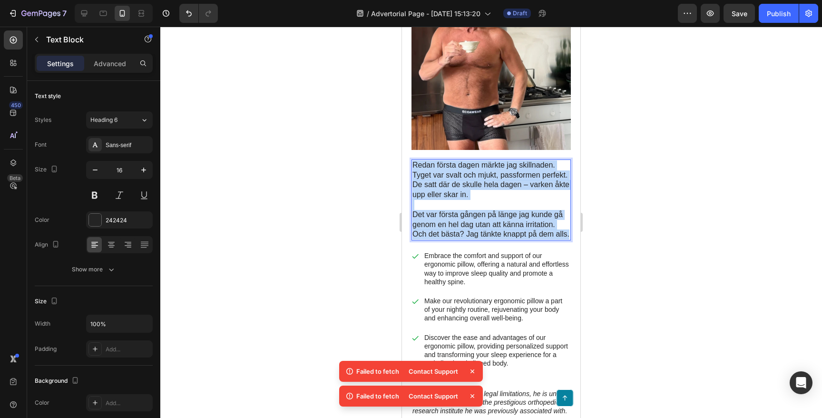
drag, startPoint x: 568, startPoint y: 218, endPoint x: 400, endPoint y: 145, distance: 183.6
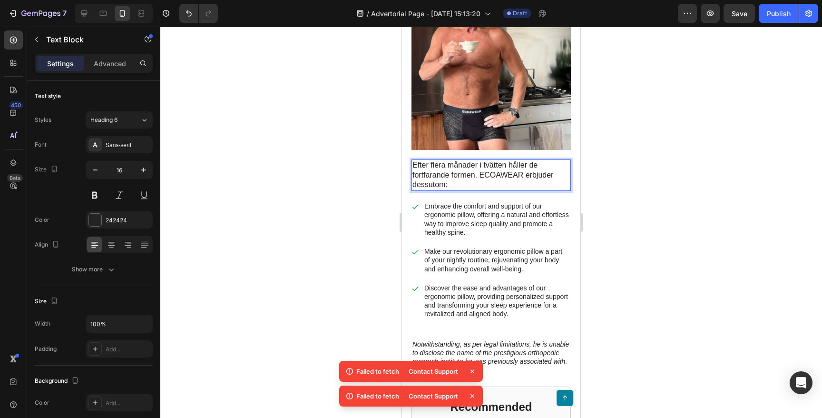
click at [322, 192] on div at bounding box center [491, 222] width 662 height 391
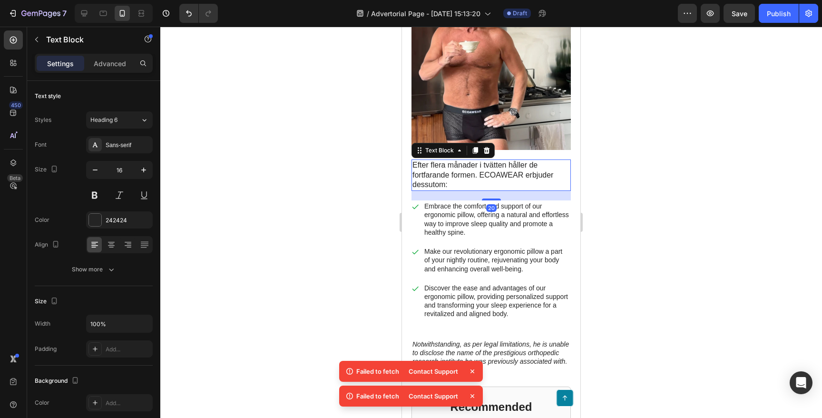
click at [495, 162] on p "Efter flera månader i tvätten håller de fortfarande formen. ECOAWEAR erbjuder d…" at bounding box center [490, 174] width 157 height 29
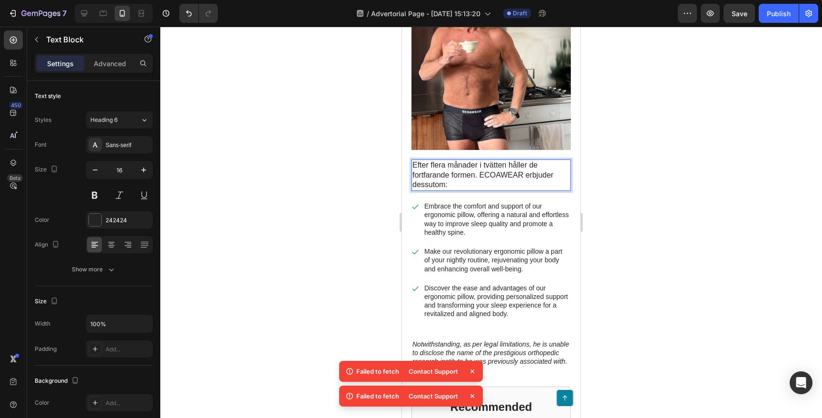
click at [502, 160] on p "Efter flera månader i tvätten håller de fortfarande formen. ECOAWEAR erbjuder d…" at bounding box center [490, 174] width 157 height 29
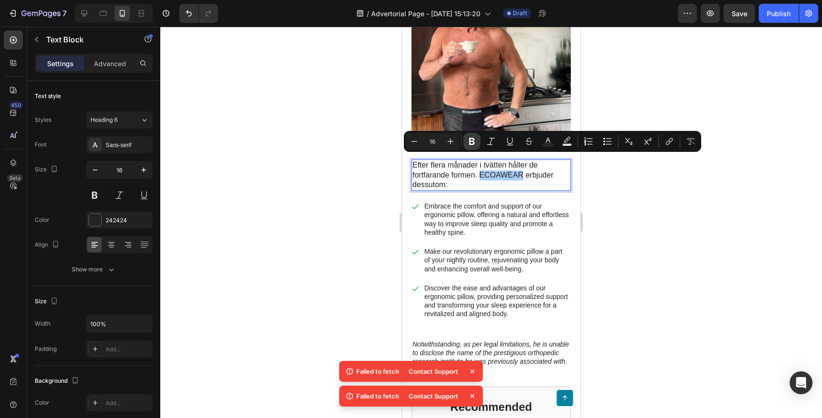
click at [472, 143] on icon "Editor contextual toolbar" at bounding box center [472, 142] width 10 height 10
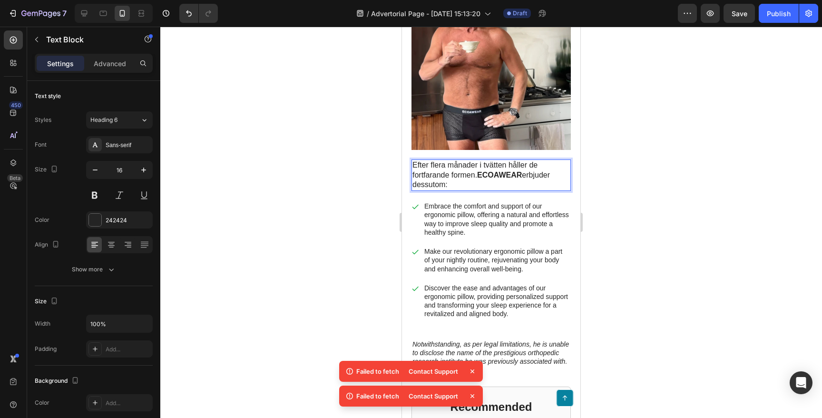
click at [480, 170] on p "Efter flera månader i tvätten håller de fortfarande formen. ECOAWEAR erbjuder d…" at bounding box center [490, 174] width 157 height 29
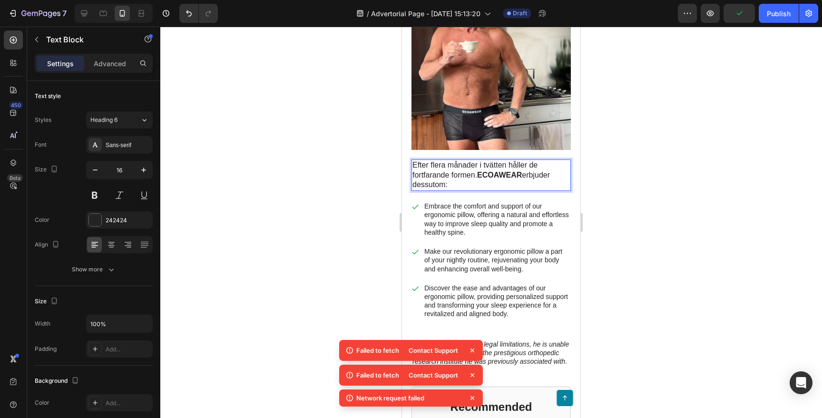
drag, startPoint x: 466, startPoint y: 170, endPoint x: 526, endPoint y: 161, distance: 61.1
click at [526, 161] on p "Efter flera månader i tvätten håller de fortfarande formen. ECOAWEAR erbjuder d…" at bounding box center [490, 174] width 157 height 29
click at [534, 160] on p "Efter flera månader i tvätten håller de fortfarande formen. ECOAWEAR erbjuder d…" at bounding box center [490, 174] width 157 height 29
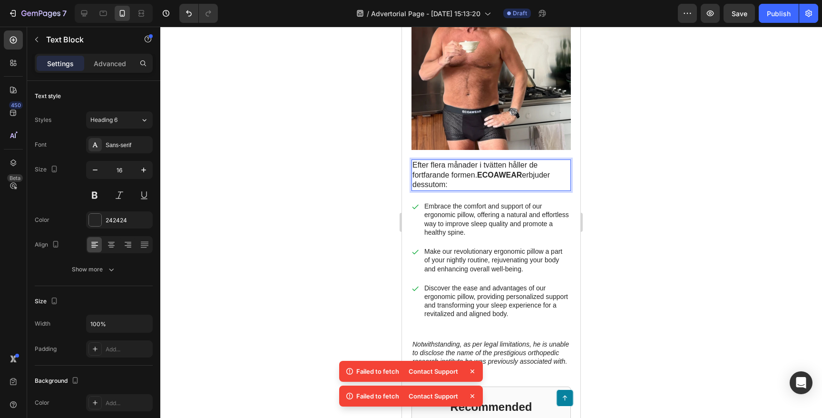
drag, startPoint x: 528, startPoint y: 160, endPoint x: 535, endPoint y: 173, distance: 14.9
click at [535, 173] on p "Efter flera månader i tvätten håller de fortfarande formen. ECOAWEAR erbjuder d…" at bounding box center [490, 174] width 157 height 29
click at [429, 169] on p "Efter flera månader i tvätten håller de fortfarande formen. ECOAWEAR erbjuder d…" at bounding box center [490, 174] width 157 height 29
click at [335, 155] on div at bounding box center [491, 222] width 662 height 391
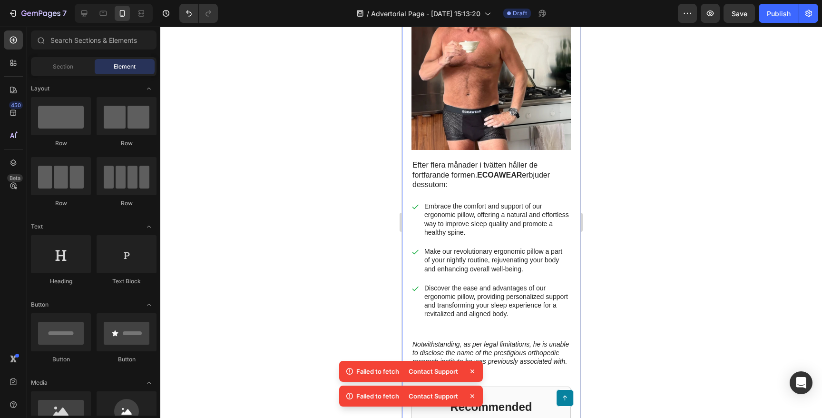
click at [335, 155] on div at bounding box center [491, 222] width 662 height 391
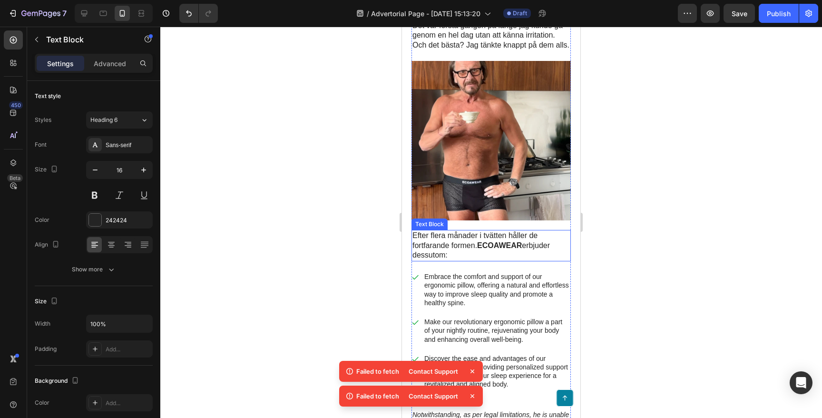
scroll to position [1184, 0]
click at [453, 231] on p "Efter flera månader i tvätten håller de fortfarande formen. ECOAWEAR erbjuder d…" at bounding box center [490, 245] width 157 height 29
click at [499, 242] on strong "ECOAWEAR" at bounding box center [499, 246] width 45 height 8
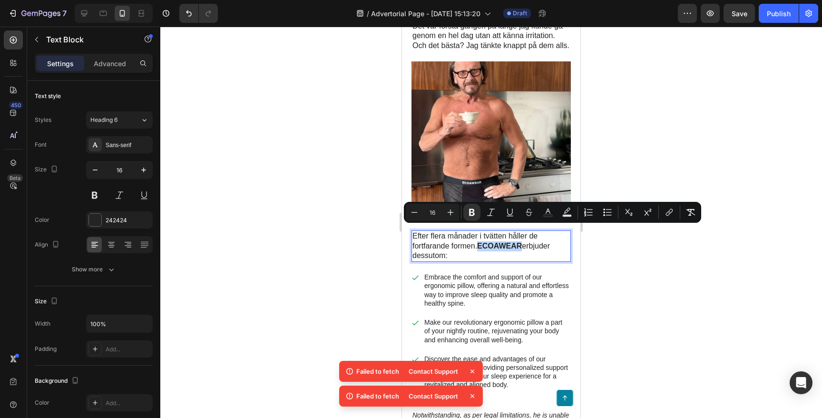
click at [499, 242] on strong "ECOAWEAR" at bounding box center [499, 246] width 45 height 8
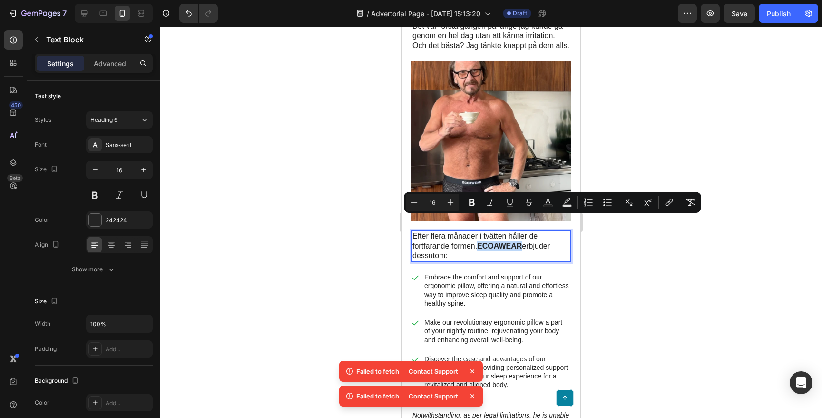
click at [499, 242] on strong "ECOAWEAR" at bounding box center [499, 246] width 45 height 8
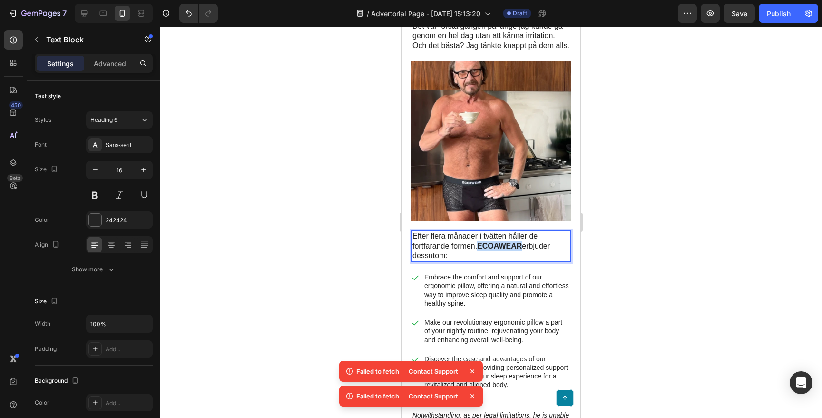
drag, startPoint x: 468, startPoint y: 239, endPoint x: 526, endPoint y: 231, distance: 58.6
click at [526, 231] on p "Efter flera månader i tvätten håller de fortfarande formen. ECOAWEAR erbjuder d…" at bounding box center [490, 245] width 157 height 29
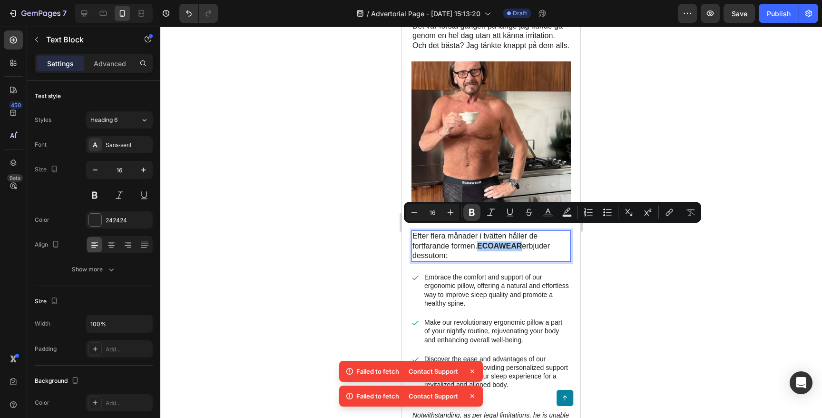
click at [476, 215] on icon "Editor contextual toolbar" at bounding box center [472, 212] width 10 height 10
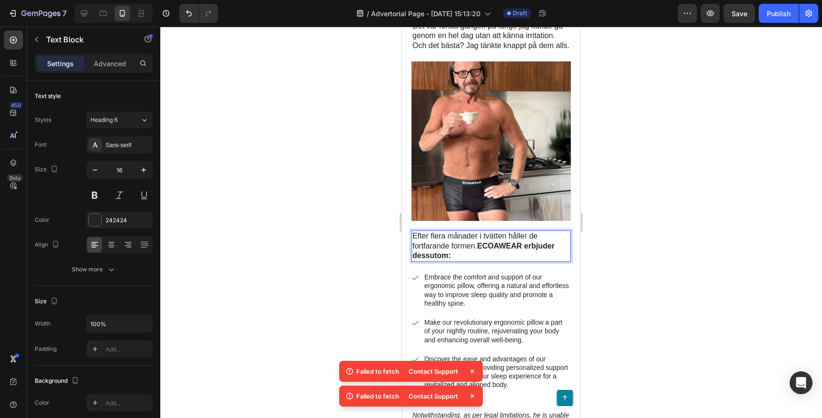
click at [694, 287] on div at bounding box center [491, 222] width 662 height 391
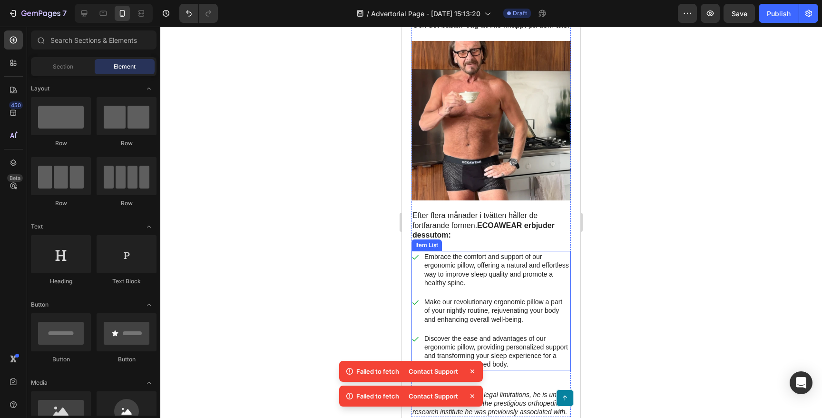
scroll to position [1208, 0]
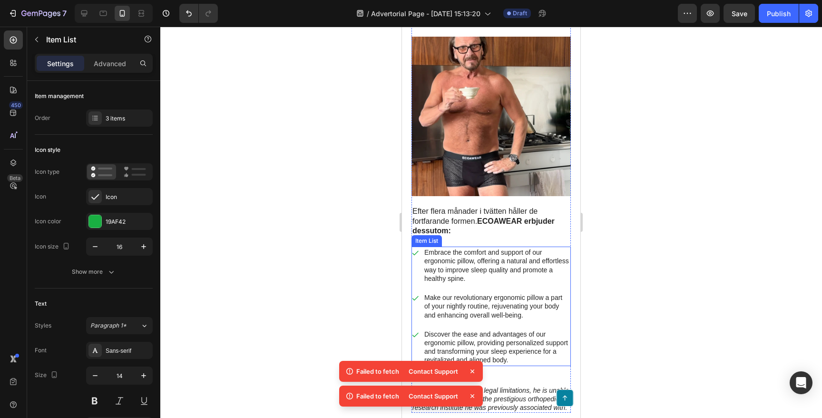
click at [471, 249] on p "Embrace the comfort and support of our ergonomic pillow, offering a natural and…" at bounding box center [496, 265] width 145 height 35
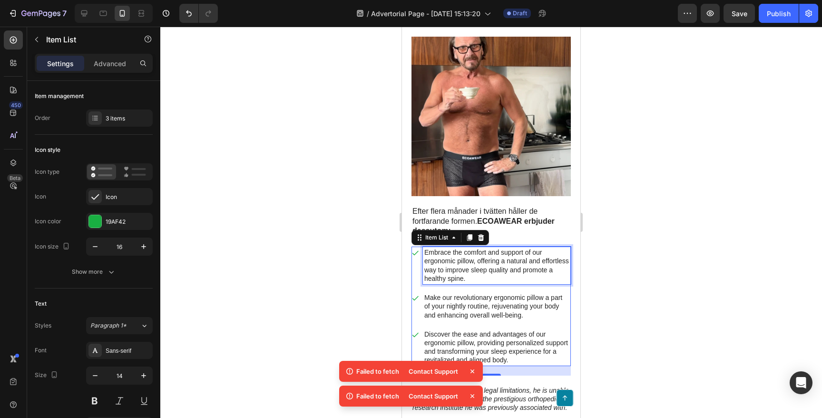
click at [450, 256] on p "Embrace the comfort and support of our ergonomic pillow, offering a natural and…" at bounding box center [496, 265] width 145 height 35
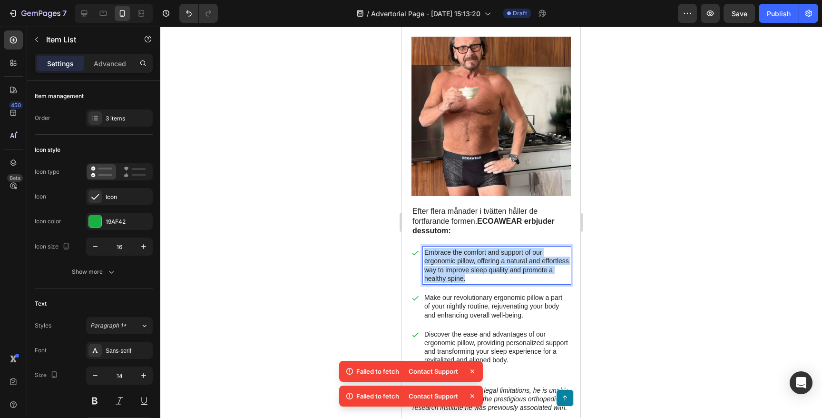
click at [450, 256] on p "Embrace the comfort and support of our ergonomic pillow, offering a natural and…" at bounding box center [496, 265] width 145 height 35
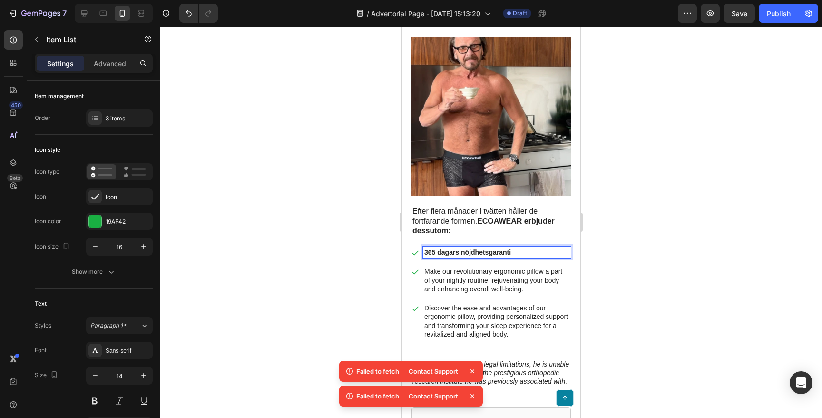
click at [462, 267] on p "Make our revolutionary ergonomic pillow a part of your nightly routine, rejuven…" at bounding box center [496, 280] width 145 height 26
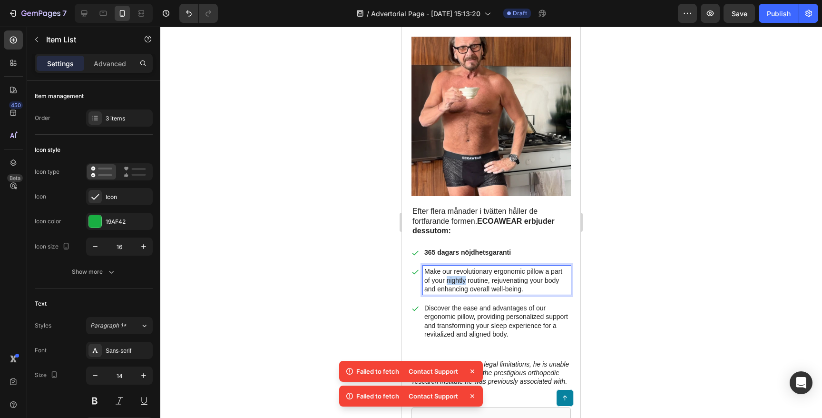
click at [462, 267] on p "Make our revolutionary ergonomic pillow a part of your nightly routine, rejuven…" at bounding box center [496, 280] width 145 height 26
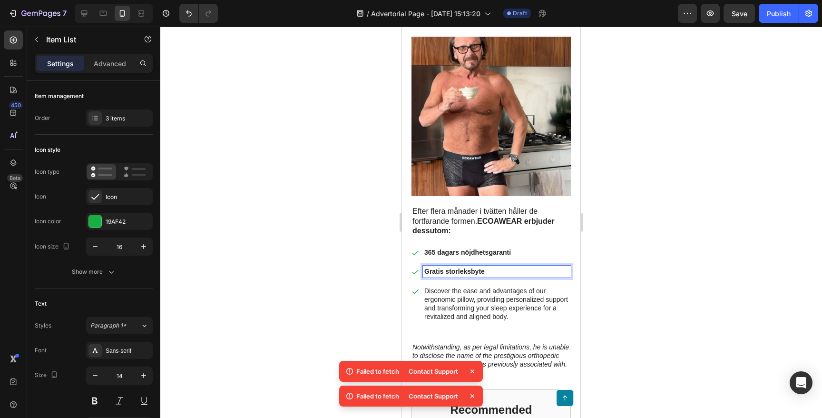
click at [665, 80] on div at bounding box center [491, 222] width 662 height 391
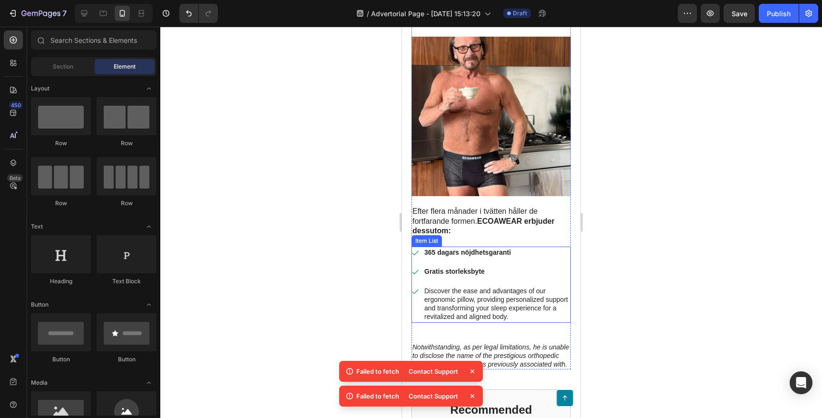
click at [455, 286] on p "Discover the ease and advantages of our ergonomic pillow, providing personalize…" at bounding box center [496, 303] width 145 height 35
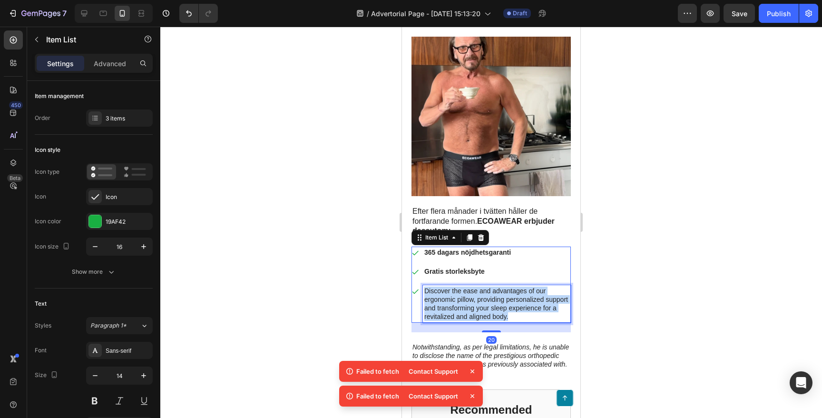
click at [455, 286] on p "Discover the ease and advantages of our ergonomic pillow, providing personalize…" at bounding box center [496, 303] width 145 height 35
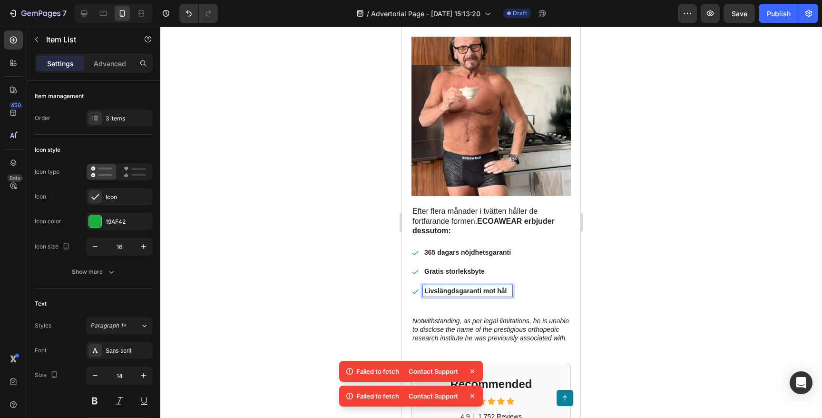
click at [457, 287] on strong "Livslängdsgaranti mot hål" at bounding box center [465, 291] width 82 height 8
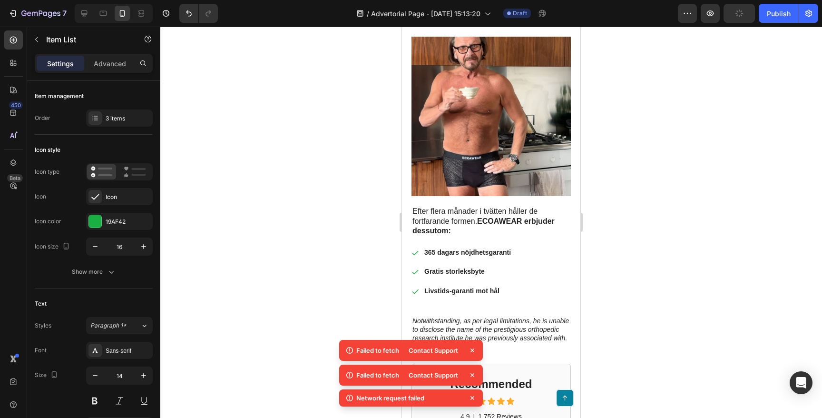
click at [628, 266] on div at bounding box center [491, 222] width 662 height 391
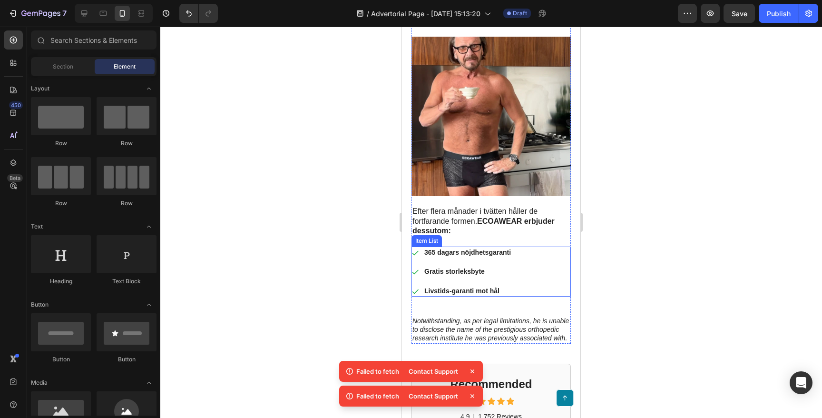
click at [534, 258] on div "365 dagars nöjdhetsgaranti Gratis storleksbyte Livstids-garanti mot hål" at bounding box center [490, 271] width 159 height 50
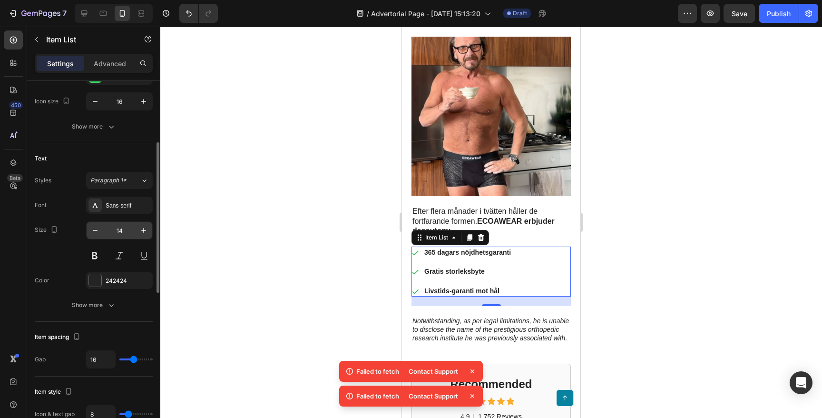
scroll to position [147, 0]
click at [144, 230] on icon "button" at bounding box center [144, 229] width 10 height 10
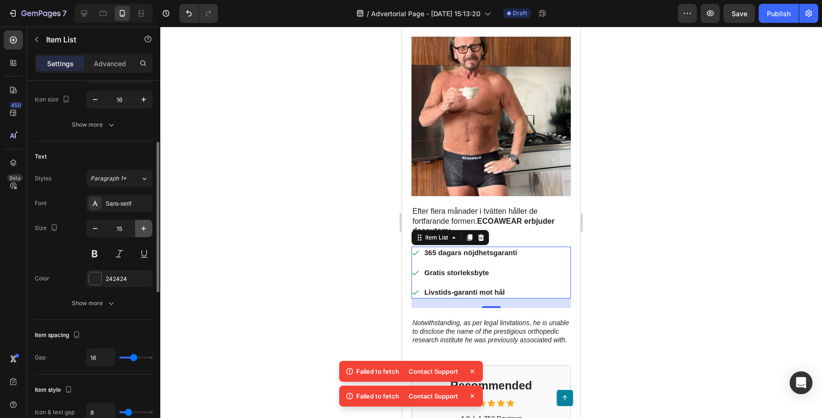
click at [144, 230] on icon "button" at bounding box center [144, 229] width 10 height 10
type input "16"
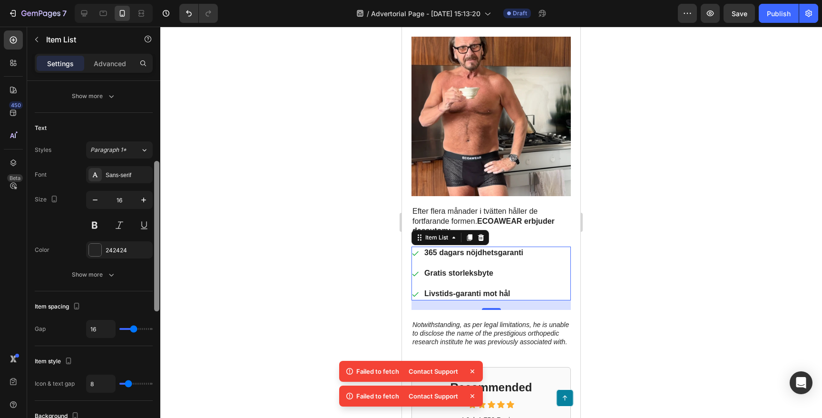
scroll to position [181, 0]
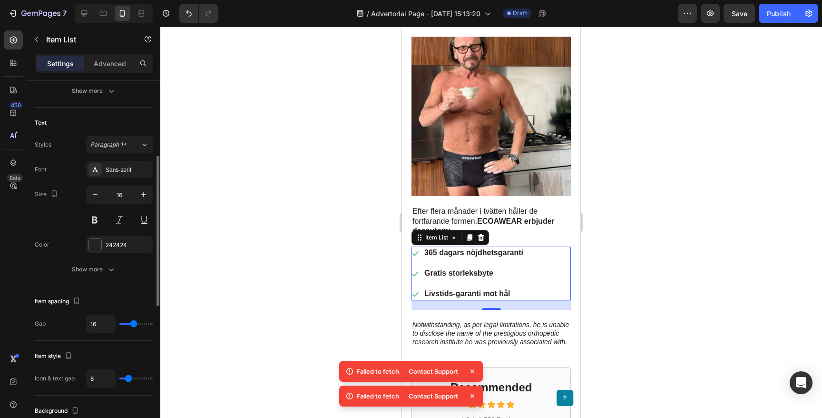
type input "11"
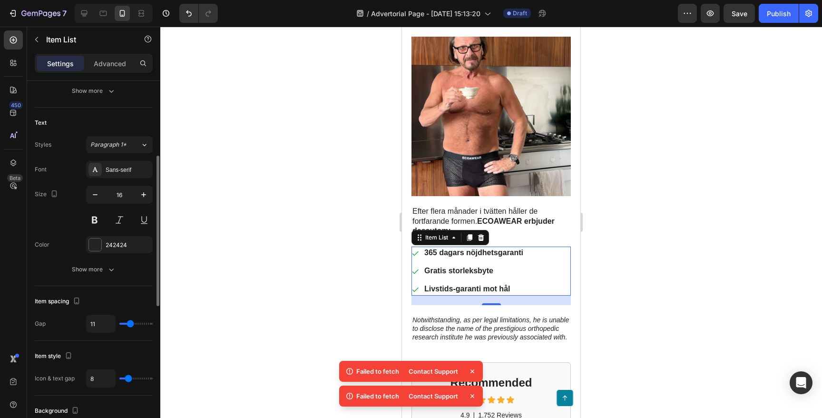
type input "10"
type input "9"
type input "8"
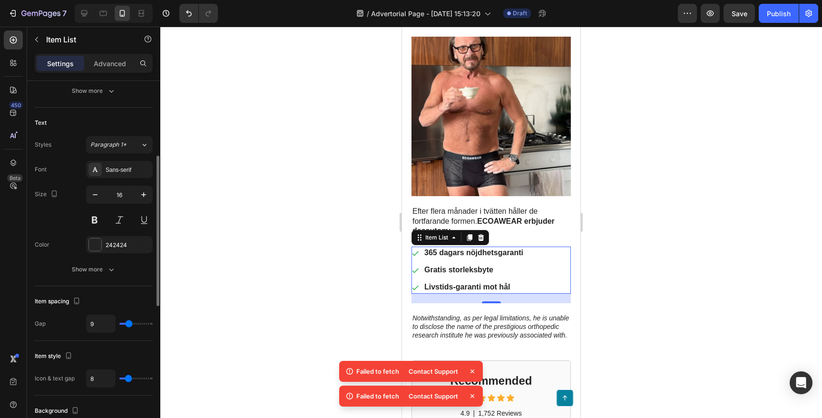
type input "8"
type input "7"
type input "6"
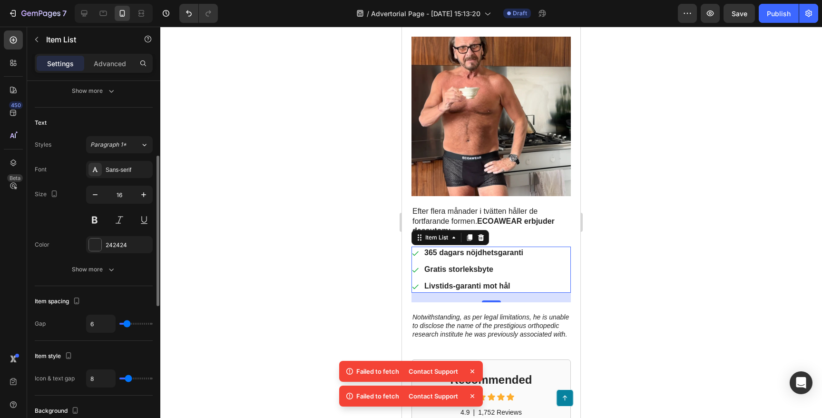
type input "5"
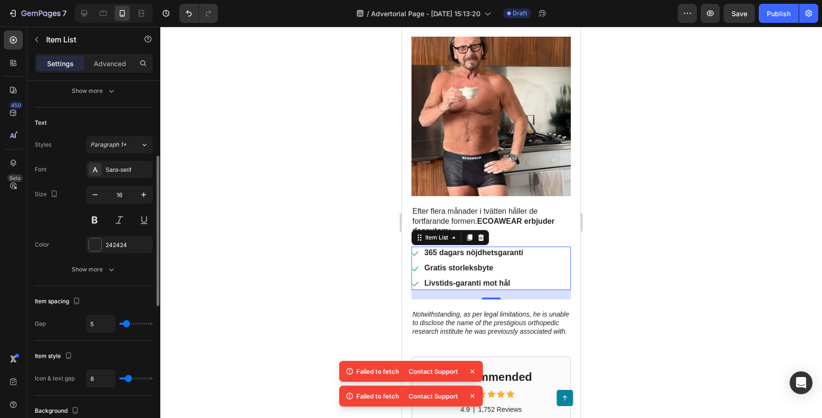
type input "4"
type input "3"
type input "2"
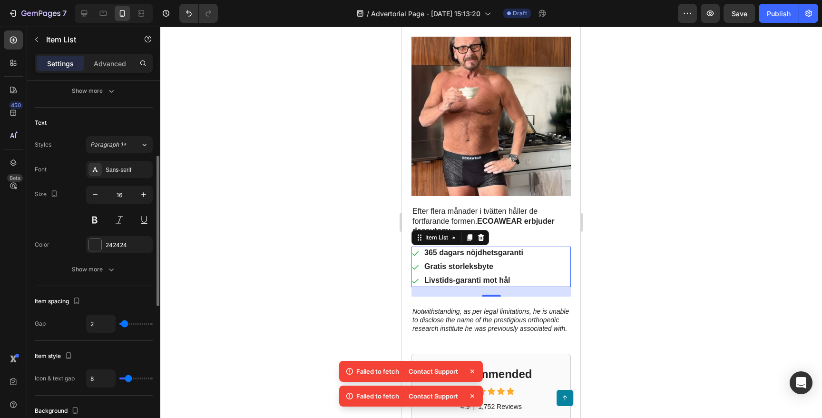
drag, startPoint x: 130, startPoint y: 323, endPoint x: 125, endPoint y: 323, distance: 5.2
type input "2"
click at [125, 323] on input "range" at bounding box center [135, 324] width 33 height 2
click at [312, 228] on div at bounding box center [491, 222] width 662 height 391
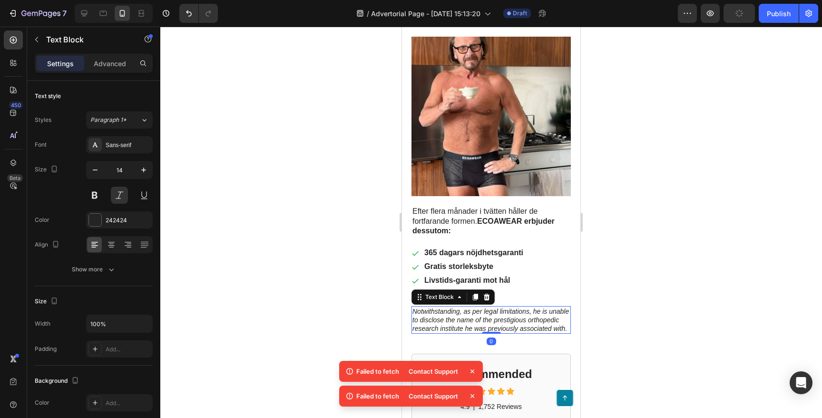
click at [454, 313] on p "Notwithstanding, as per legal limitations, he is unable to disclose the name of…" at bounding box center [490, 320] width 157 height 26
click at [490, 293] on icon at bounding box center [487, 297] width 8 height 8
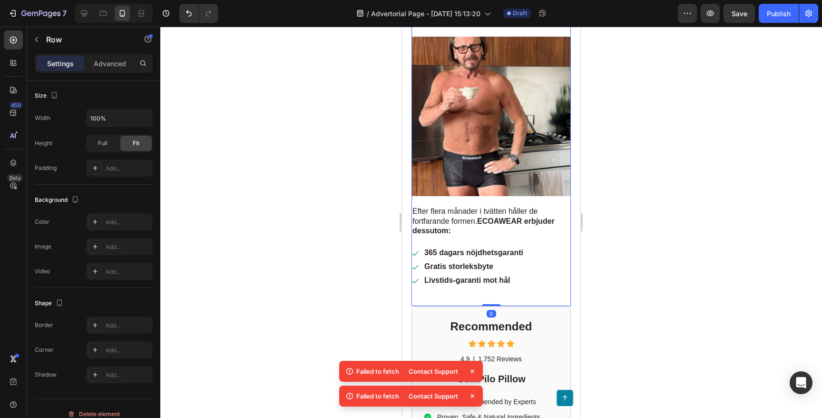
drag, startPoint x: 491, startPoint y: 309, endPoint x: 500, endPoint y: 274, distance: 36.8
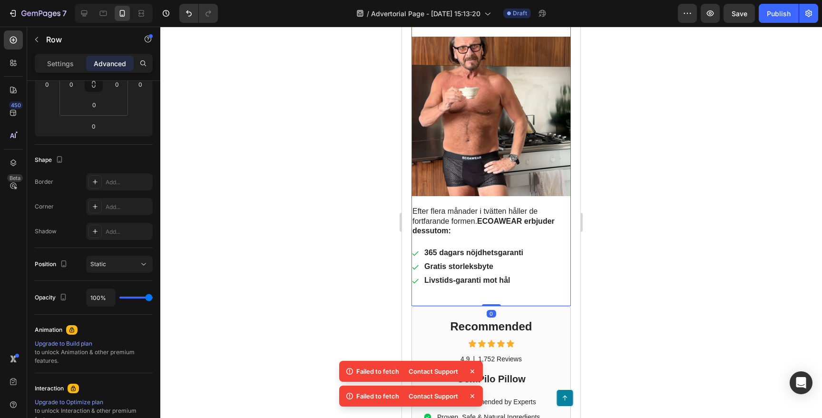
click at [307, 201] on div at bounding box center [491, 222] width 662 height 391
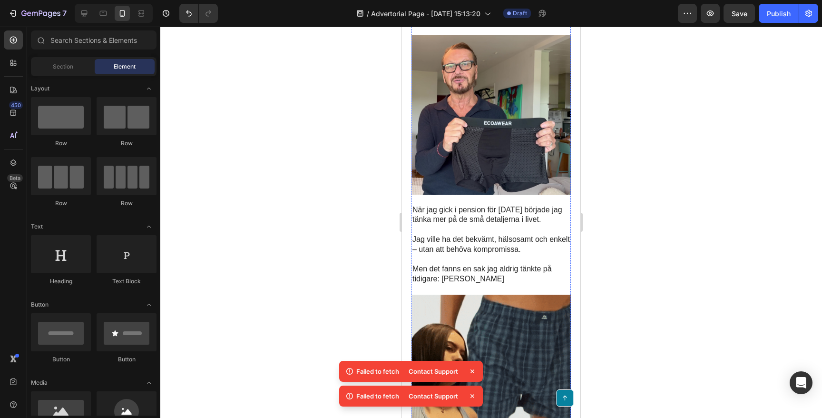
scroll to position [0, 0]
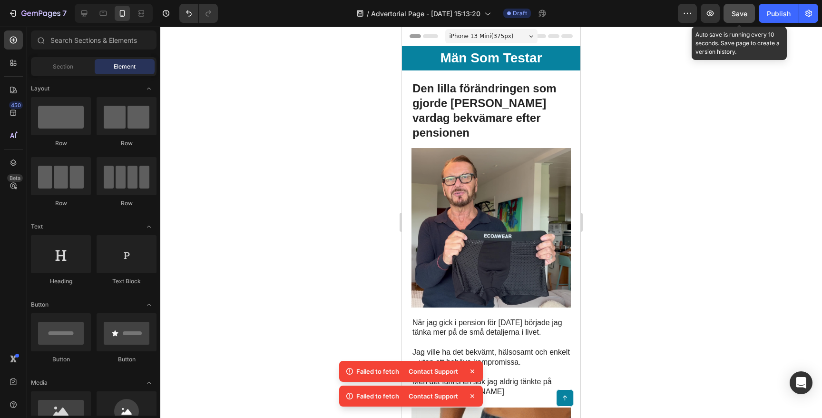
click at [746, 19] on button "Save" at bounding box center [739, 13] width 31 height 19
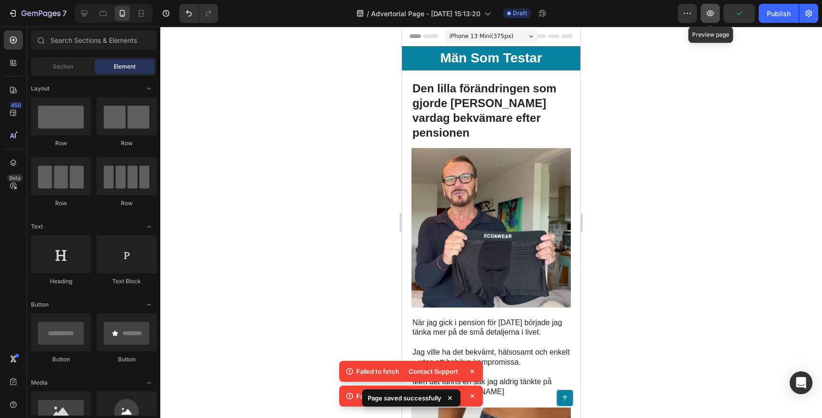
click at [707, 12] on icon "button" at bounding box center [710, 13] width 7 height 6
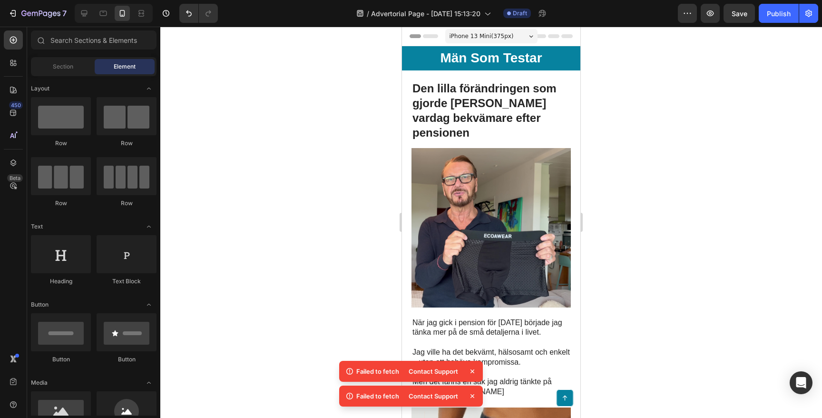
click at [323, 98] on div at bounding box center [491, 222] width 662 height 391
